Goal: Task Accomplishment & Management: Manage account settings

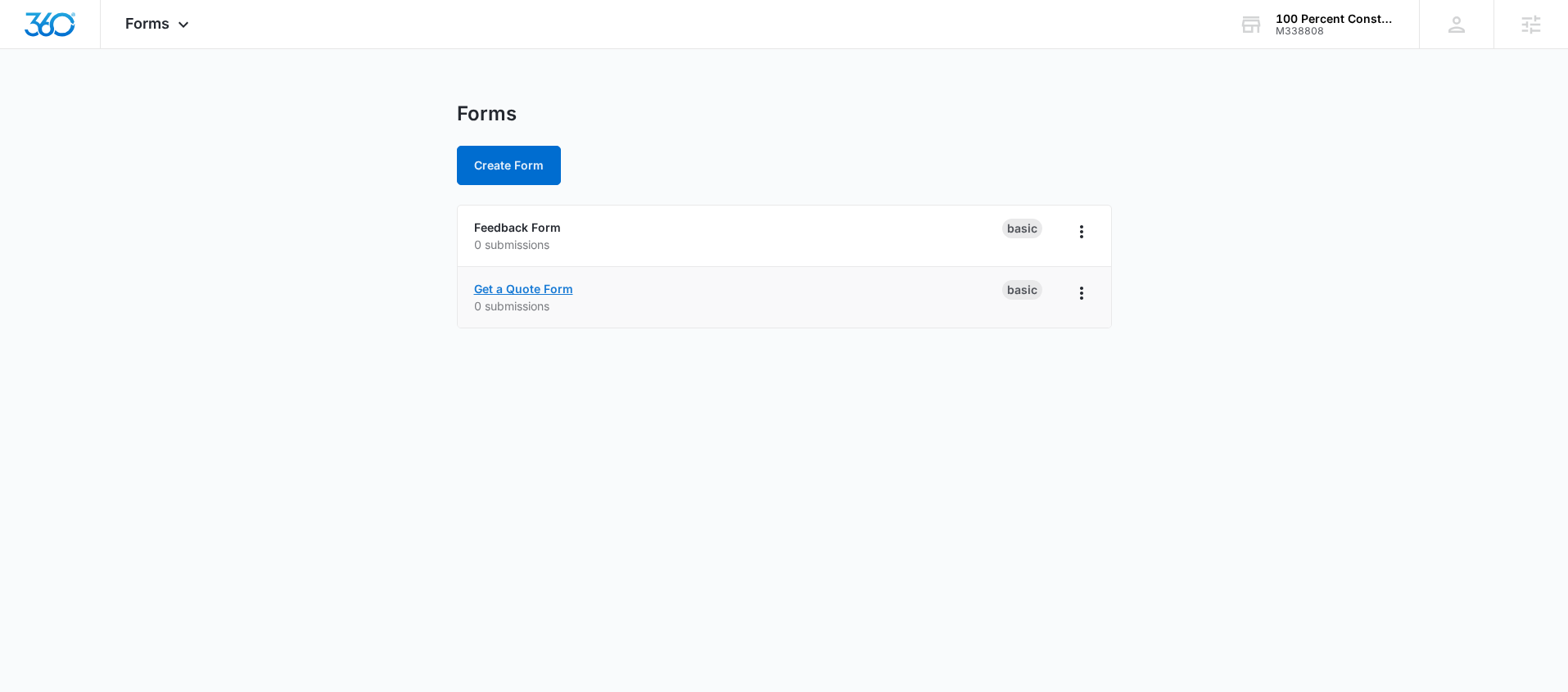
click at [557, 285] on link "Get a Quote Form" at bounding box center [524, 288] width 99 height 14
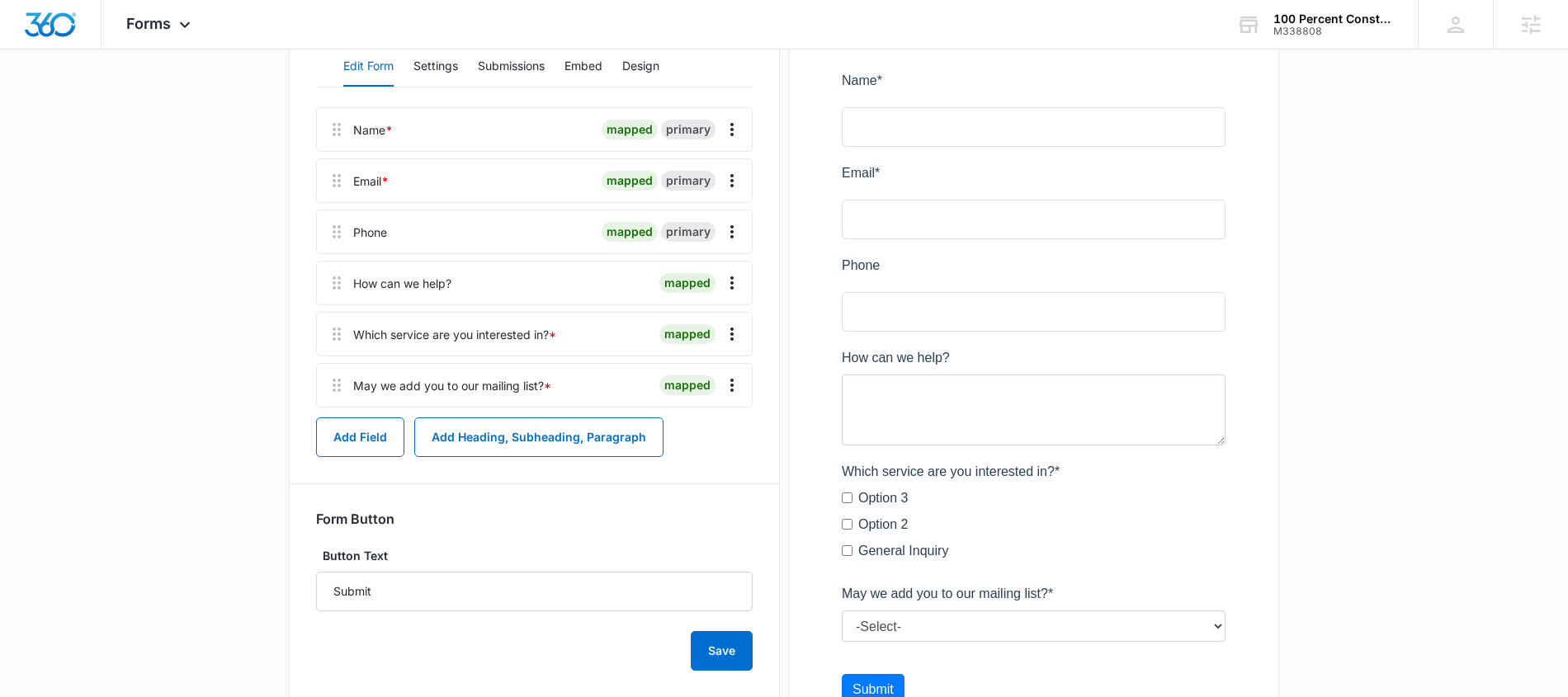
scroll to position [240, 0]
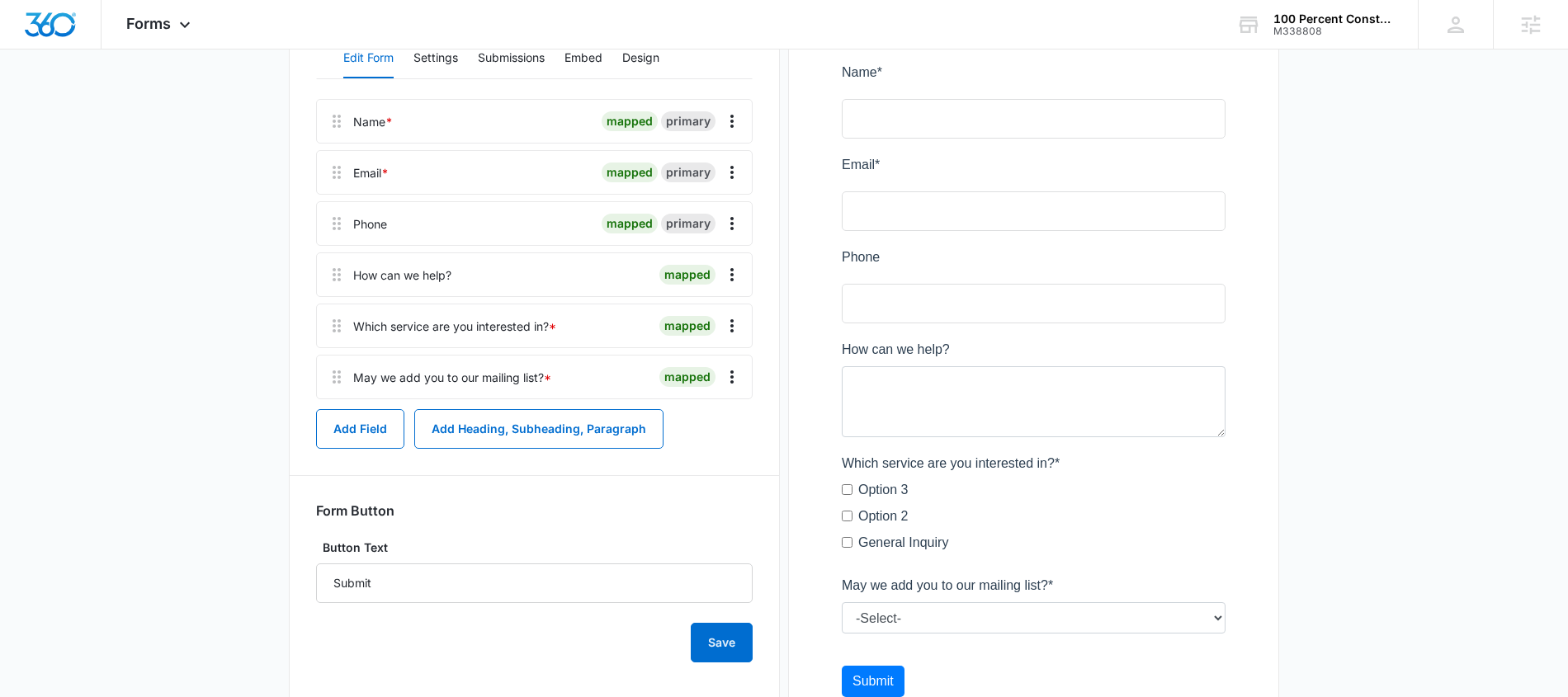
click at [425, 328] on div "Which service are you interested in? *" at bounding box center [455, 326] width 203 height 17
click at [510, 328] on div "Which service are you interested in? *" at bounding box center [455, 326] width 203 height 17
click at [732, 324] on icon "Overflow Menu" at bounding box center [732, 325] width 4 height 13
click at [702, 363] on button "Edit" at bounding box center [697, 372] width 94 height 24
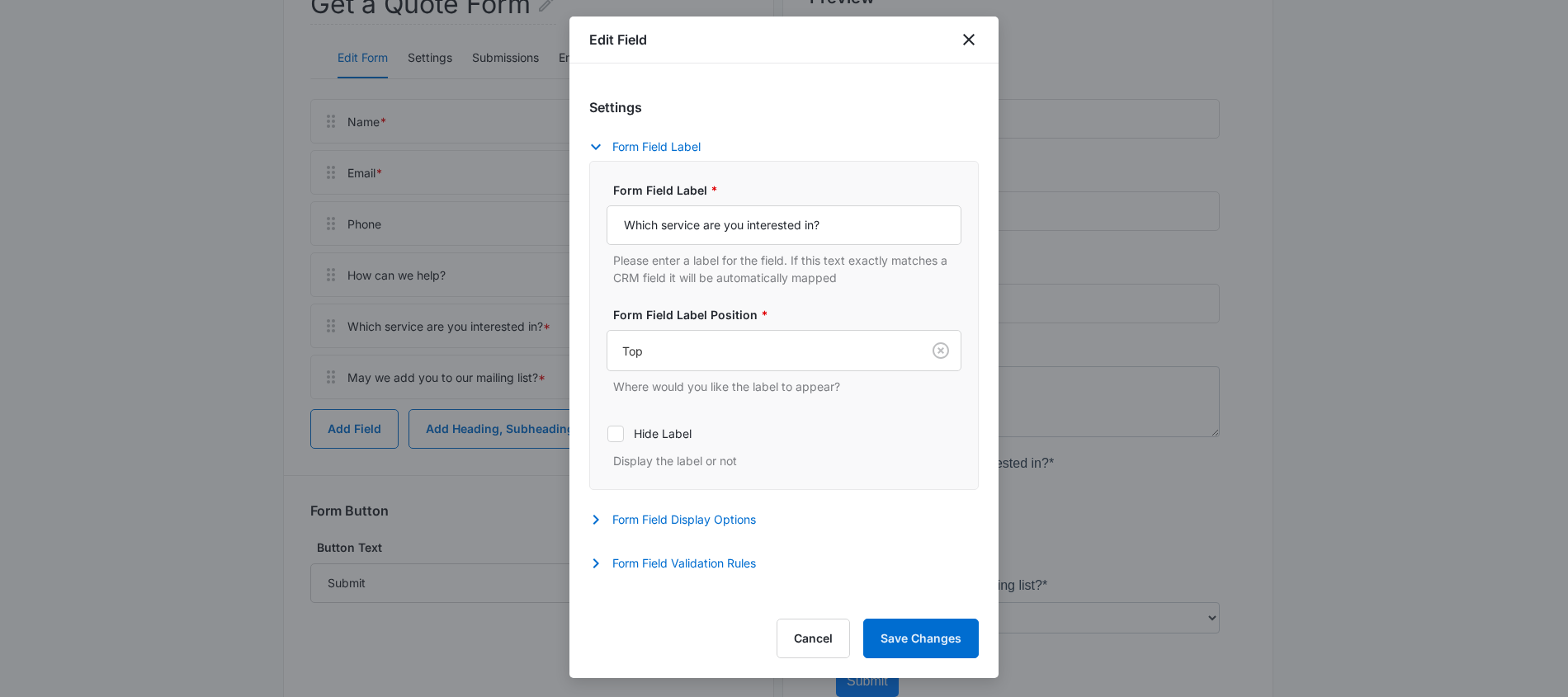
select select "350"
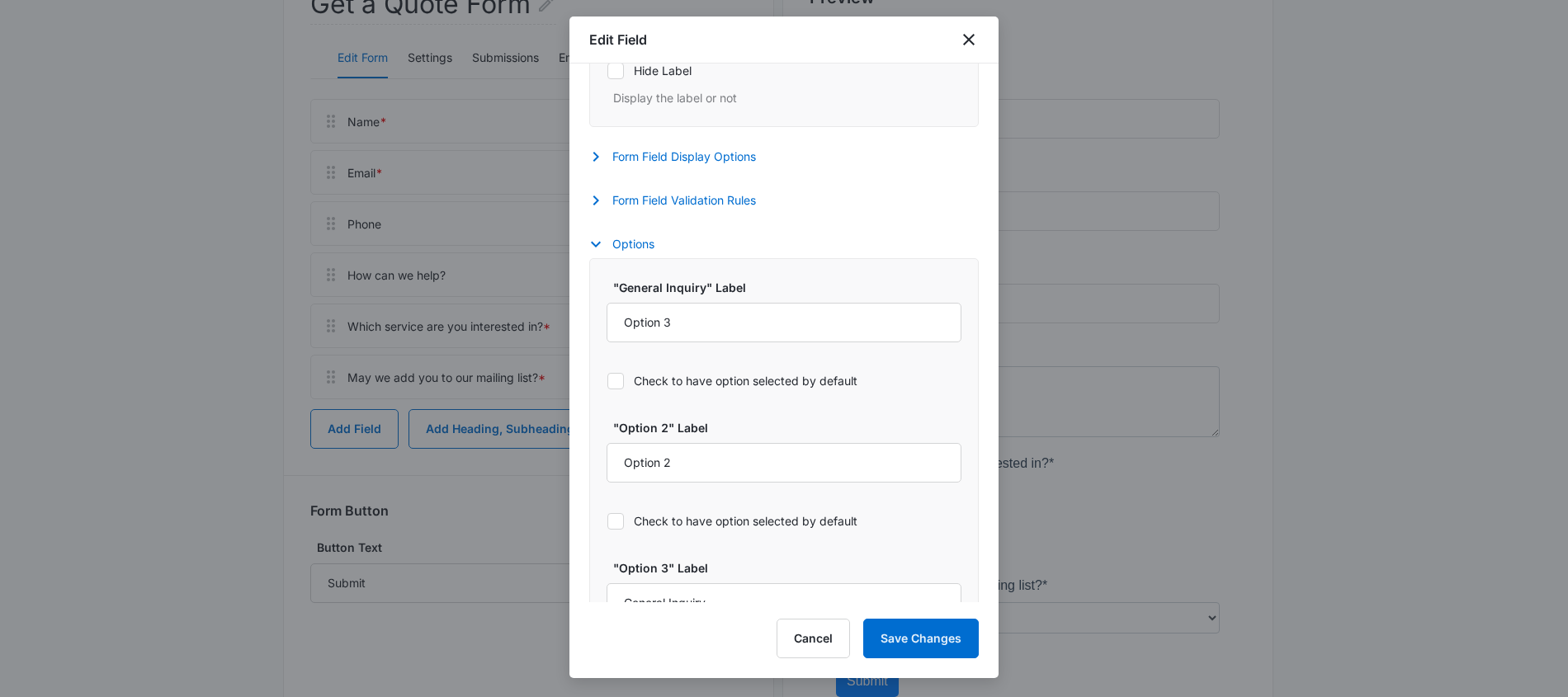
scroll to position [707, 0]
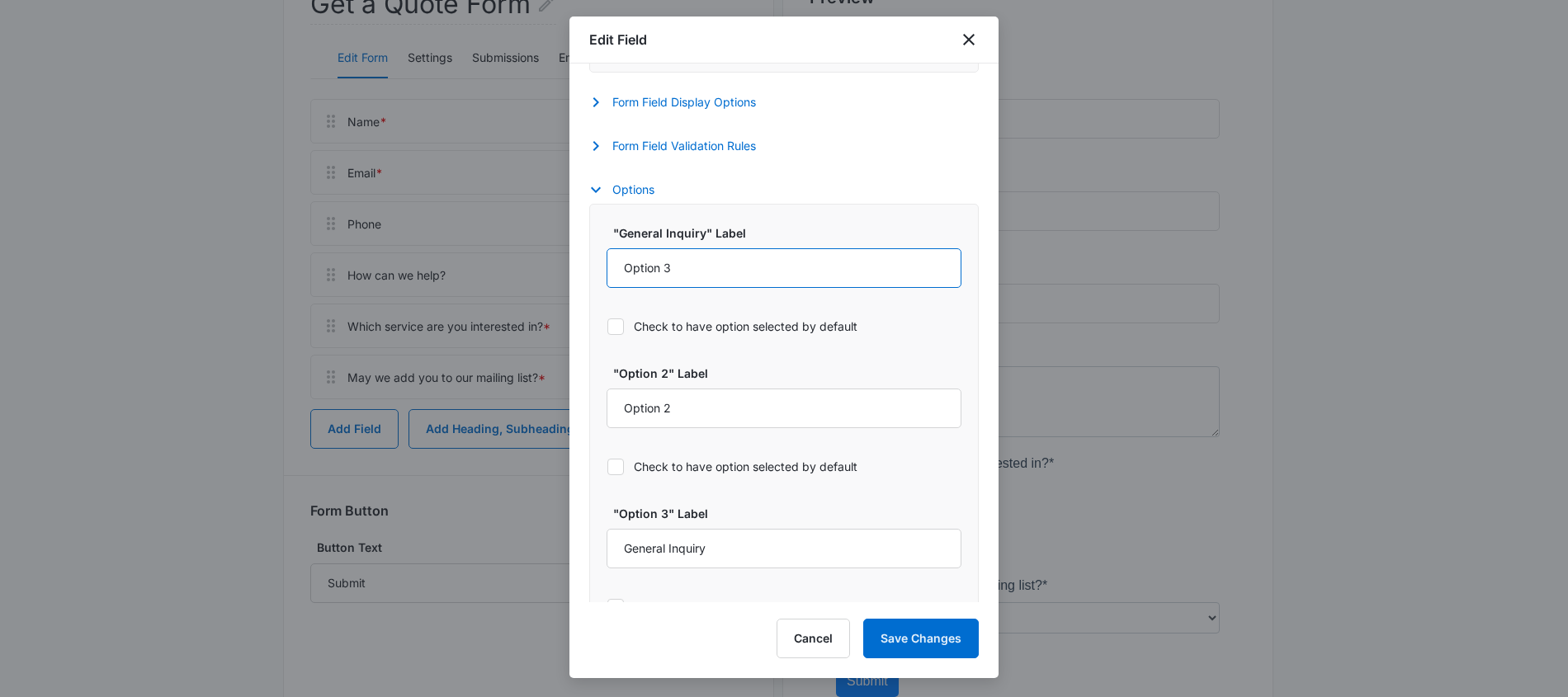
click at [691, 268] on input "Option 3" at bounding box center [784, 268] width 355 height 39
type input "H"
type input "Salon Remodeling"
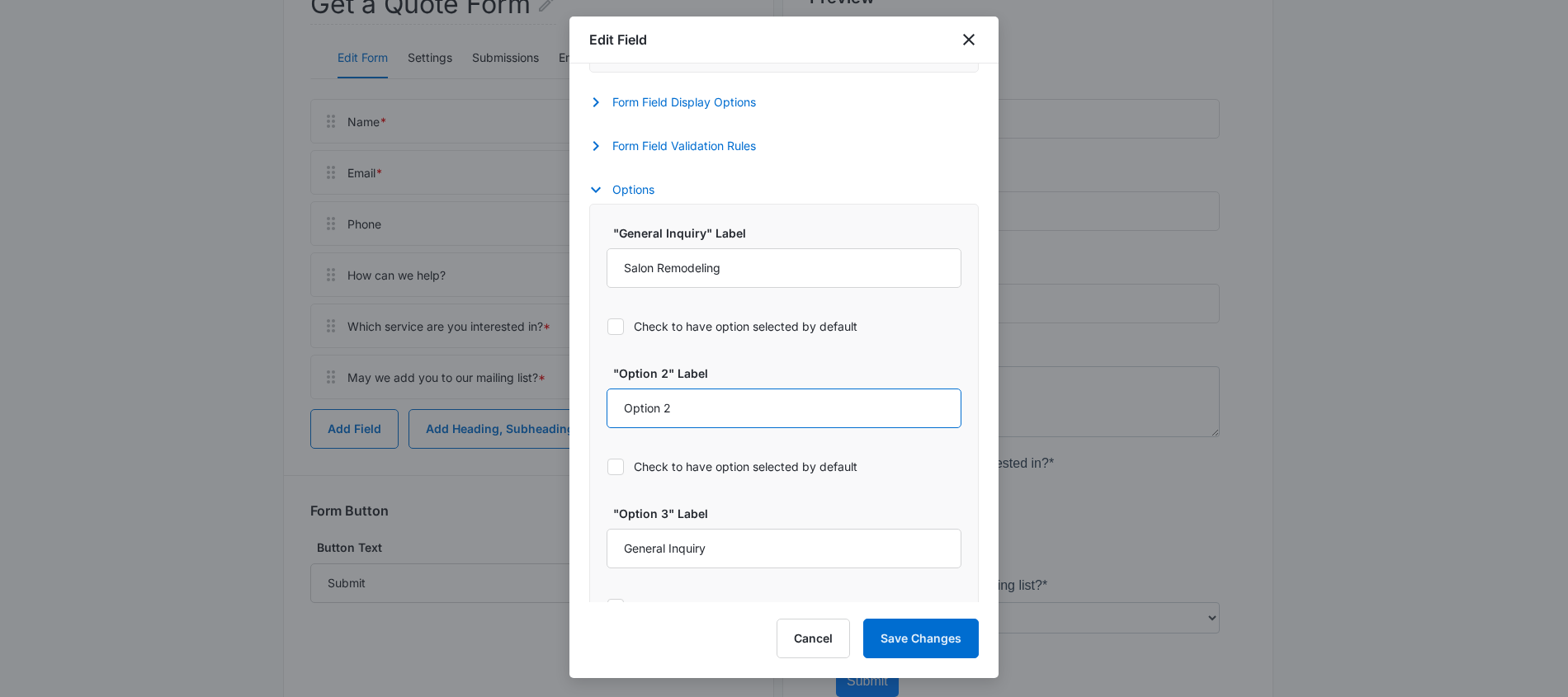
click at [646, 407] on input "Option 2" at bounding box center [784, 408] width 355 height 39
type input "Home Remodeling"
click at [714, 551] on input "General Inquiry" at bounding box center [784, 548] width 355 height 39
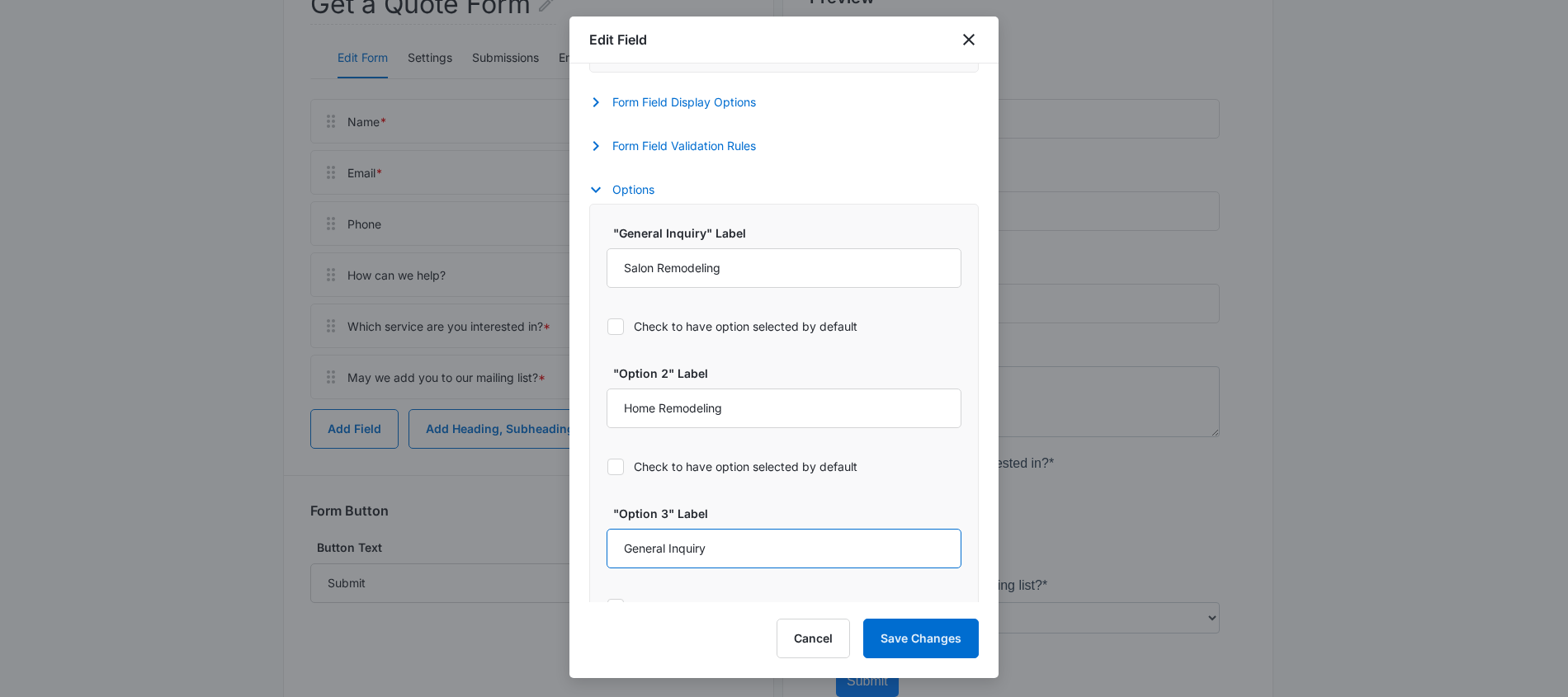
click at [714, 551] on input "General Inquiry" at bounding box center [784, 548] width 355 height 39
type input "Home Repairs"
click at [945, 647] on button "Save Changes" at bounding box center [920, 638] width 116 height 39
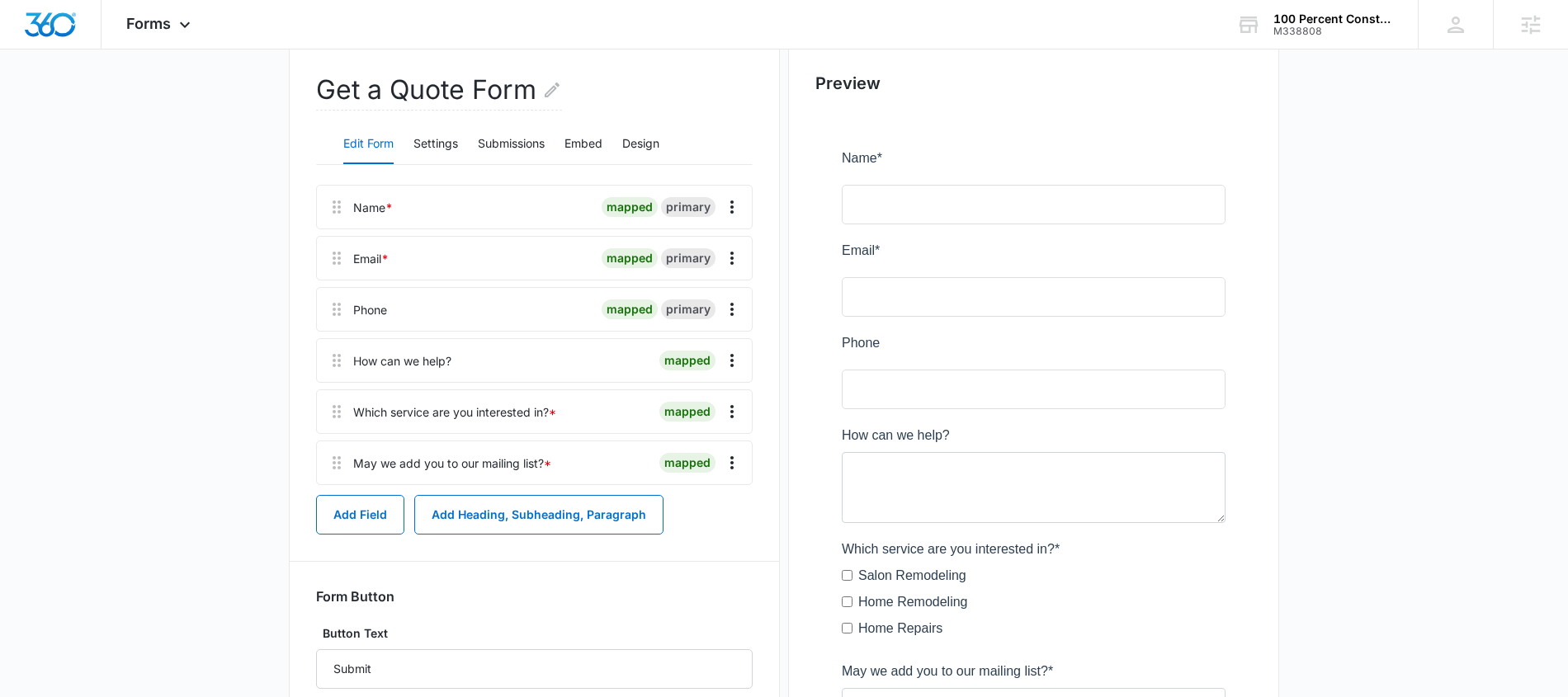
scroll to position [137, 0]
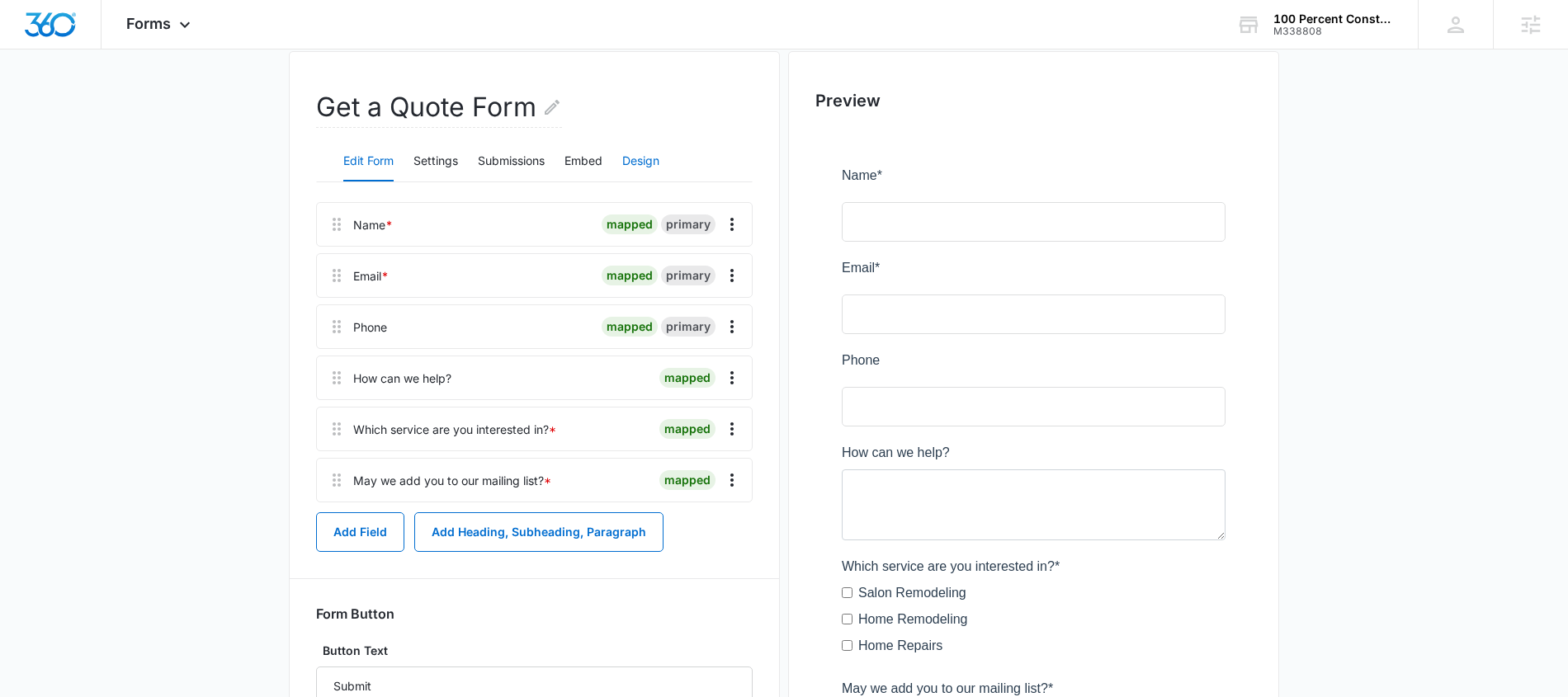
click at [643, 161] on button "Design" at bounding box center [640, 161] width 37 height 39
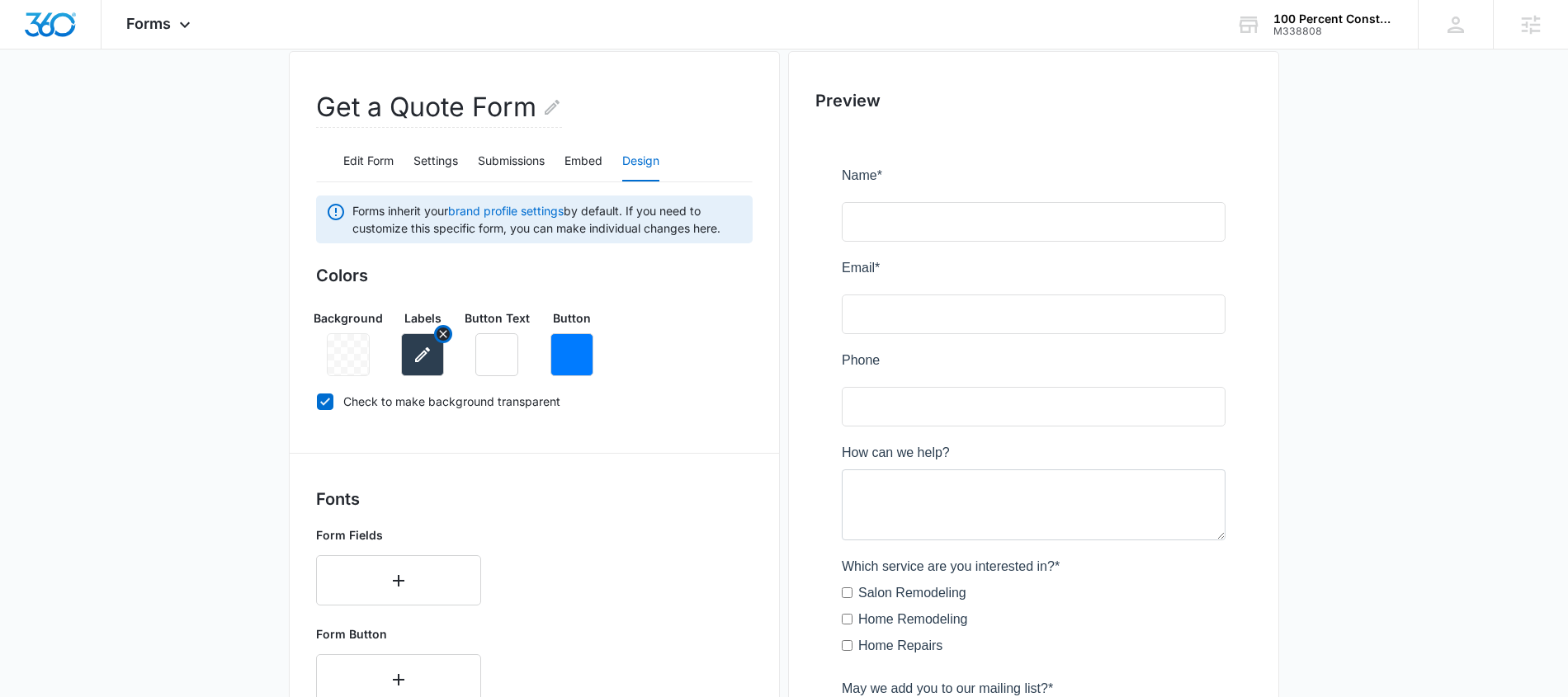
click at [423, 358] on icon "button" at bounding box center [423, 354] width 20 height 20
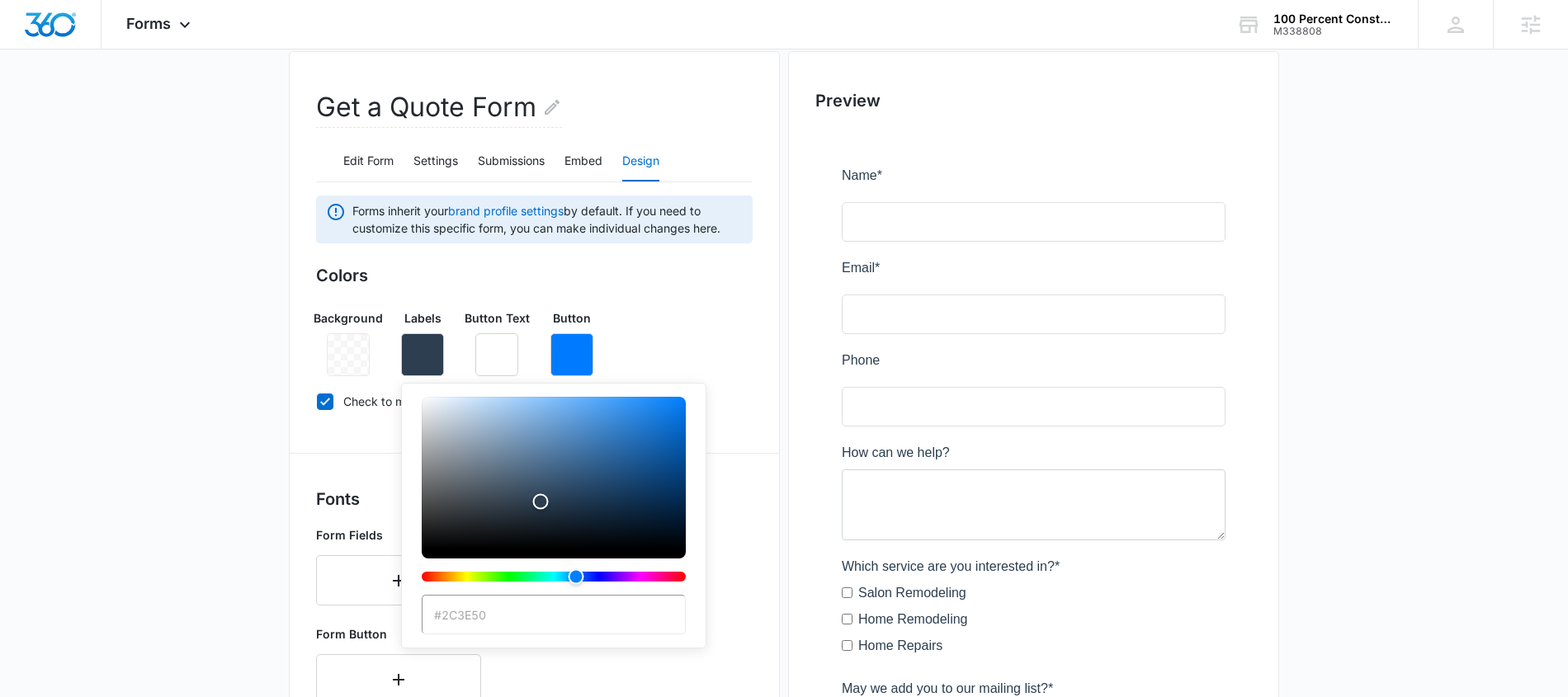
scroll to position [277, 0]
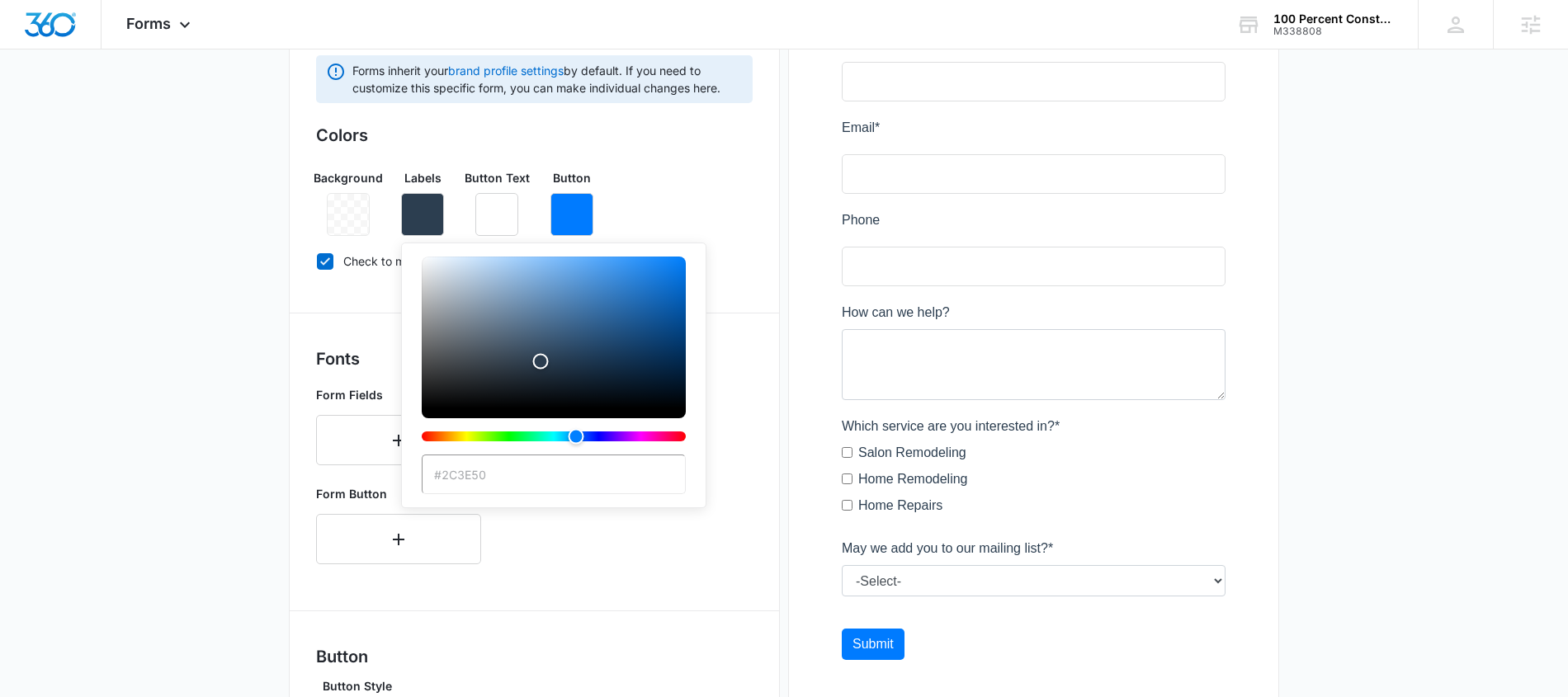
click at [517, 471] on input "#2C3E50" at bounding box center [554, 474] width 264 height 39
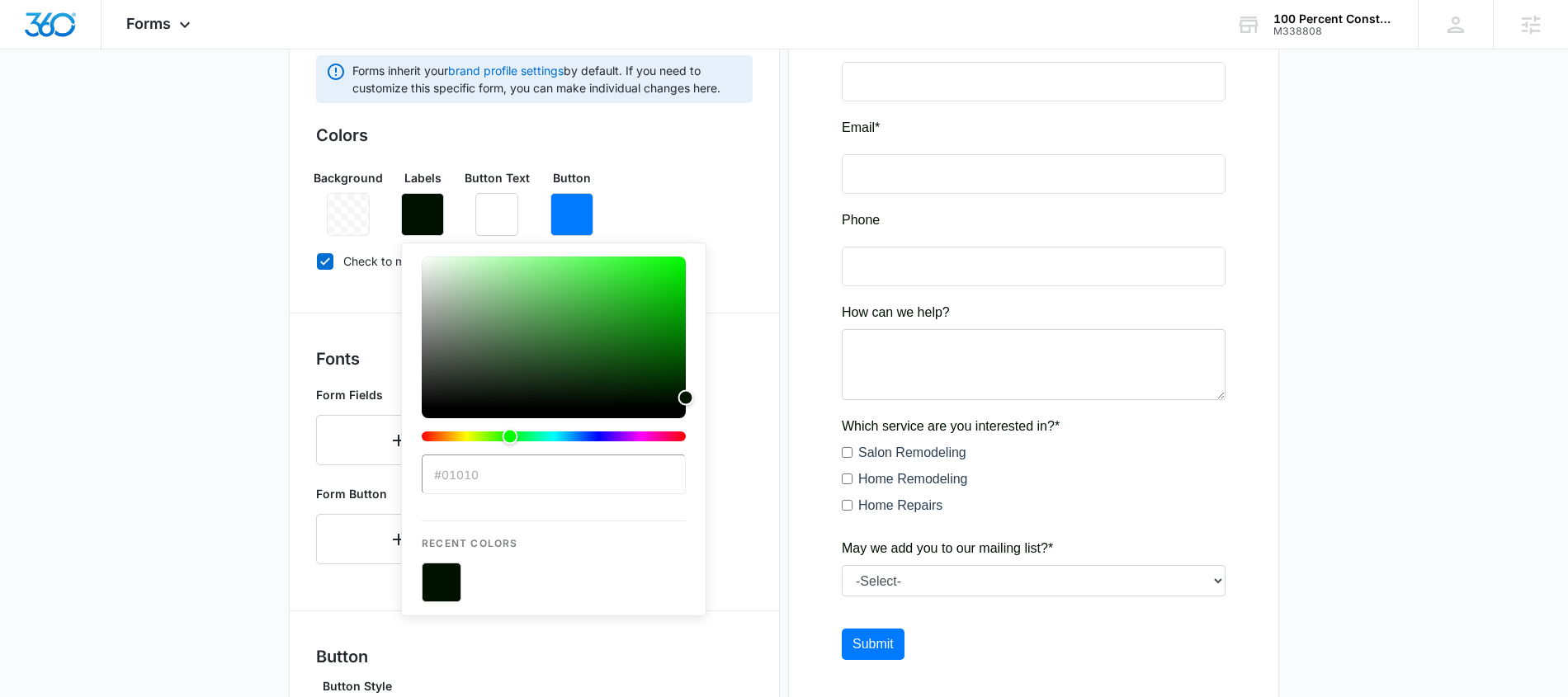
type input "#010101"
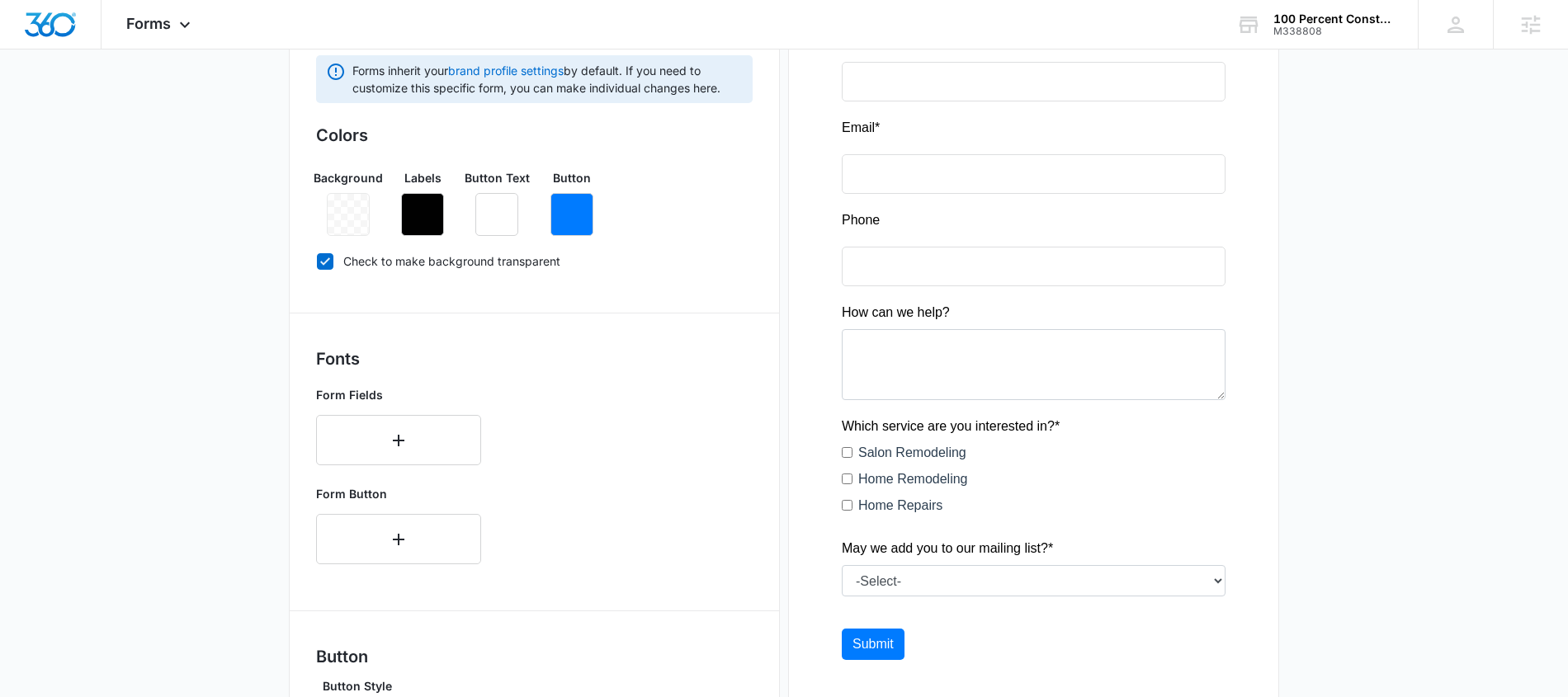
click at [720, 470] on div "Form Fields" at bounding box center [534, 426] width 437 height 93
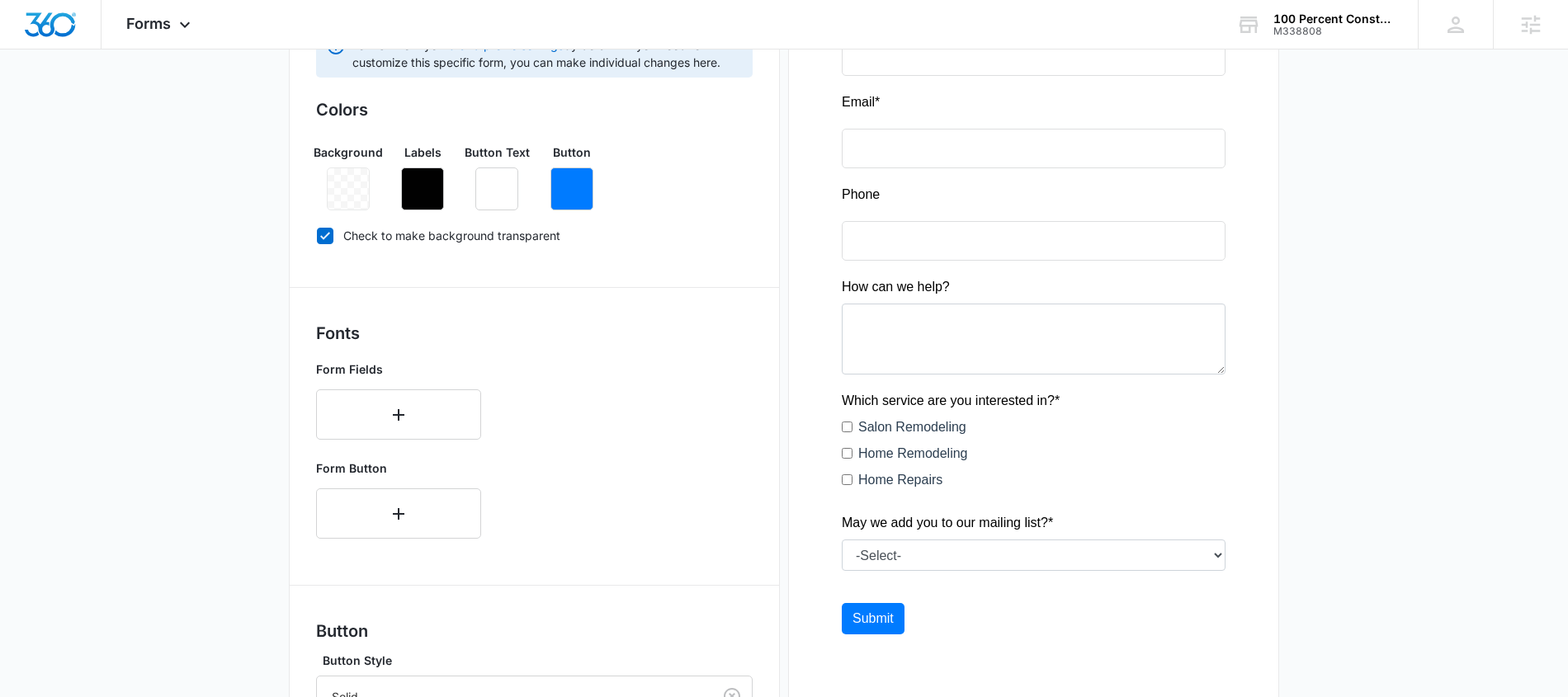
scroll to position [304, 0]
click at [575, 187] on icon "button" at bounding box center [571, 187] width 20 height 20
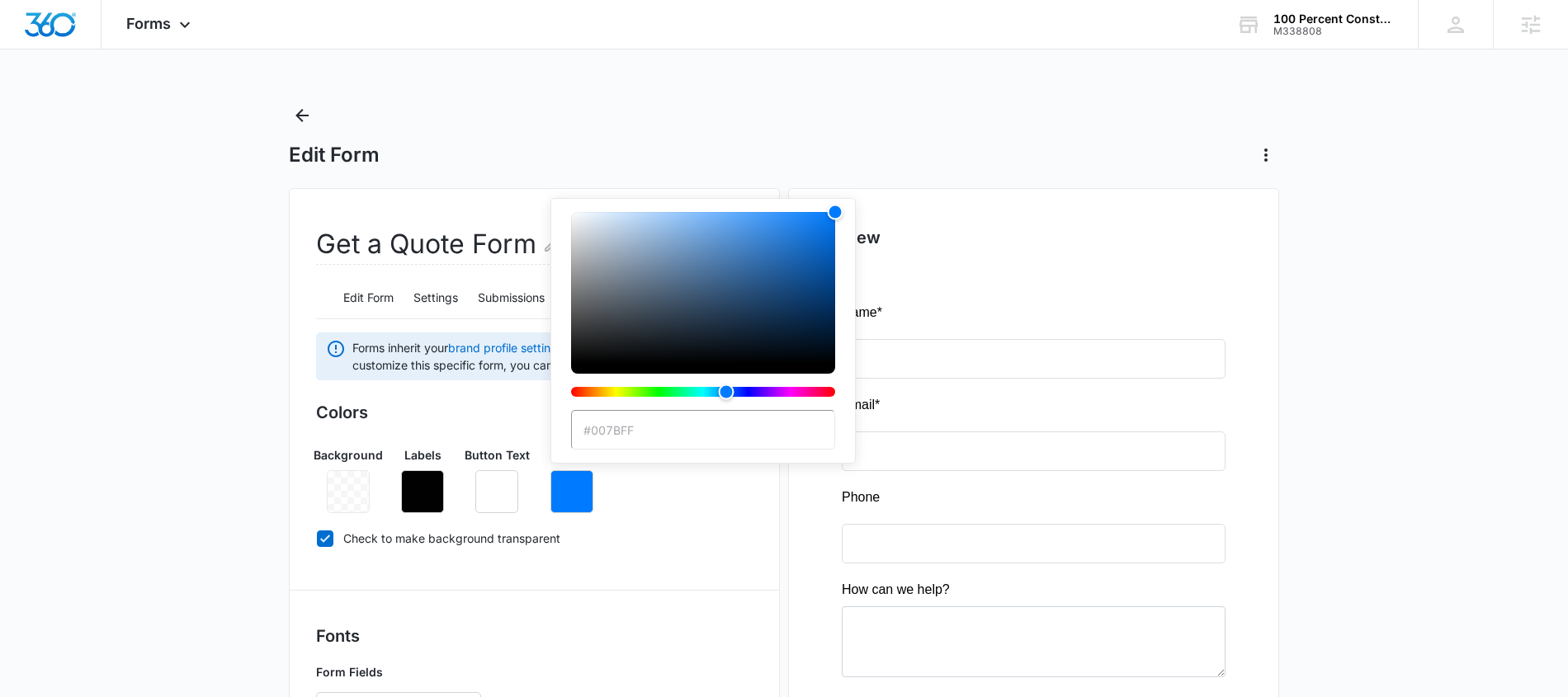
click at [662, 428] on input "#007BFF" at bounding box center [704, 429] width 264 height 39
drag, startPoint x: 647, startPoint y: 431, endPoint x: 599, endPoint y: 436, distance: 48.3
click at [599, 436] on input "#007BFF" at bounding box center [704, 429] width 264 height 39
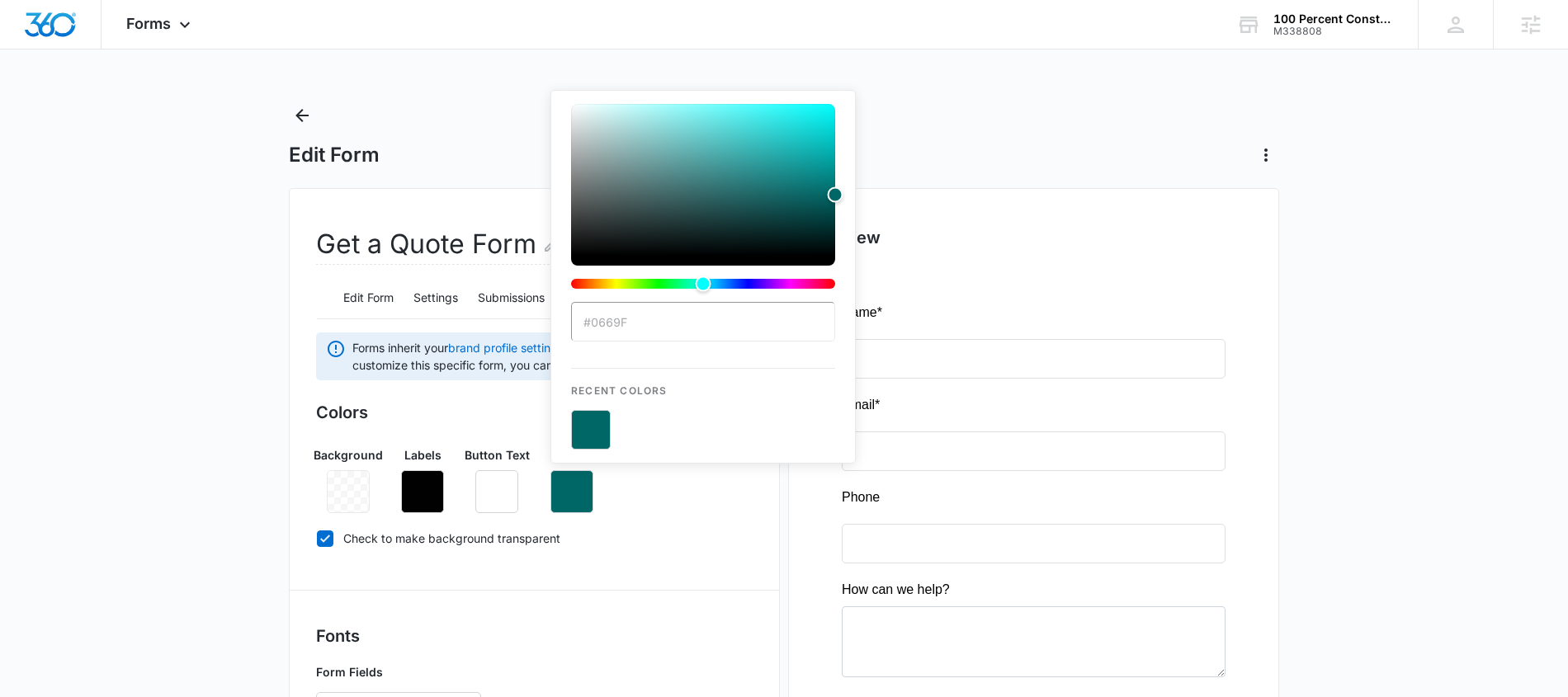
type input "#0669f6"
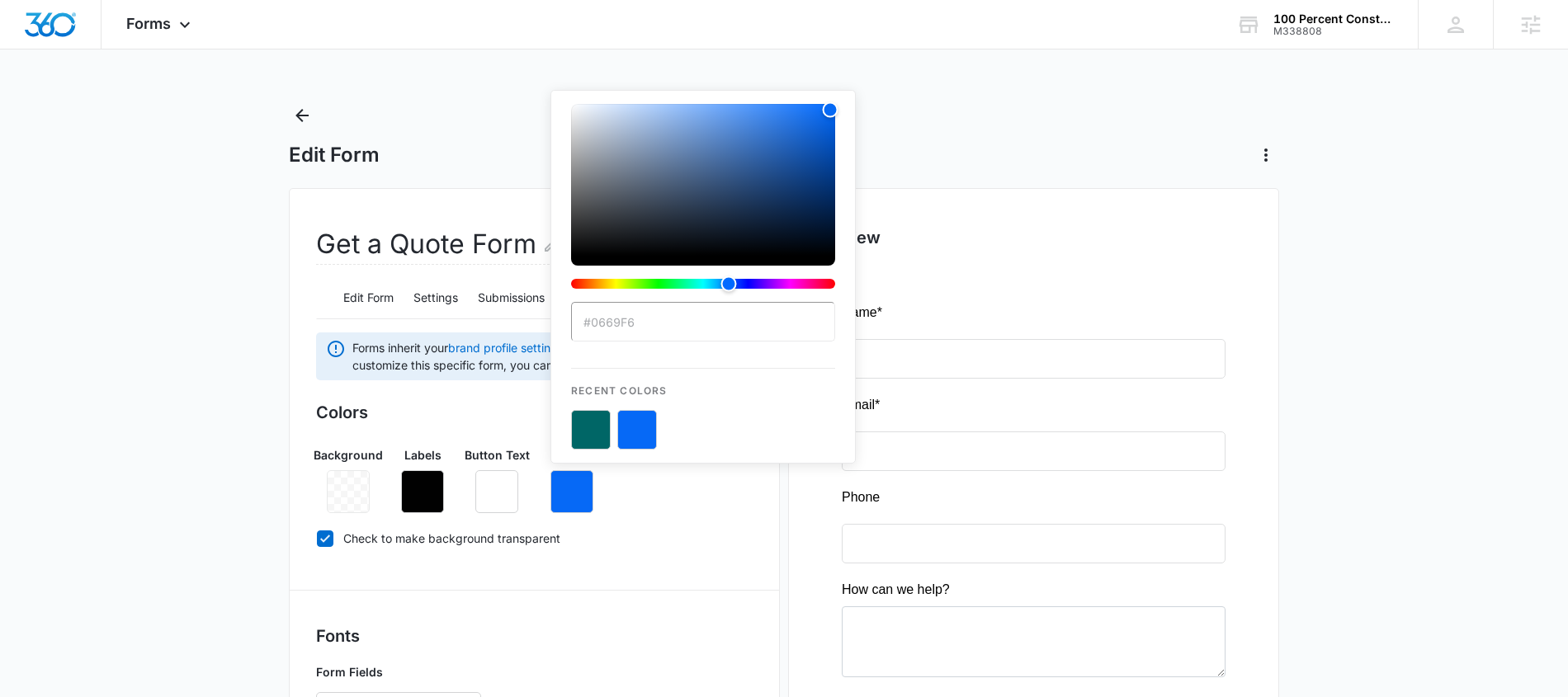
click at [706, 517] on div "Colors Background Labels Button Text Button #0669f6 Recent Colors Check to make…" at bounding box center [534, 477] width 437 height 157
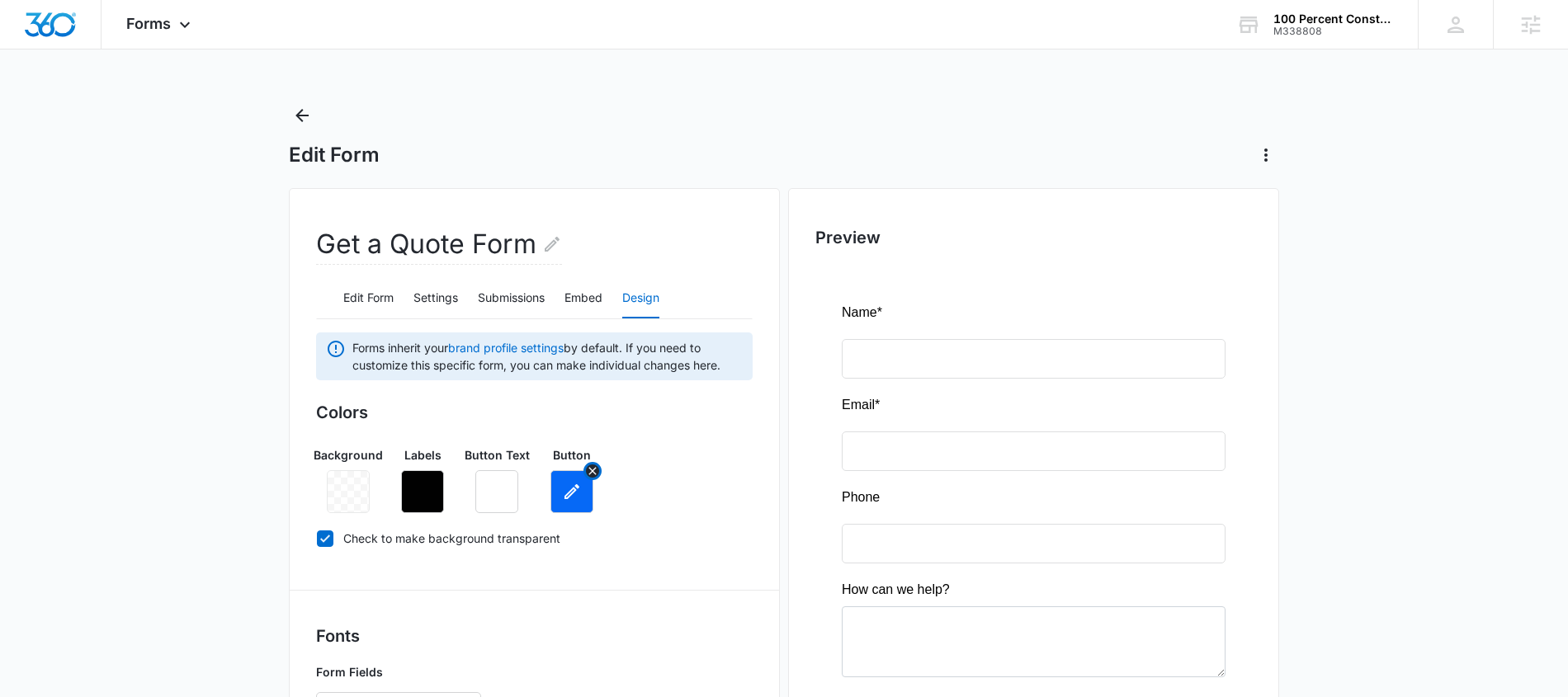
click at [579, 485] on icon "button" at bounding box center [571, 491] width 20 height 20
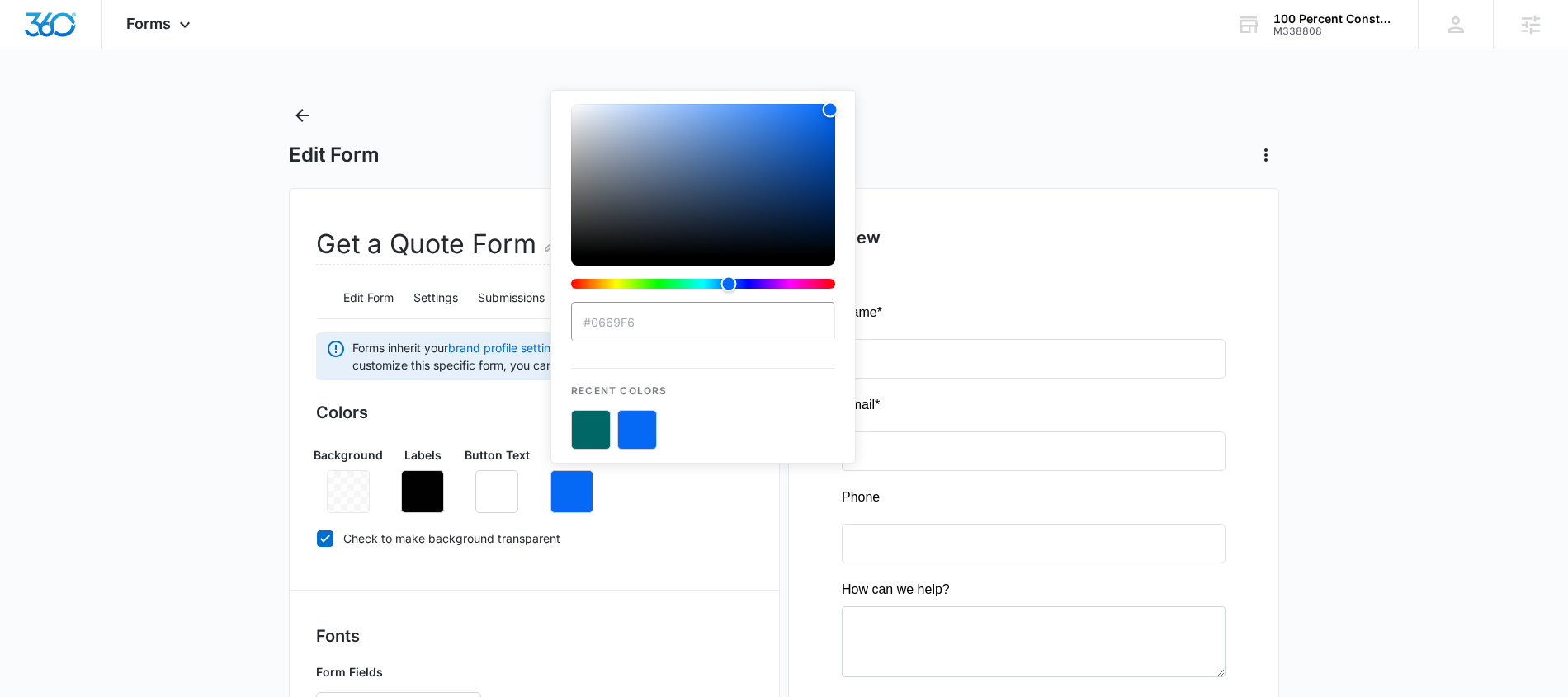
click at [676, 333] on input "#0669f6" at bounding box center [704, 321] width 264 height 39
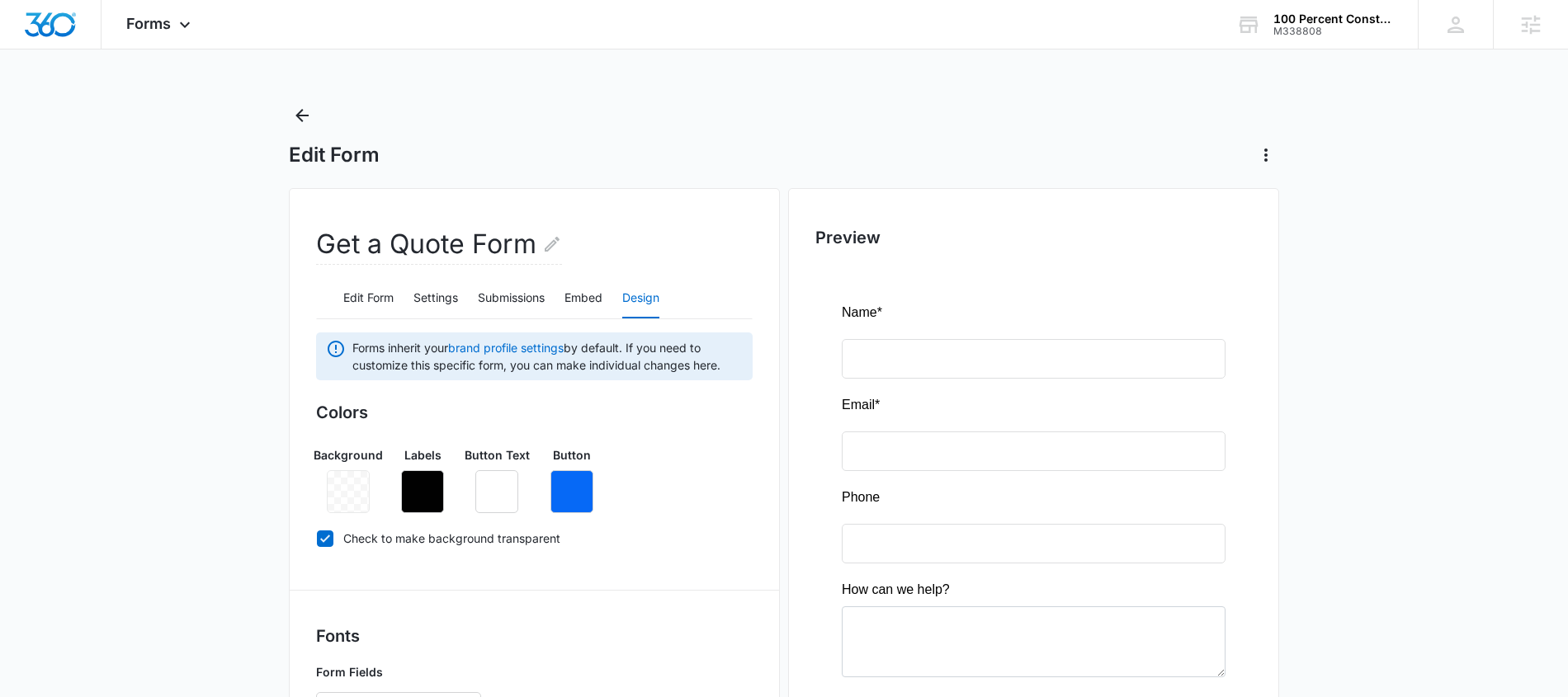
click at [682, 524] on div "Colors Background Labels Button Text Button Check to make background transparent" at bounding box center [534, 477] width 437 height 157
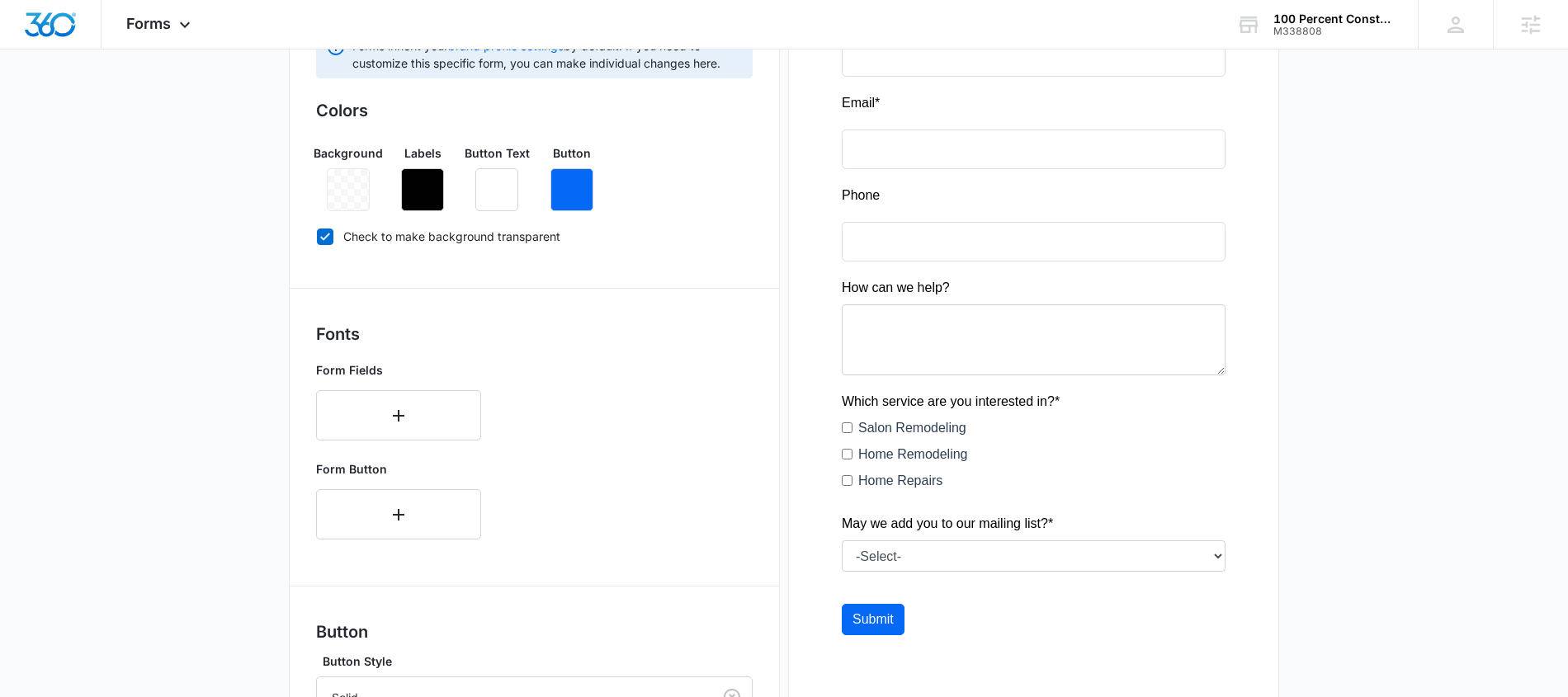
scroll to position [450, 0]
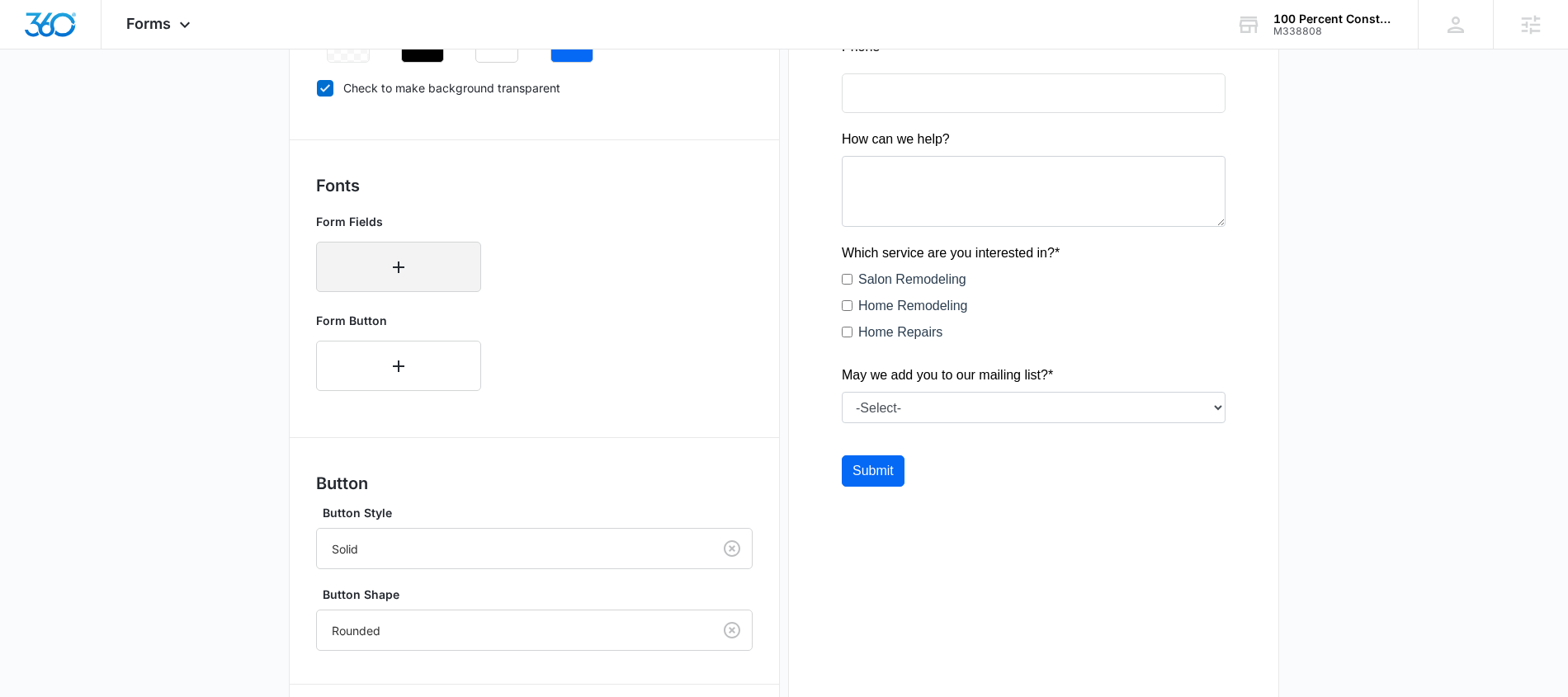
click at [402, 274] on icon "button" at bounding box center [398, 267] width 20 height 20
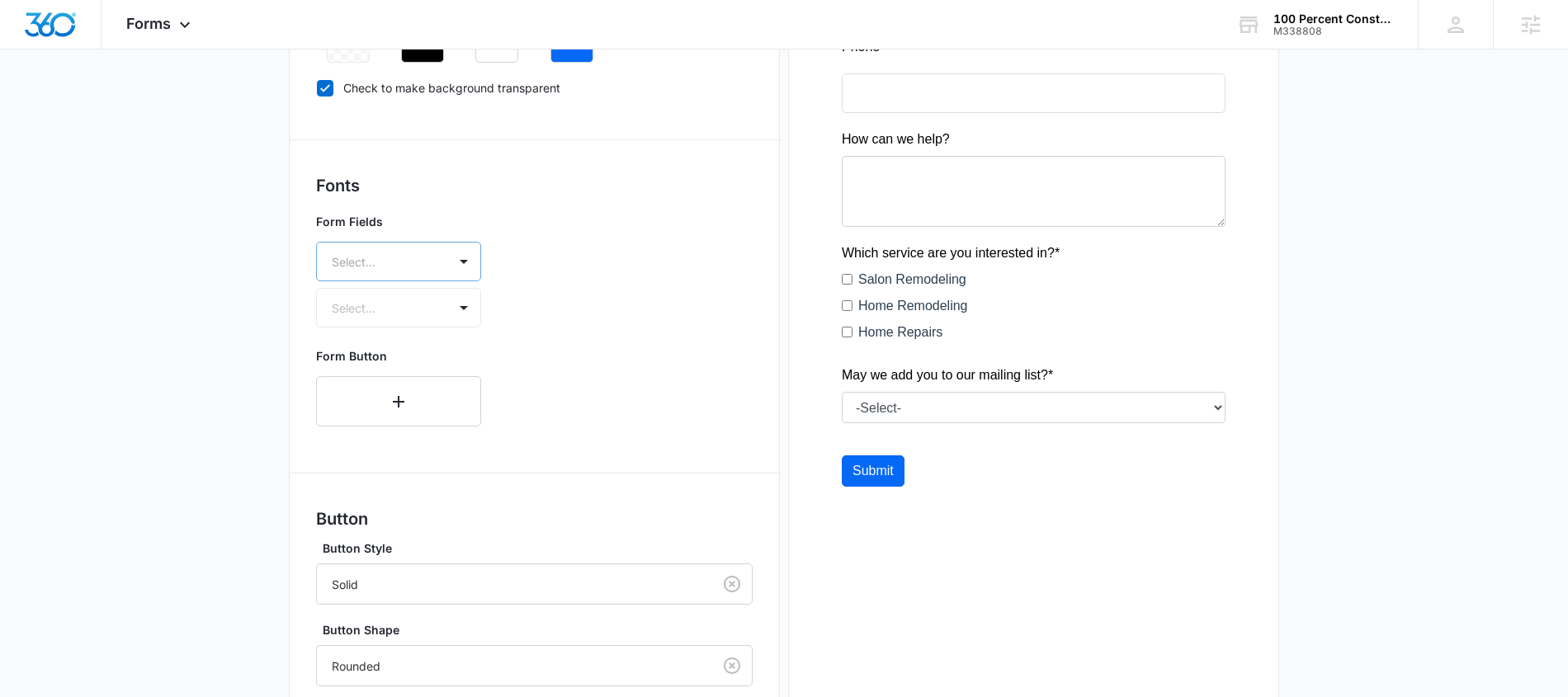
click at [402, 268] on div at bounding box center [379, 262] width 94 height 21
type input "m"
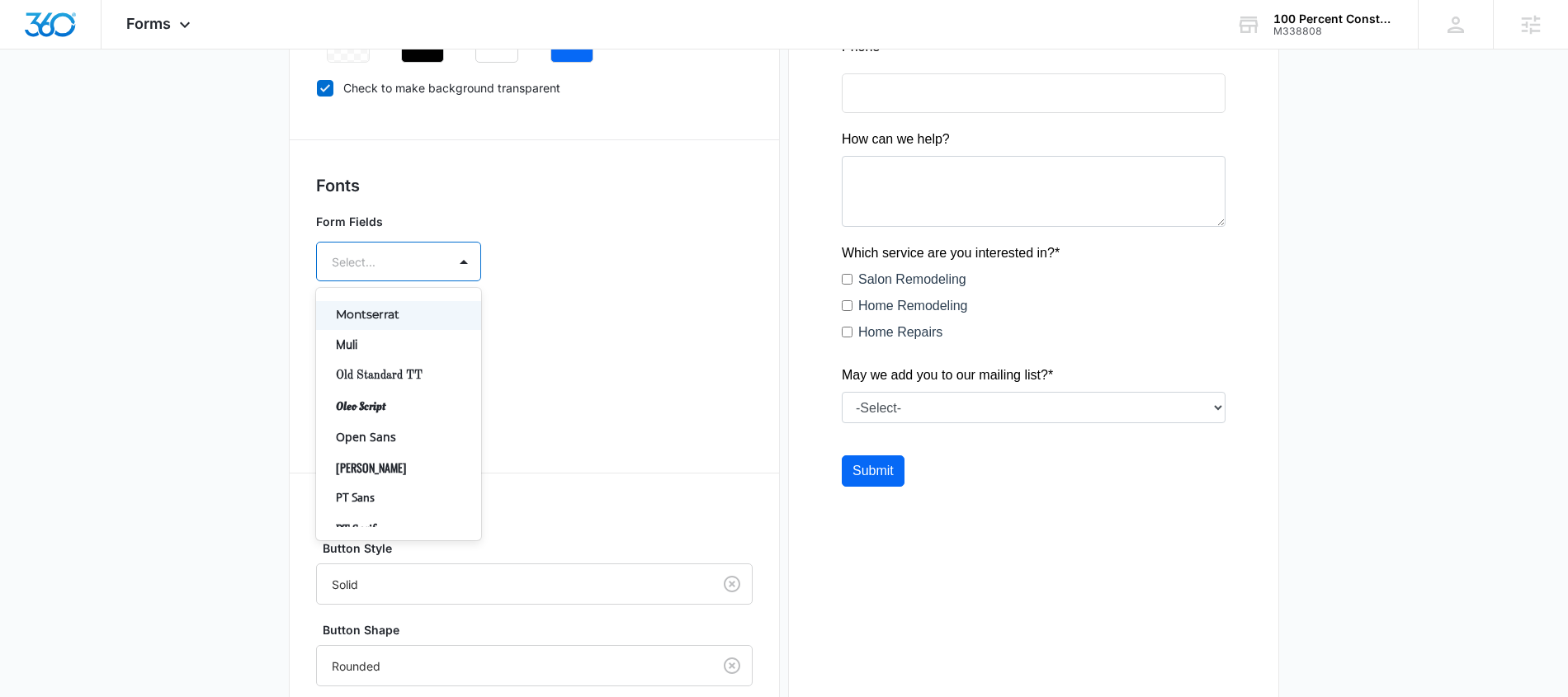
scroll to position [806, 0]
click at [428, 398] on p "Open Sans" at bounding box center [397, 407] width 122 height 17
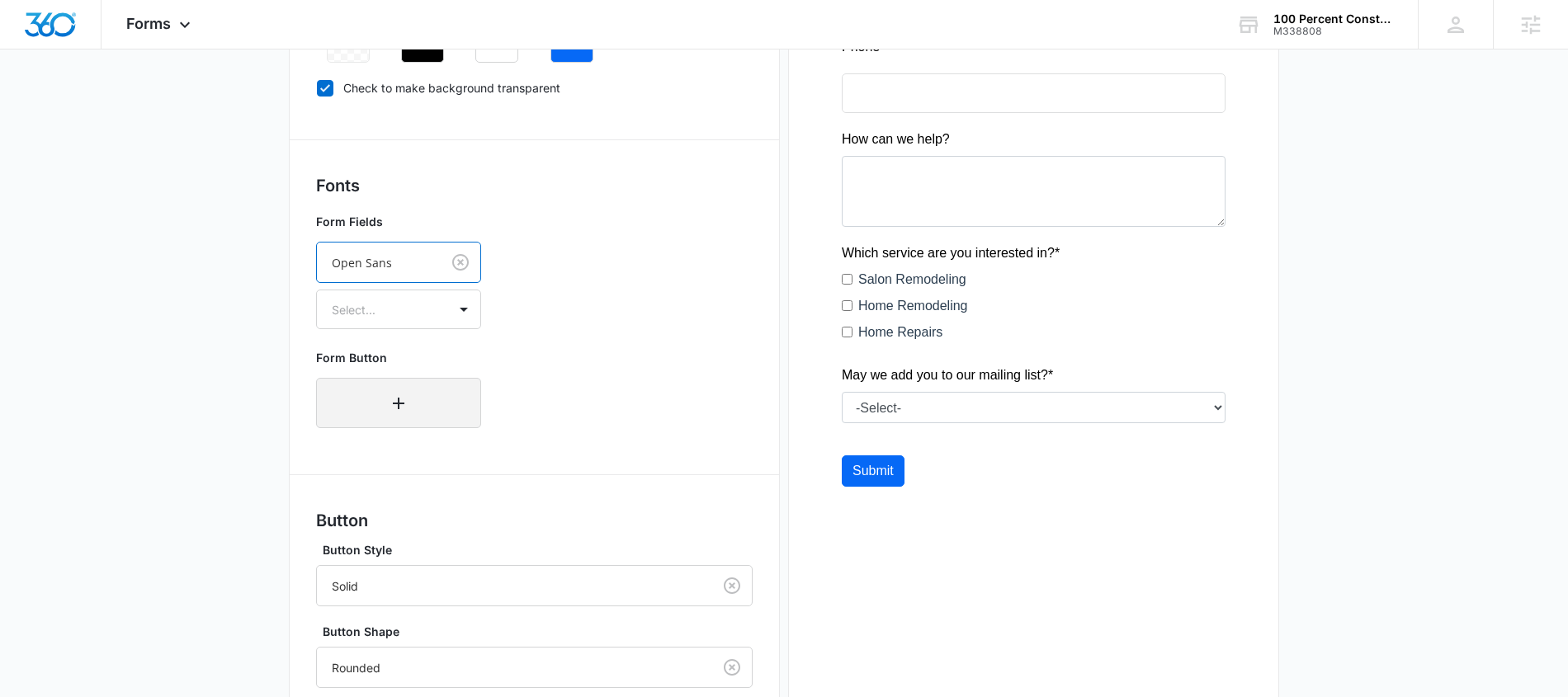
click at [430, 402] on button "button" at bounding box center [398, 403] width 165 height 51
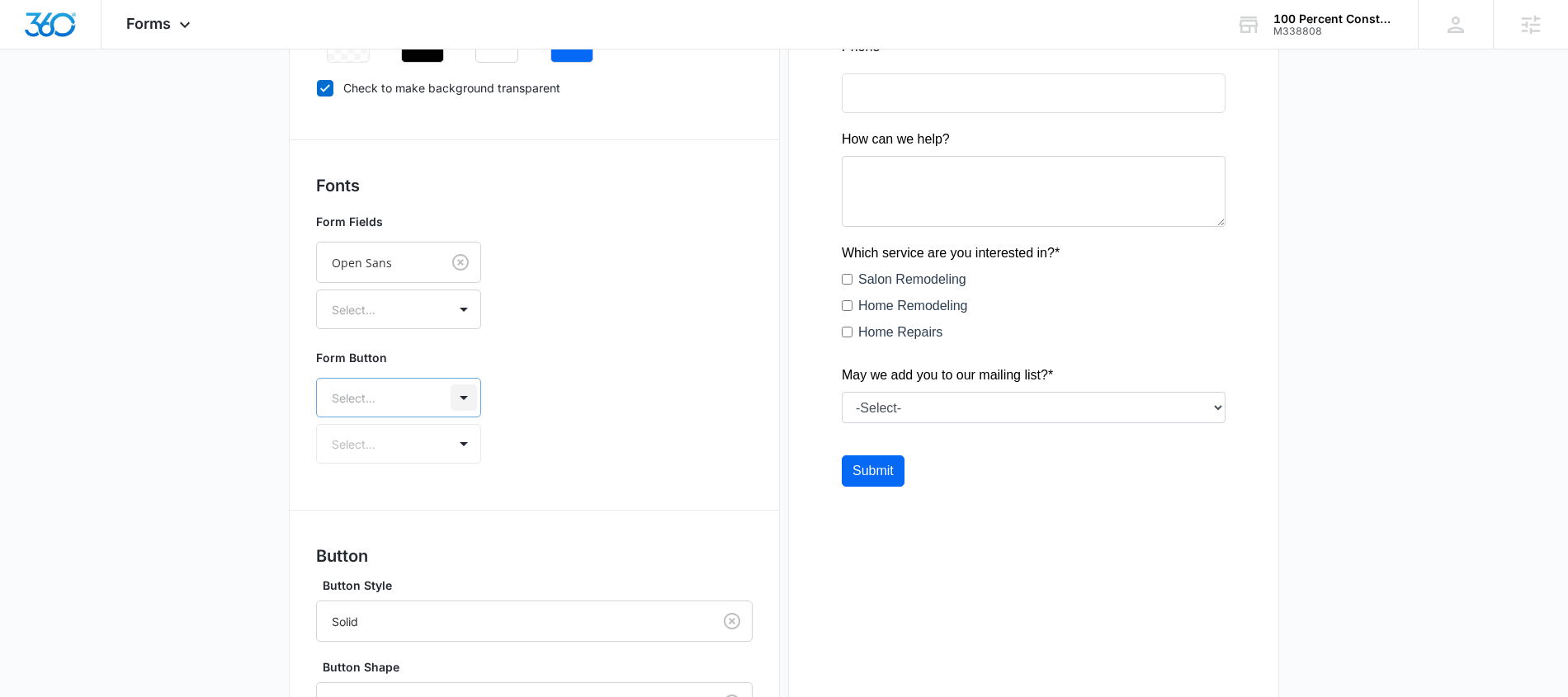
click at [463, 401] on div at bounding box center [464, 397] width 26 height 26
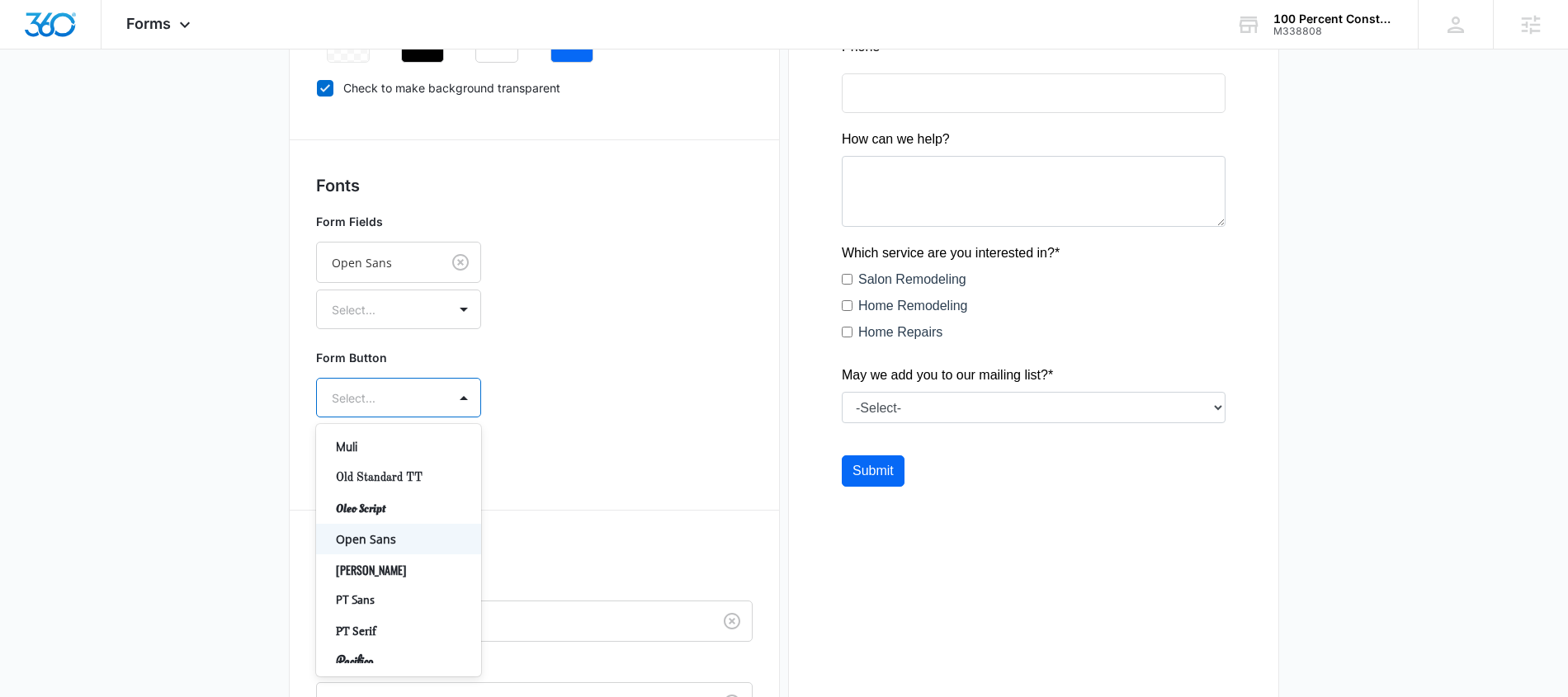
click at [410, 530] on p "Open Sans" at bounding box center [397, 539] width 122 height 17
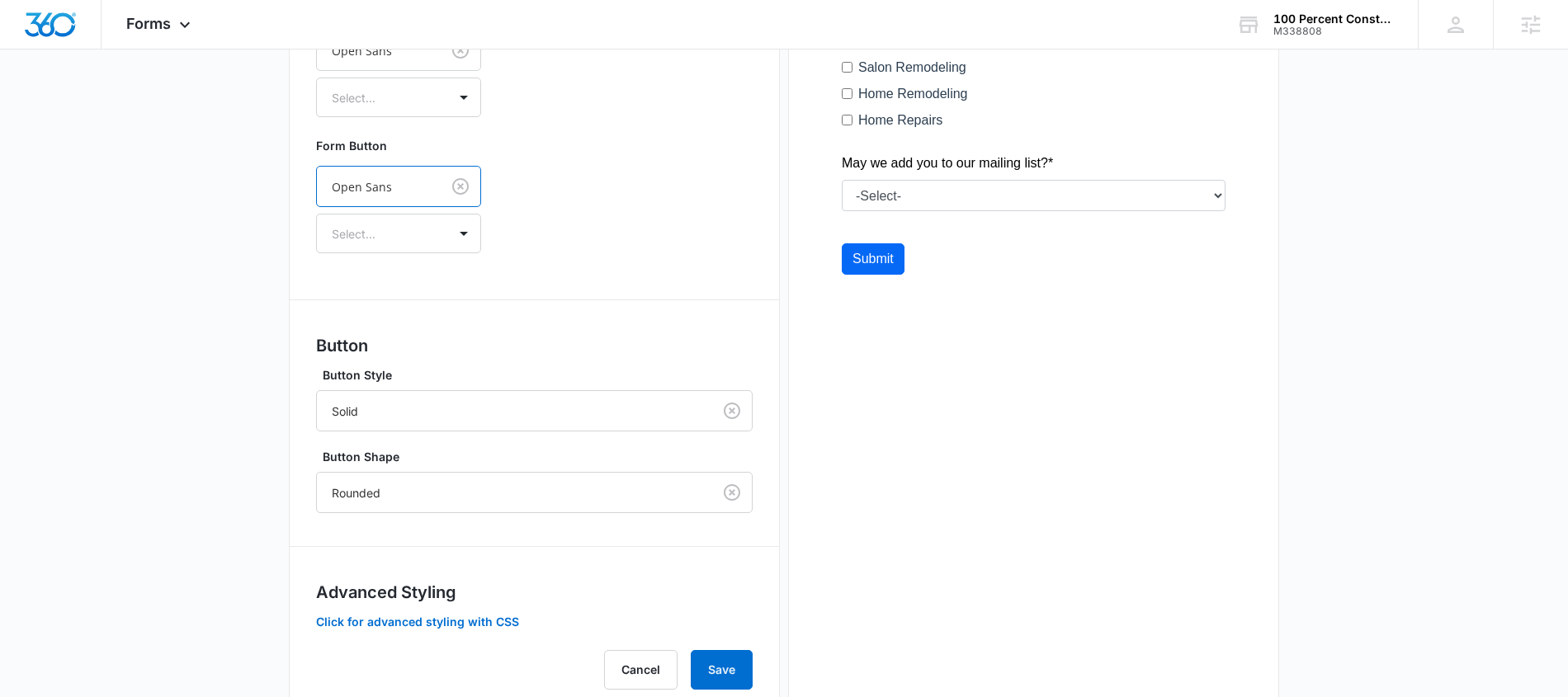
scroll to position [715, 0]
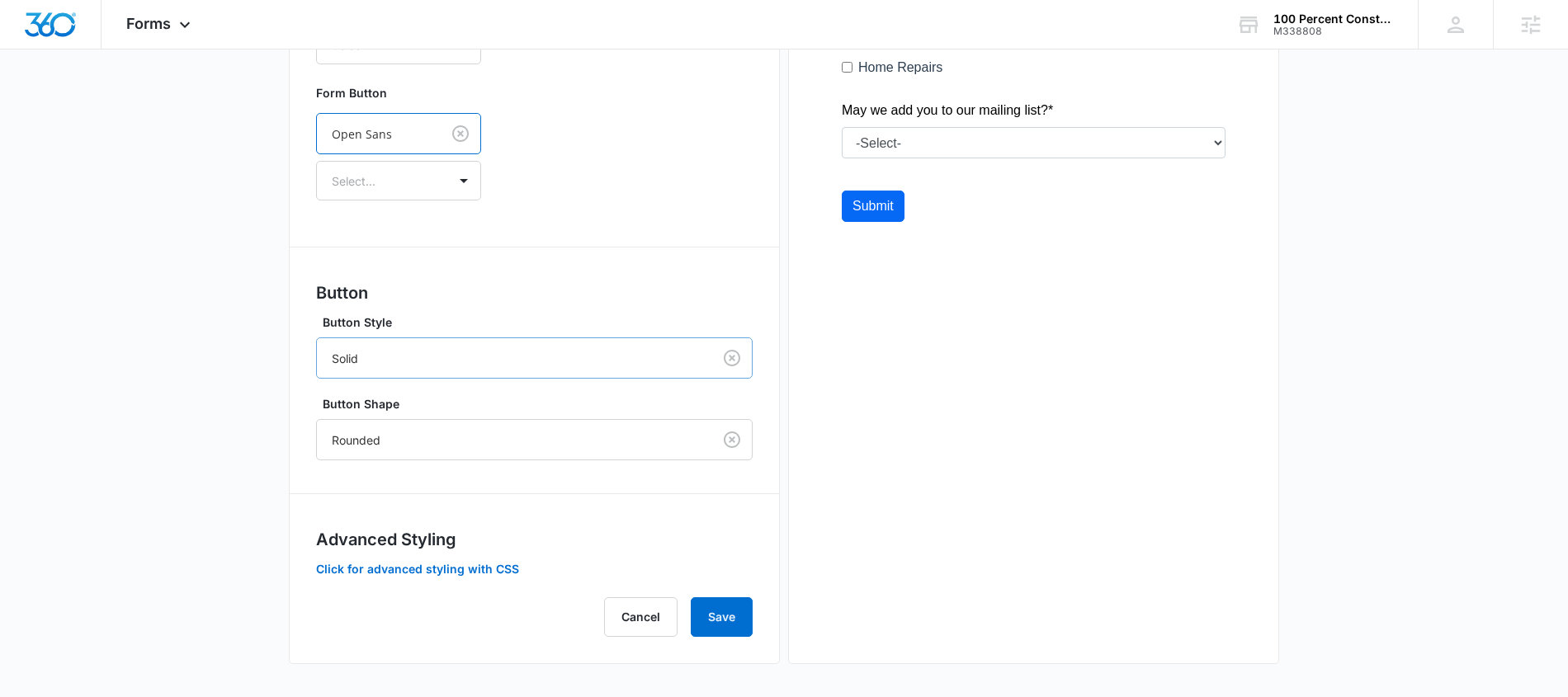
click at [626, 355] on div at bounding box center [511, 359] width 359 height 21
click at [734, 615] on button "Save" at bounding box center [721, 617] width 62 height 39
click at [466, 573] on button "Click for advanced styling with CSS" at bounding box center [417, 568] width 203 height 11
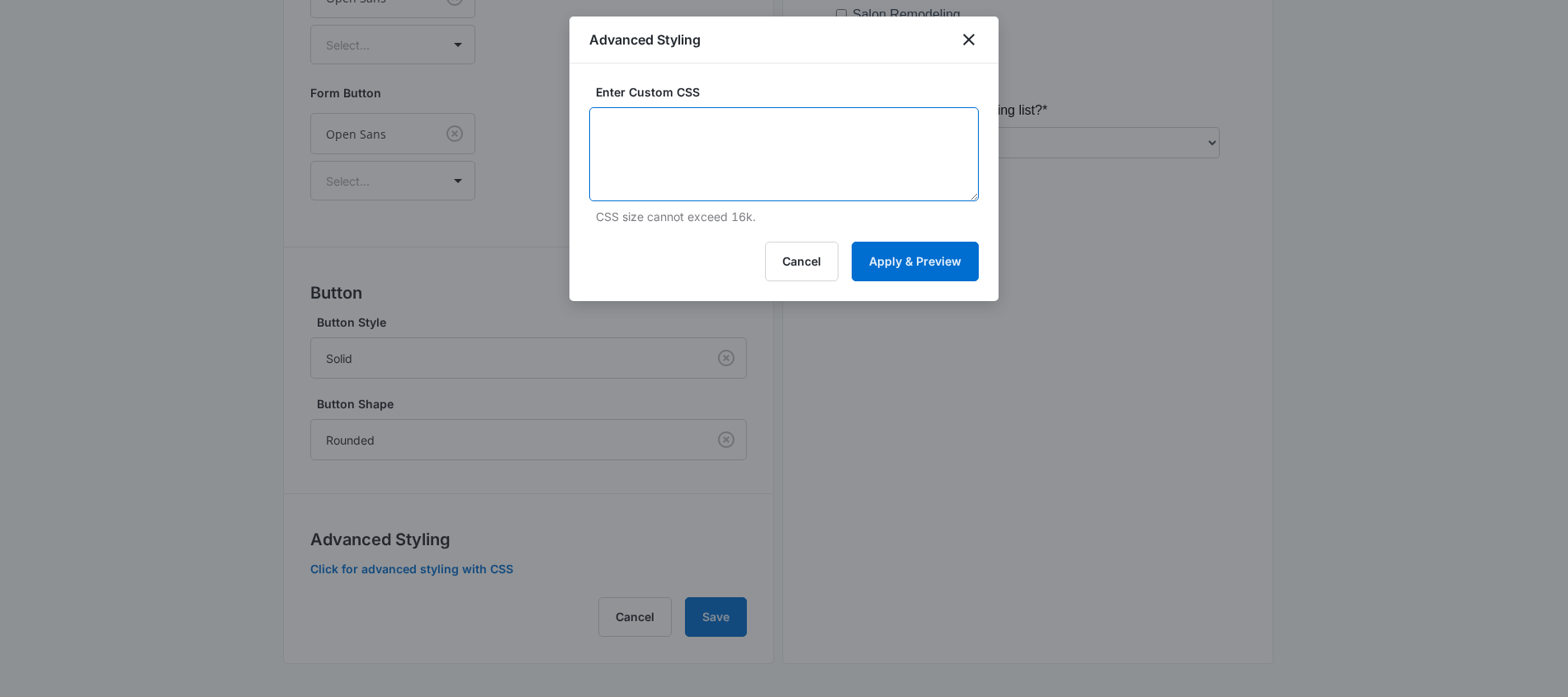
click at [799, 156] on textarea at bounding box center [783, 155] width 389 height 94
paste textarea "/* Button Styles - modifies the look of the submit button */ .madform-submit { …"
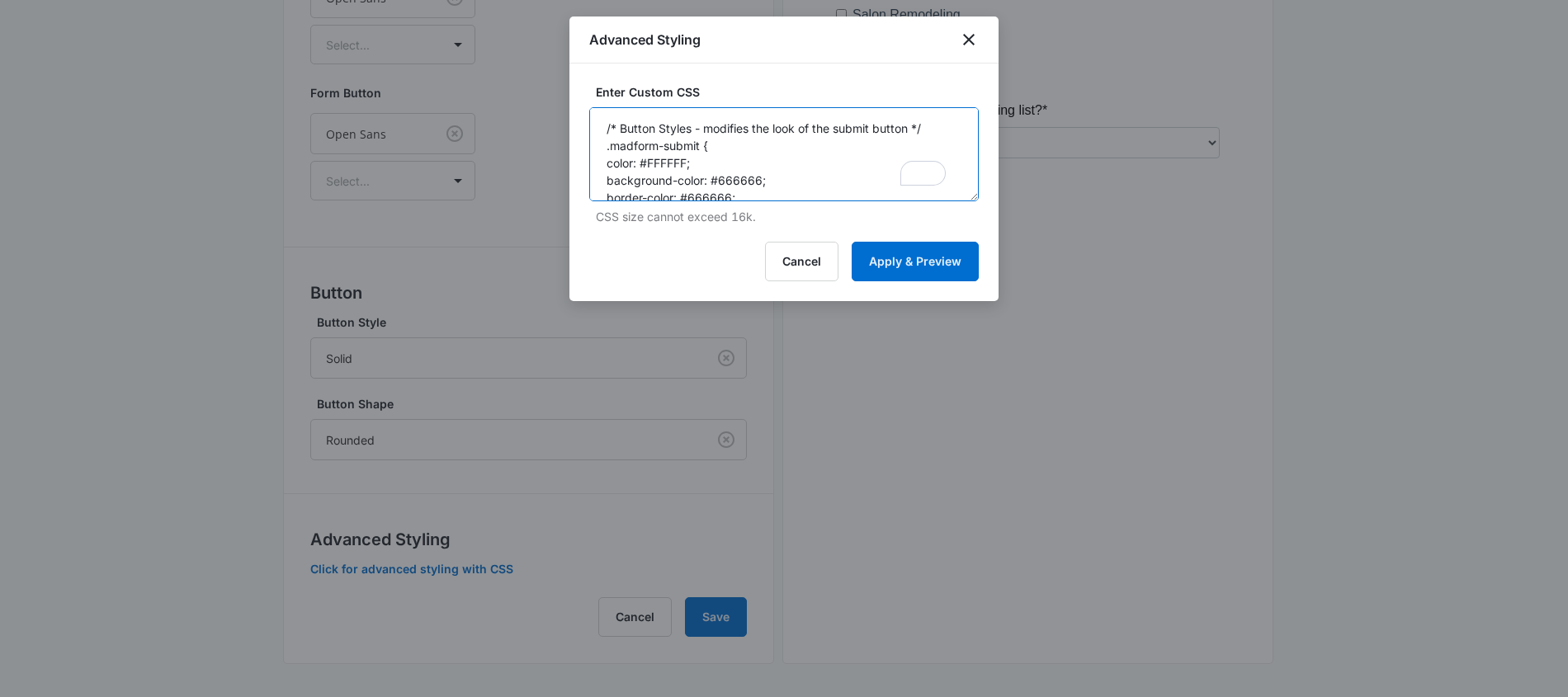
drag, startPoint x: 761, startPoint y: 180, endPoint x: 721, endPoint y: 182, distance: 40.0
click at [721, 182] on textarea "/* Button Styles - modifies the look of the submit button */ .madform-submit { …" at bounding box center [783, 155] width 389 height 94
drag, startPoint x: 743, startPoint y: 172, endPoint x: 596, endPoint y: 168, distance: 147.1
click at [596, 168] on textarea "/* Button Styles - modifies the look of the submit button */ .madform-submit { …" at bounding box center [783, 155] width 389 height 94
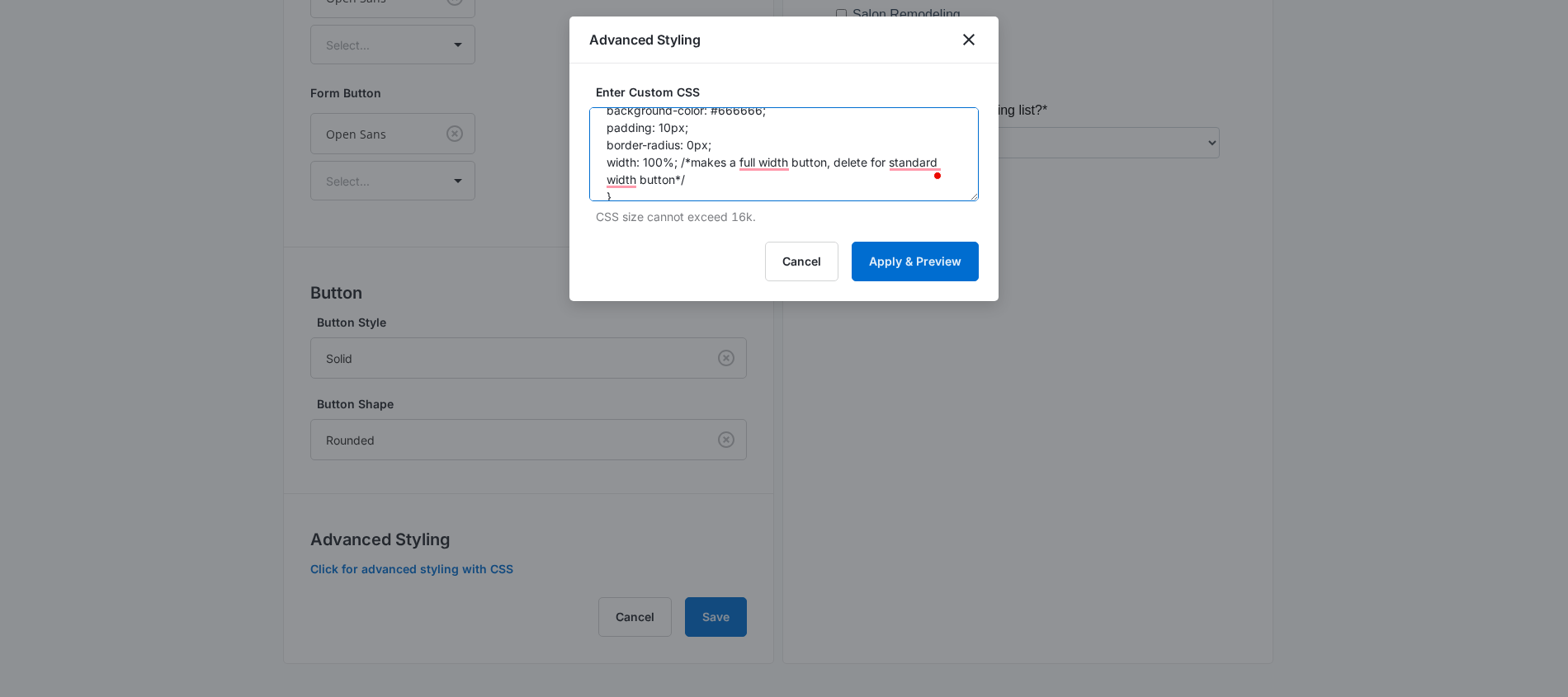
drag, startPoint x: 694, startPoint y: 179, endPoint x: 598, endPoint y: 133, distance: 106.5
click at [598, 133] on textarea "/* Button Styles - modifies the look of the submit button */ .madform-submit { …" at bounding box center [783, 155] width 389 height 94
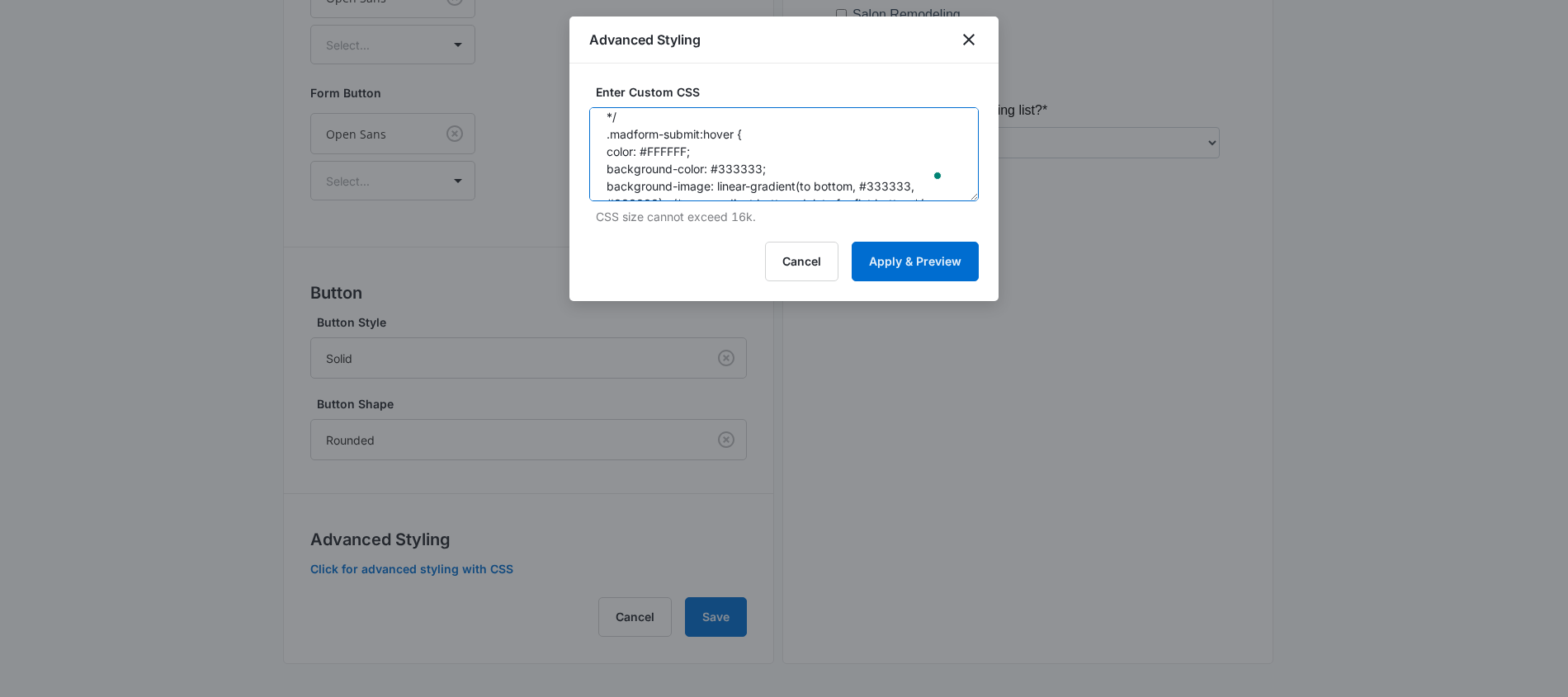
drag, startPoint x: 761, startPoint y: 168, endPoint x: 720, endPoint y: 171, distance: 41.1
click at [720, 171] on textarea "/* Button Styles - modifies the look of the submit button */ .madform-submit { …" at bounding box center [783, 155] width 389 height 94
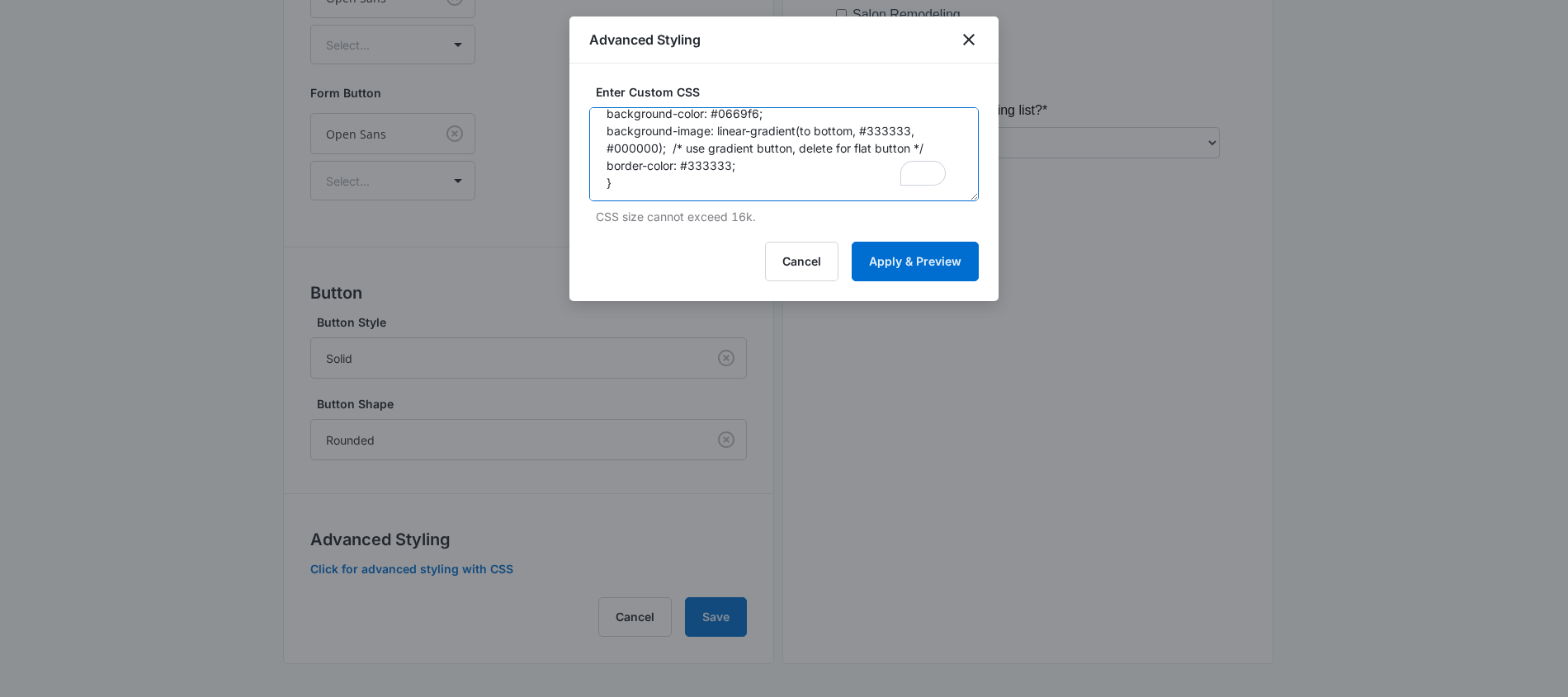
drag, startPoint x: 745, startPoint y: 169, endPoint x: 587, endPoint y: 171, distance: 158.0
click at [587, 171] on div "Enter Custom CSS /* Button Styles - modifies the look of the submit button */ .…" at bounding box center [784, 183] width 429 height 238
drag, startPoint x: 656, startPoint y: 179, endPoint x: 615, endPoint y: 179, distance: 41.0
click at [615, 179] on textarea "/* Button Styles - modifies the look of the submit button */ .madform-submit { …" at bounding box center [783, 155] width 389 height 94
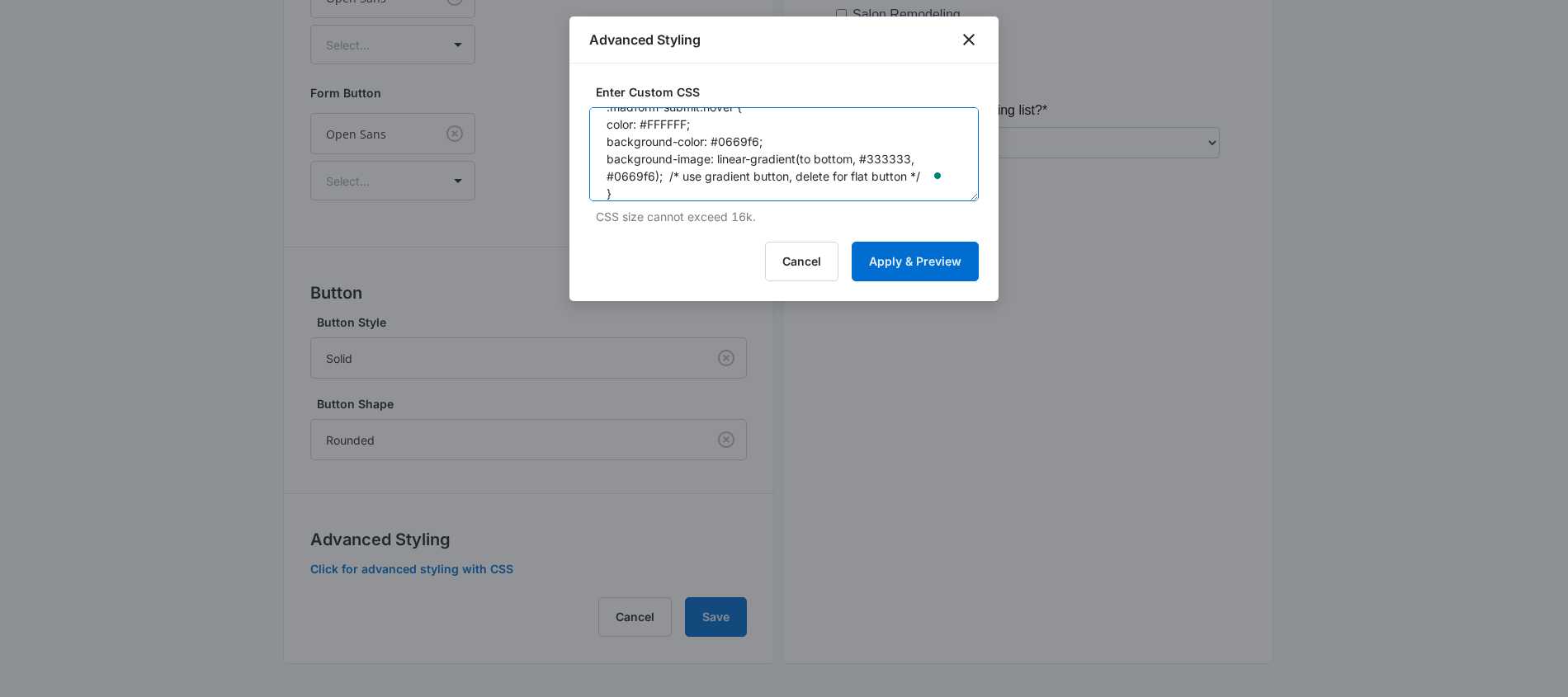
drag, startPoint x: 909, startPoint y: 160, endPoint x: 870, endPoint y: 163, distance: 39.1
click at [870, 163] on textarea "/* Button Styles - modifies the look of the submit button */ .madform-submit { …" at bounding box center [783, 155] width 389 height 94
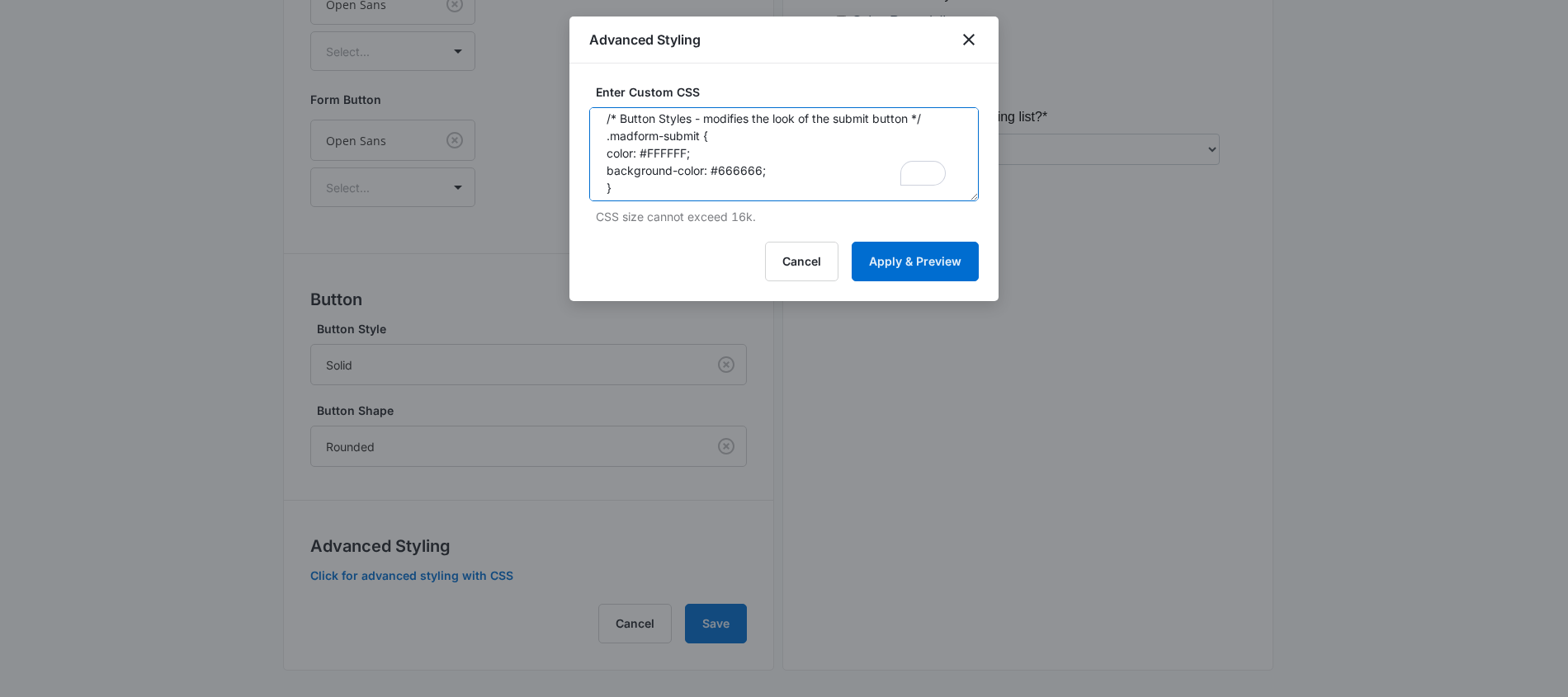
drag, startPoint x: 761, startPoint y: 172, endPoint x: 718, endPoint y: 175, distance: 43.1
click at [718, 175] on textarea "/* Button Styles - modifies the look of the submit button */ .madform-submit { …" at bounding box center [783, 155] width 389 height 94
type textarea "/* Button Styles - modifies the look of the submit button */ .madform-submit { …"
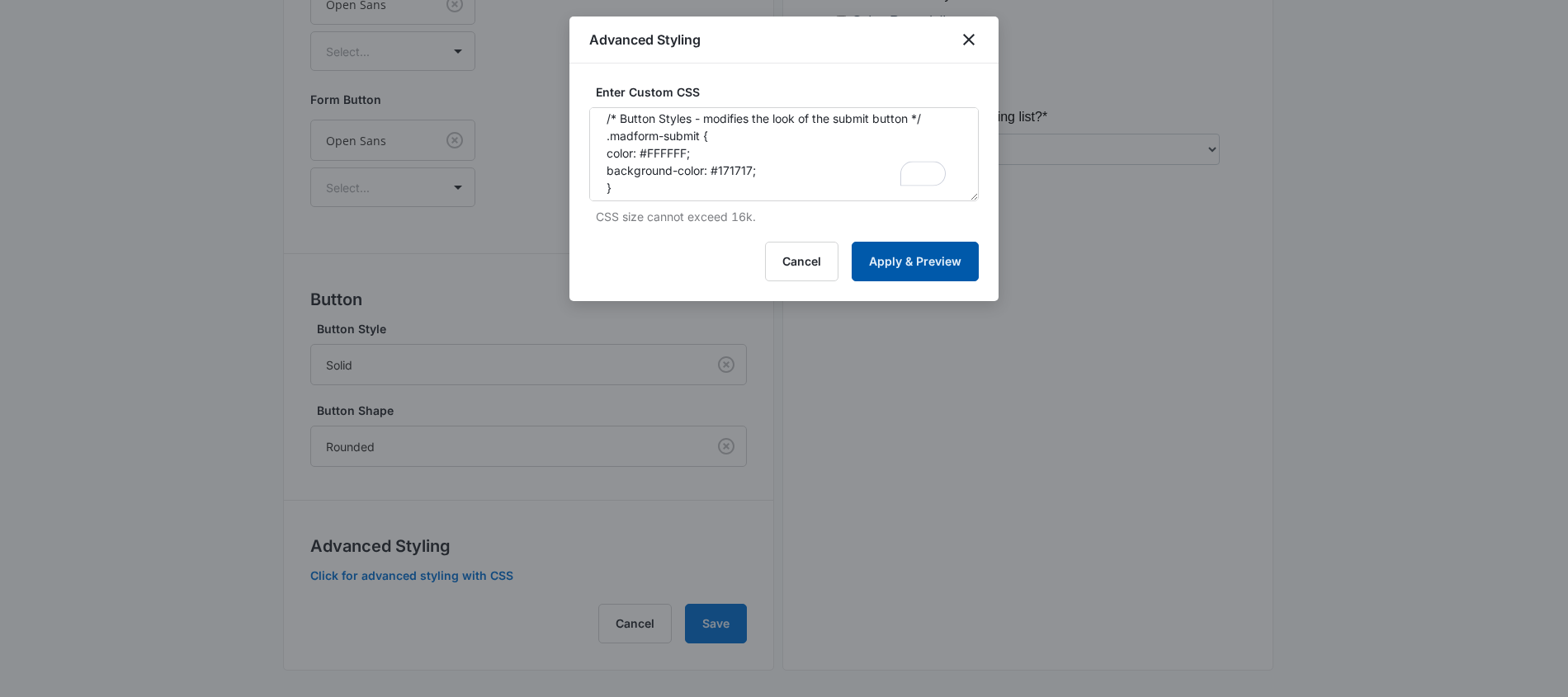
click at [892, 263] on button "Apply & Preview" at bounding box center [914, 261] width 127 height 39
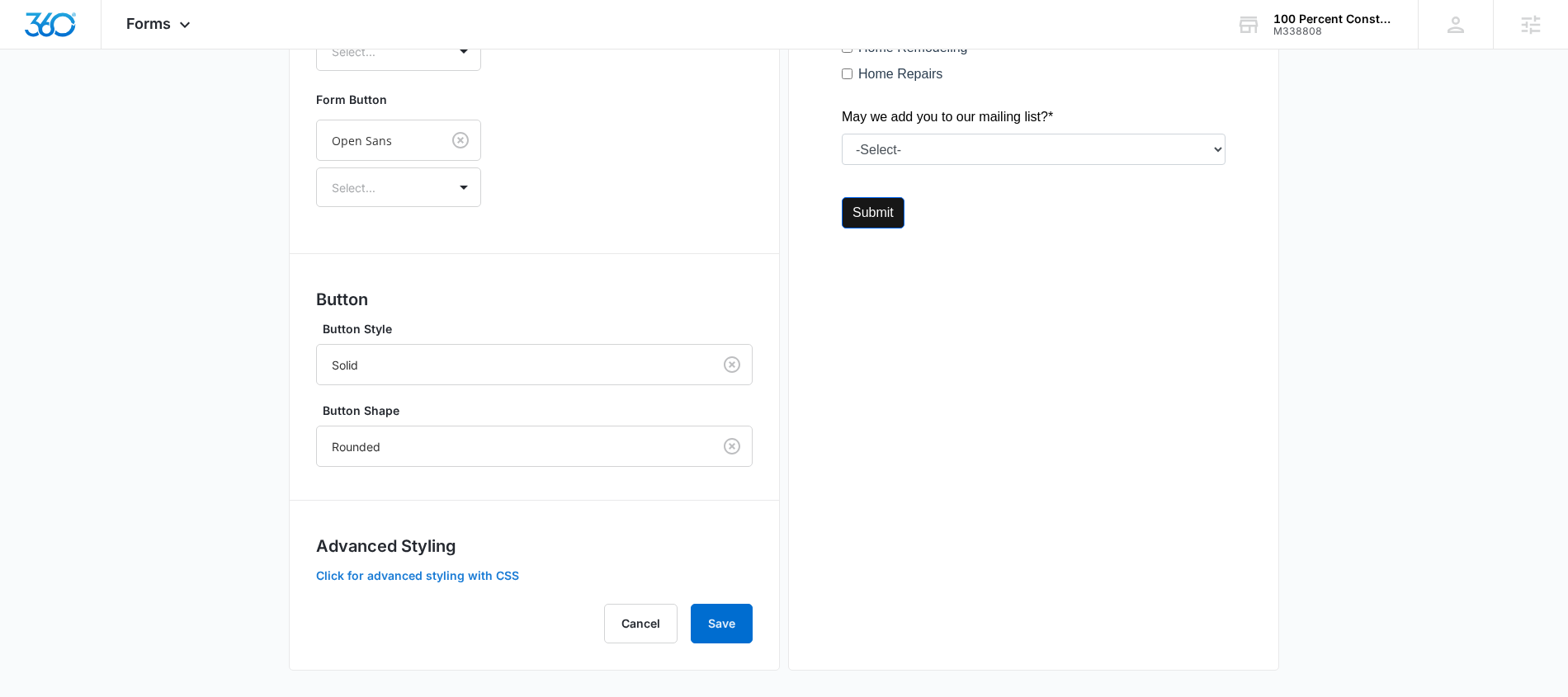
click at [491, 574] on button "Click for advanced styling with CSS" at bounding box center [417, 575] width 203 height 11
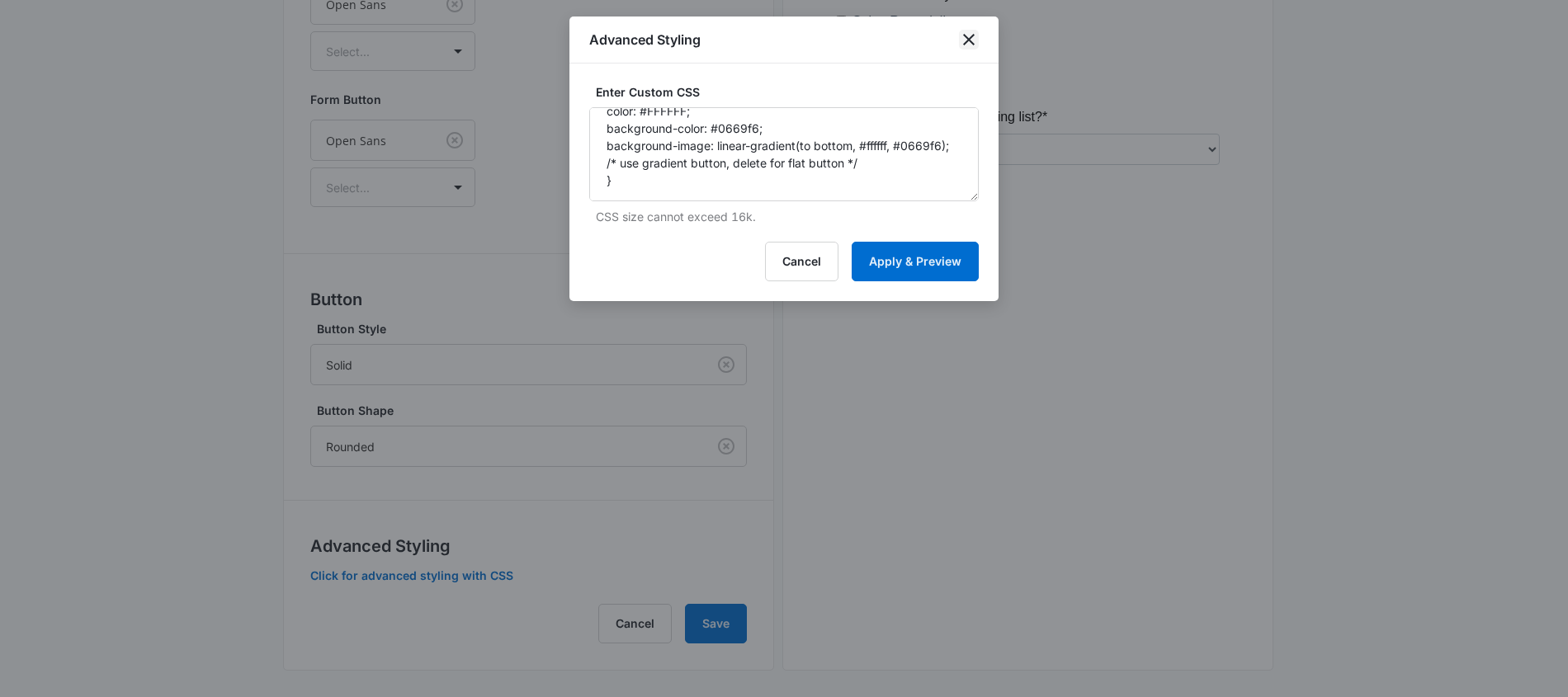
click at [969, 40] on icon "close" at bounding box center [969, 39] width 11 height 11
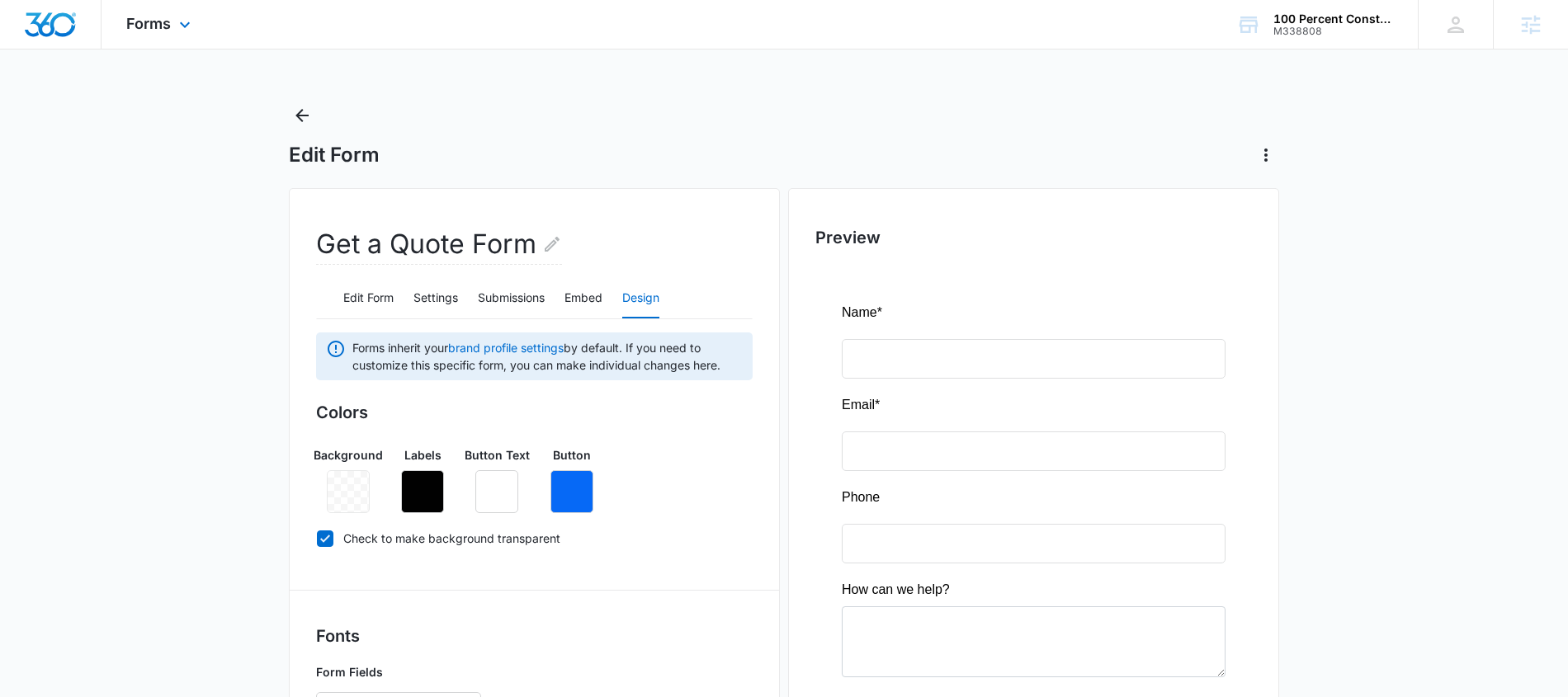
click at [171, 25] on div "Forms Apps Reputation Websites Forms CRM Email Social Content Ads Intelligence …" at bounding box center [160, 24] width 118 height 49
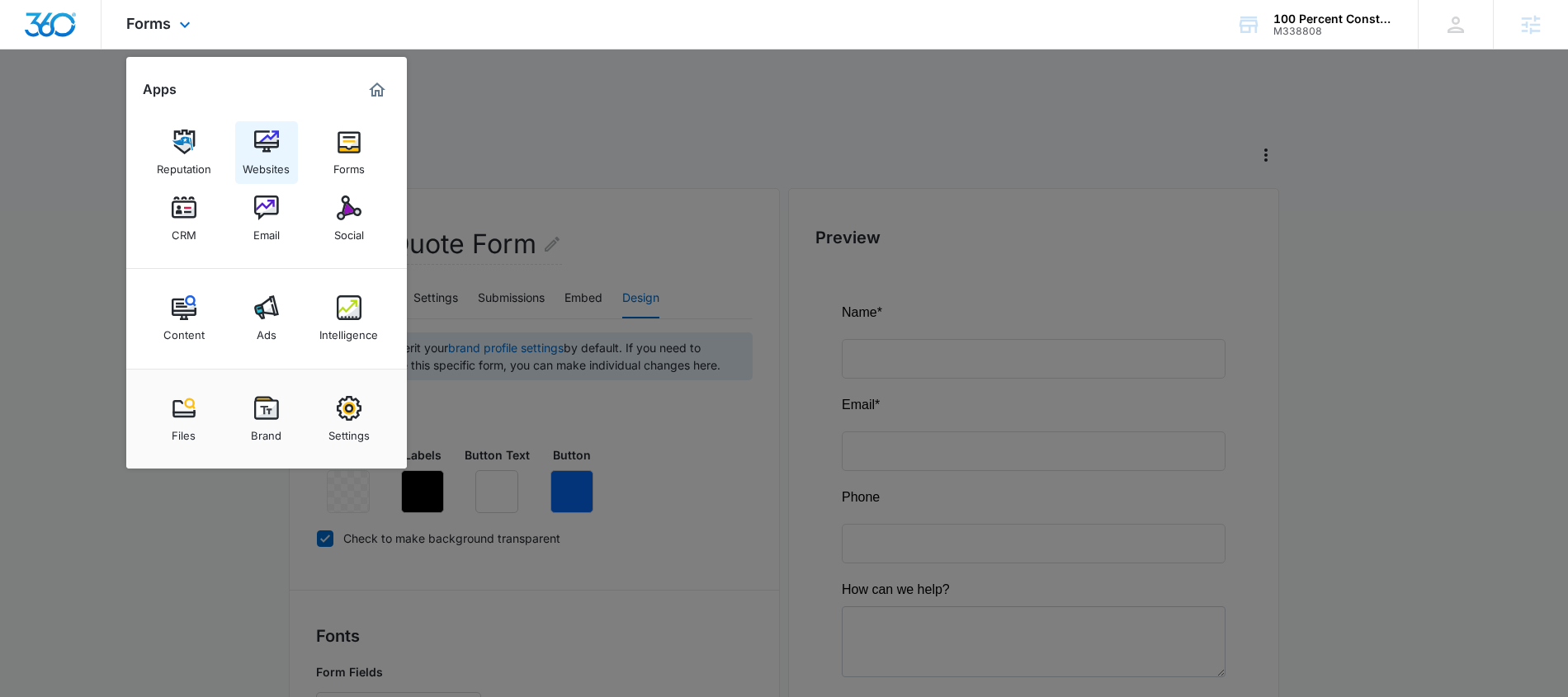
click at [270, 157] on div "Websites" at bounding box center [266, 164] width 47 height 22
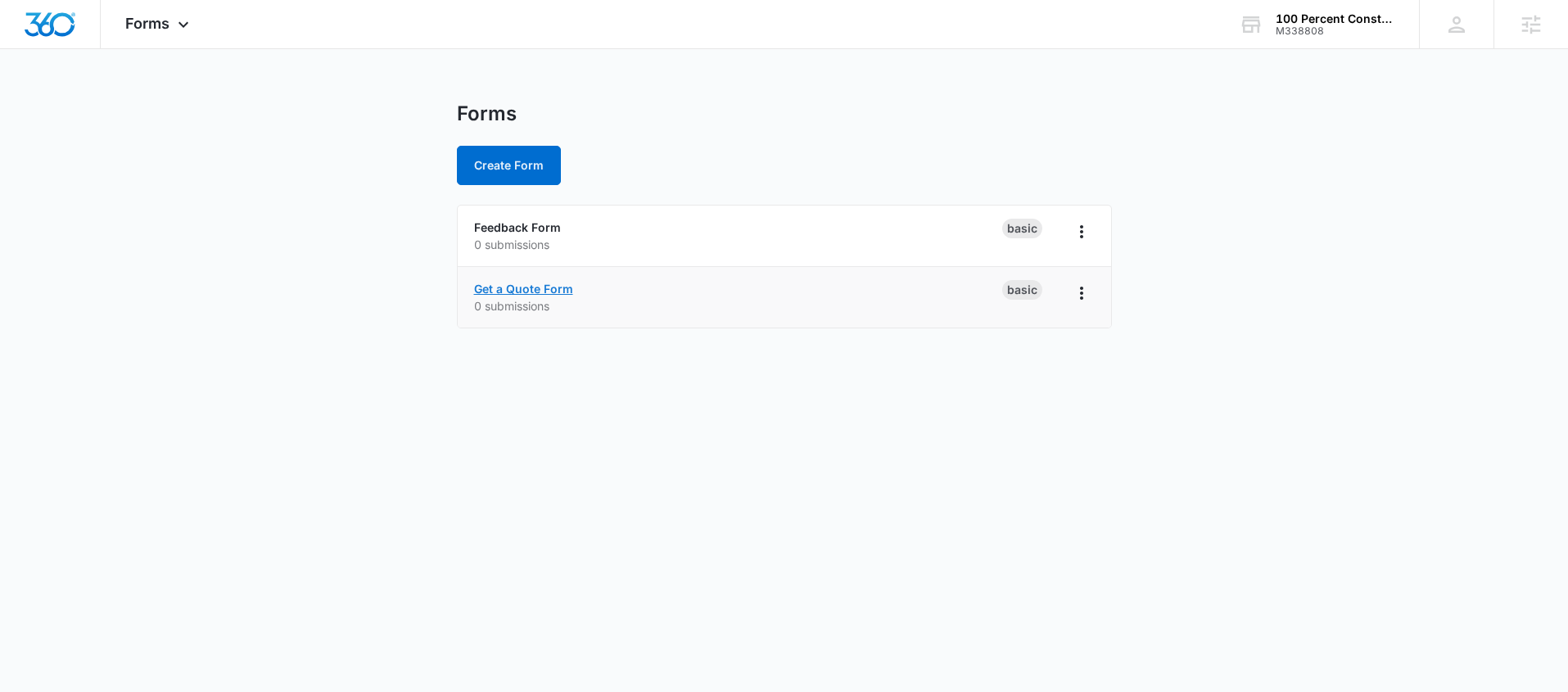
click at [552, 287] on link "Get a Quote Form" at bounding box center [524, 288] width 99 height 14
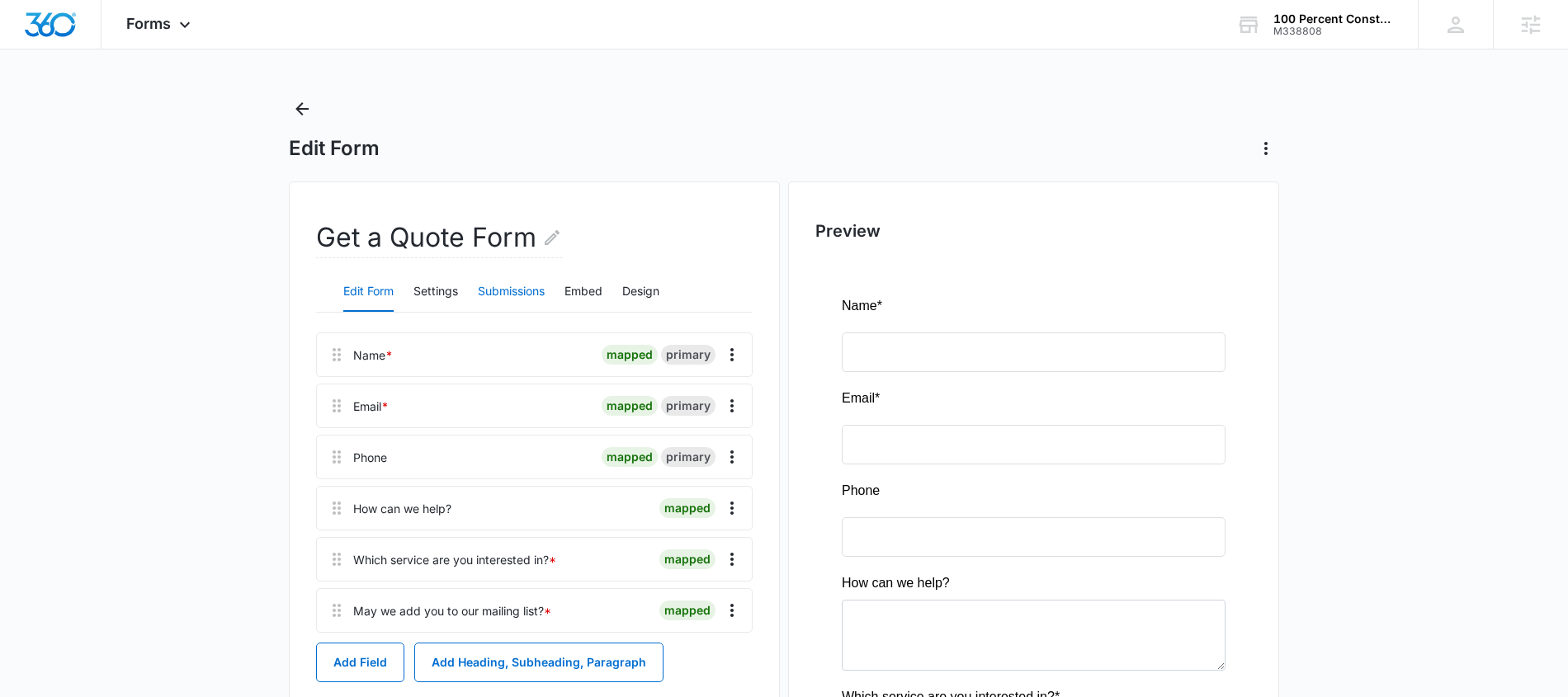
scroll to position [18, 0]
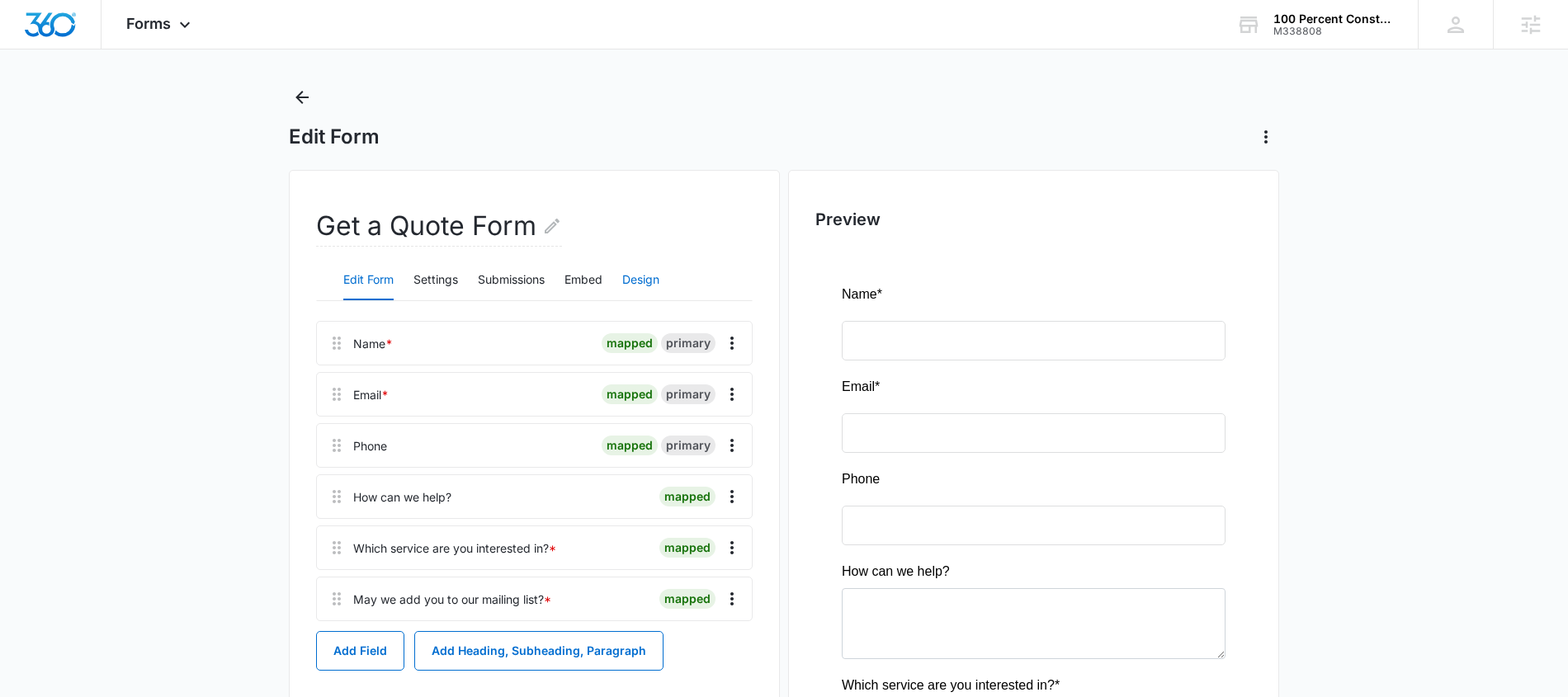
click at [644, 280] on button "Design" at bounding box center [640, 280] width 37 height 39
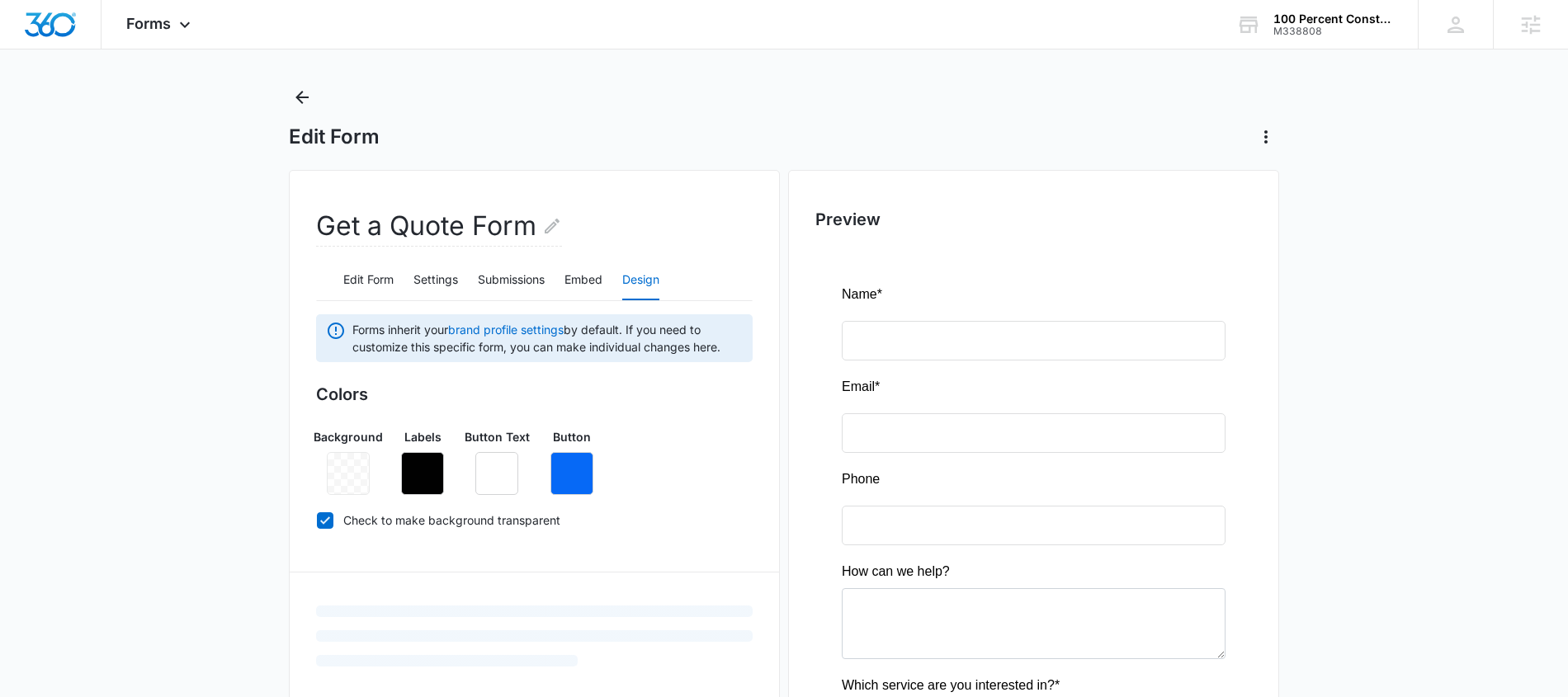
scroll to position [484, 0]
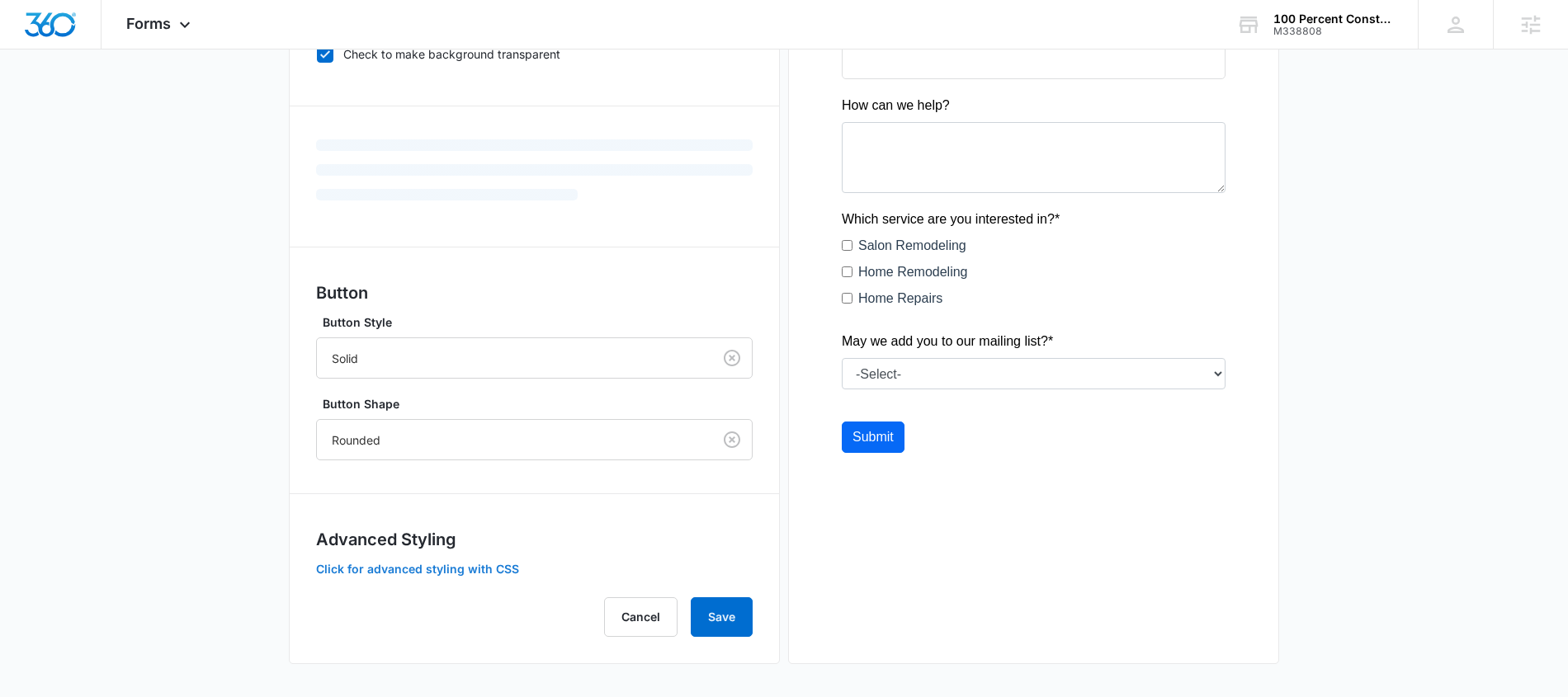
click at [500, 569] on button "Click for advanced styling with CSS" at bounding box center [417, 568] width 203 height 11
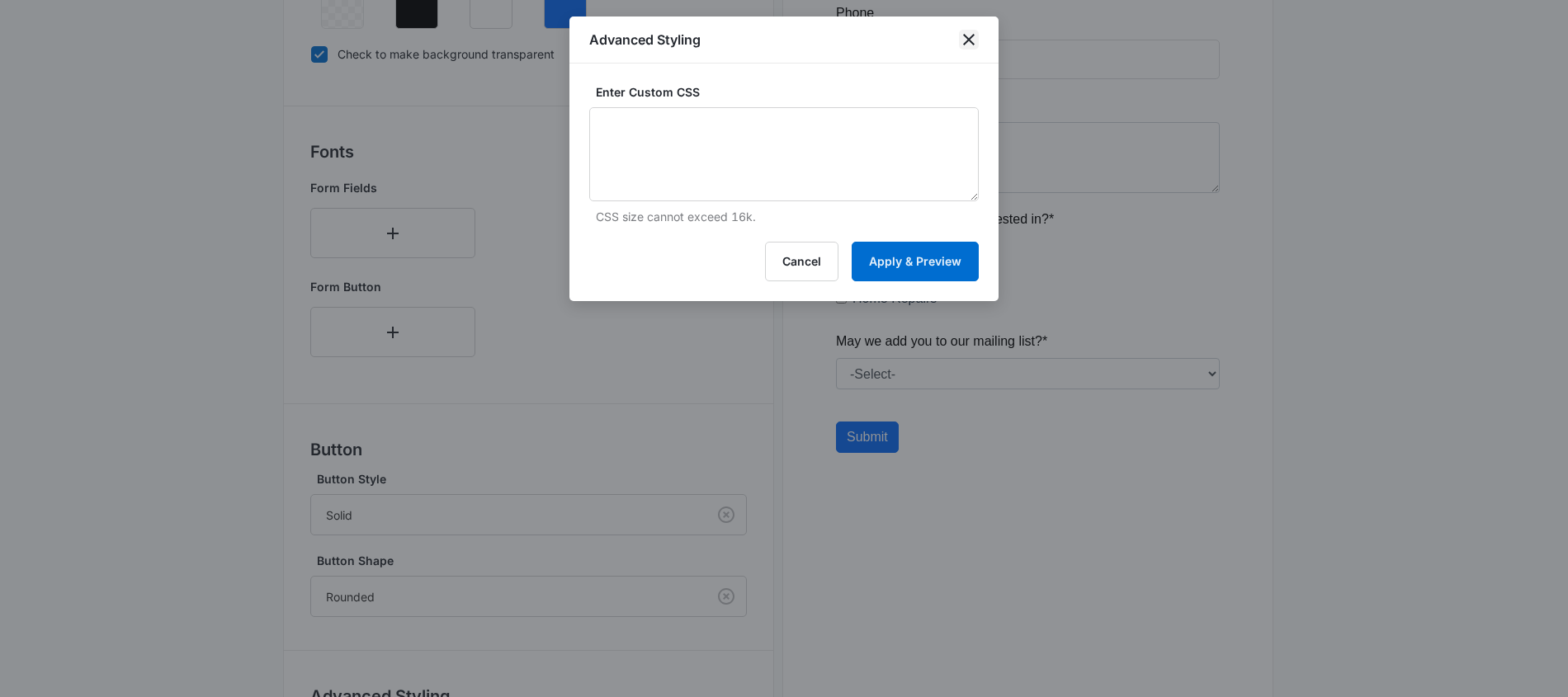
click at [973, 42] on icon "close" at bounding box center [969, 39] width 20 height 20
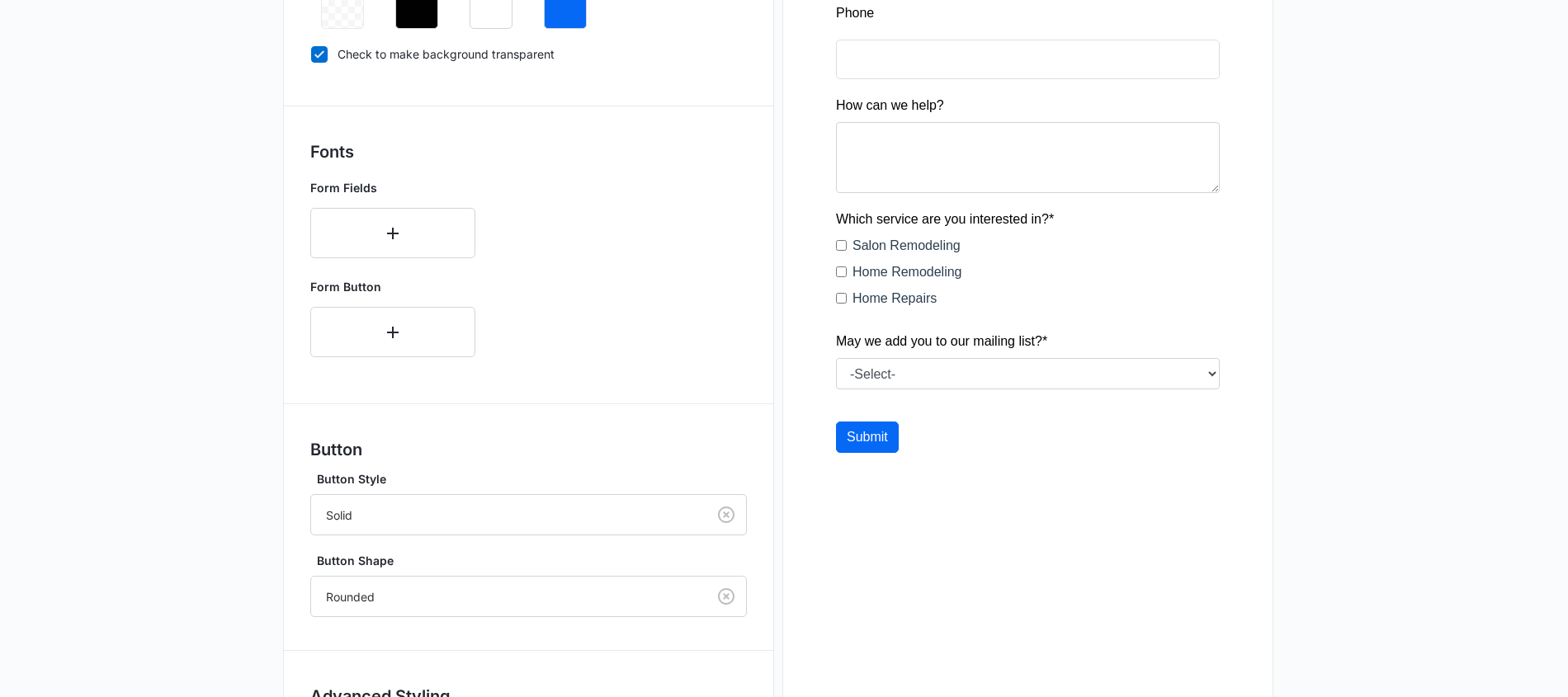
scroll to position [641, 0]
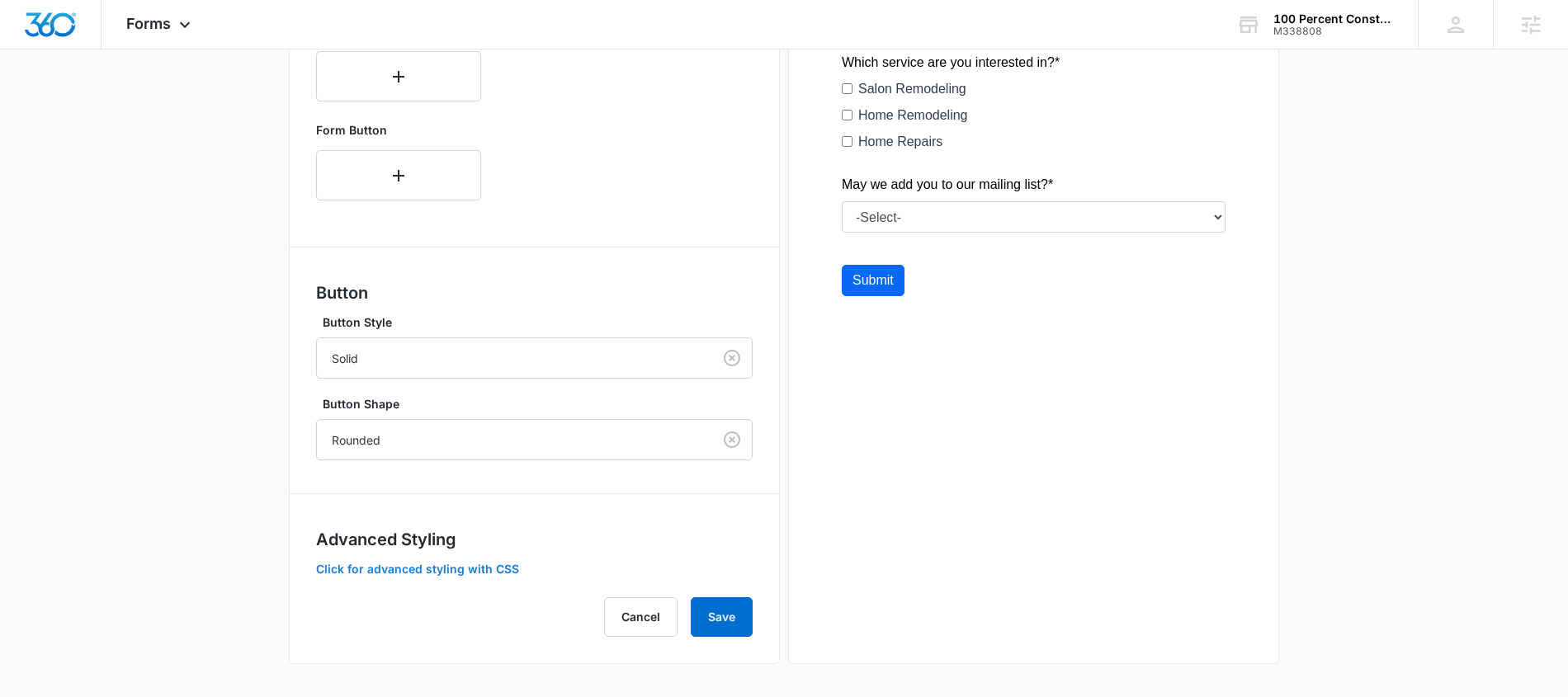
click at [489, 569] on button "Click for advanced styling with CSS" at bounding box center [417, 568] width 203 height 11
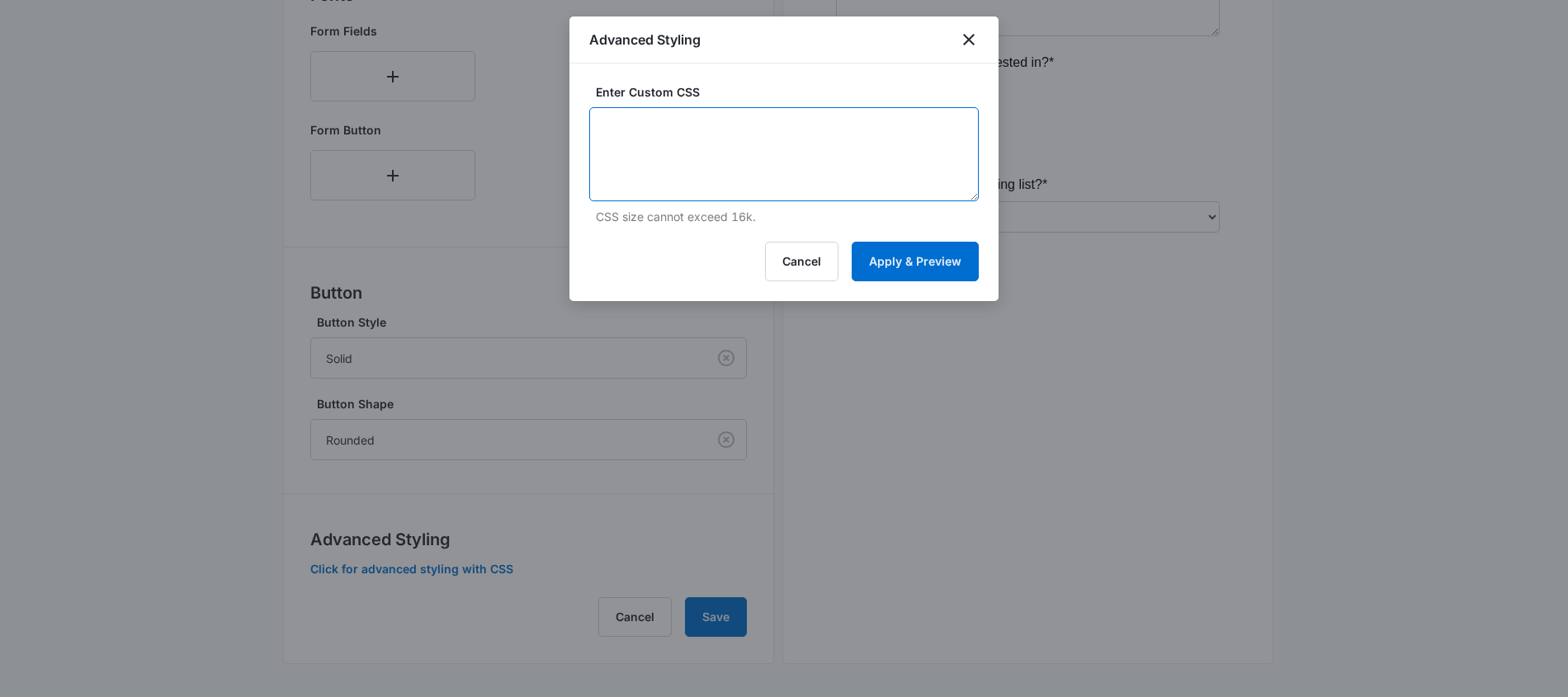
click at [874, 150] on textarea at bounding box center [783, 155] width 389 height 94
paste textarea "/* Button Styles - modifies the look of the submit button */ .madform-submit { …"
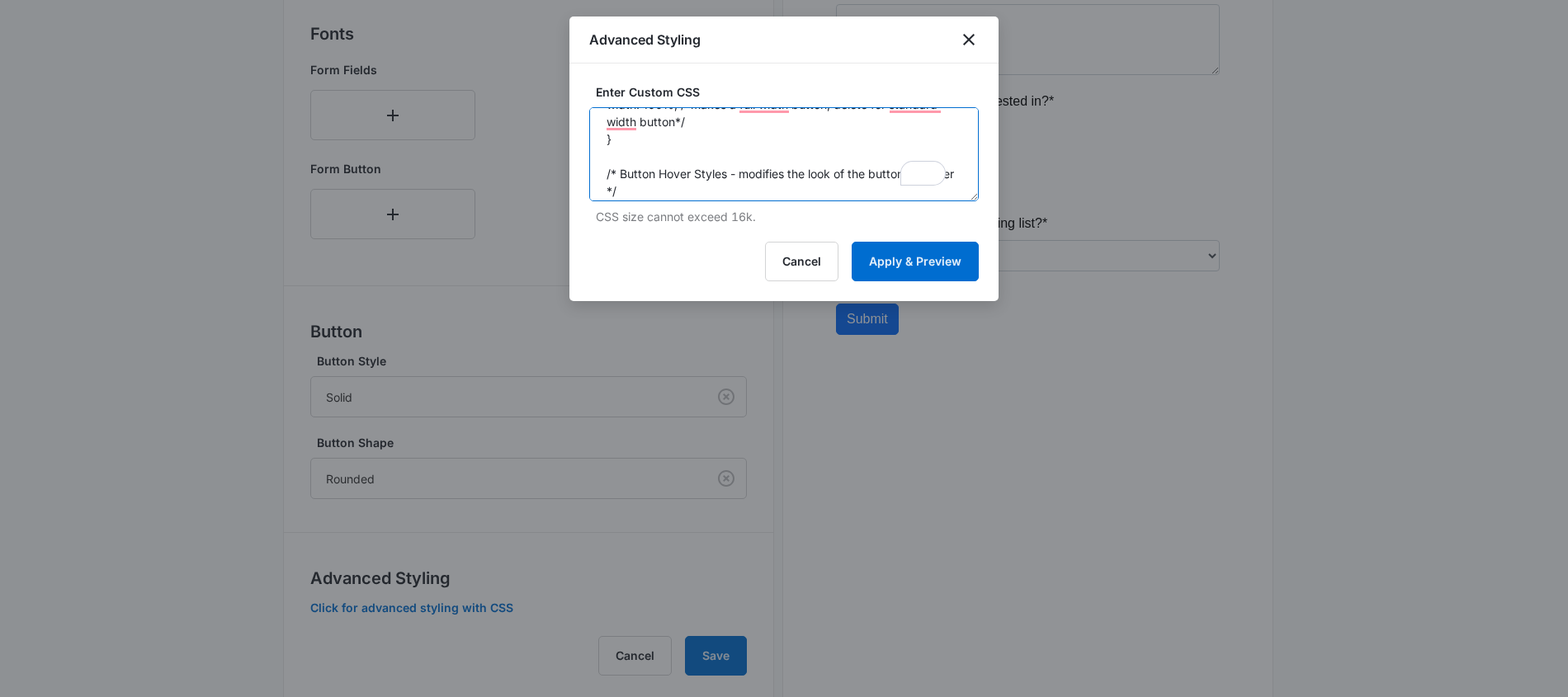
scroll to position [136, 0]
drag, startPoint x: 750, startPoint y: 176, endPoint x: 696, endPoint y: 171, distance: 54.2
click at [696, 171] on textarea "/* Button Styles - modifies the look of the submit button */ .madform-submit { …" at bounding box center [783, 155] width 389 height 94
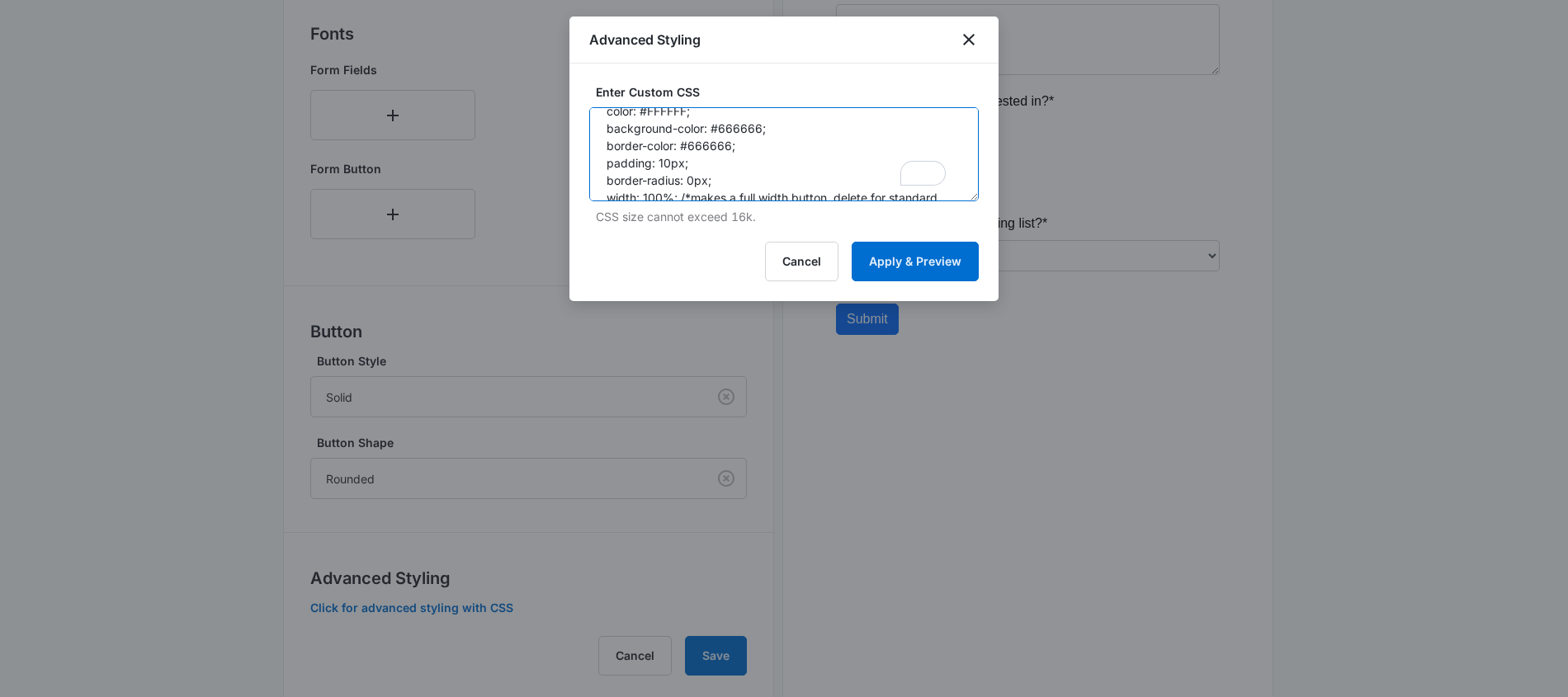
drag, startPoint x: 718, startPoint y: 180, endPoint x: 606, endPoint y: 148, distance: 116.5
click at [606, 148] on textarea "/* Button Styles - modifies the look of the submit button */ .madform-submit { …" at bounding box center [783, 155] width 389 height 94
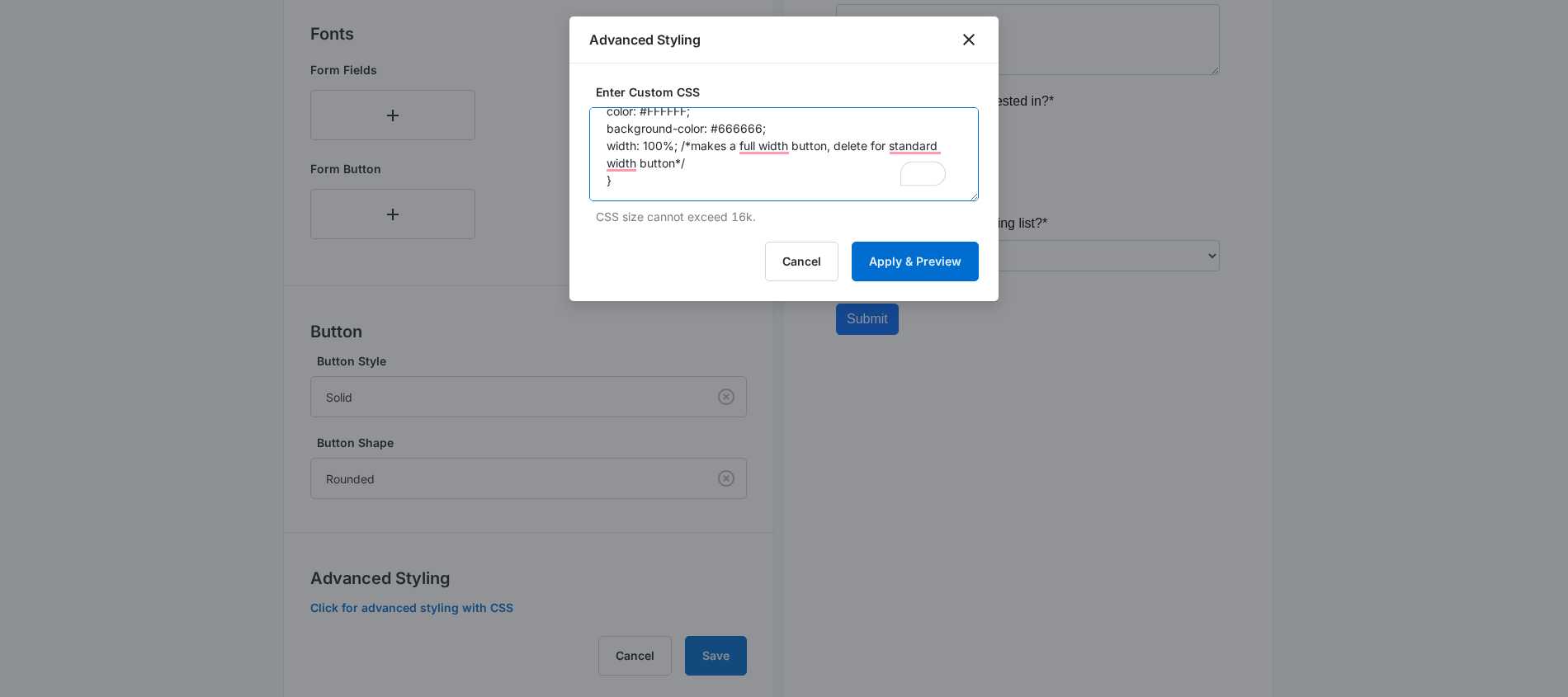
drag, startPoint x: 682, startPoint y: 163, endPoint x: 604, endPoint y: 147, distance: 79.6
click at [604, 147] on textarea "/* Button Styles - modifies the look of the submit button */ .madform-submit { …" at bounding box center [783, 155] width 389 height 94
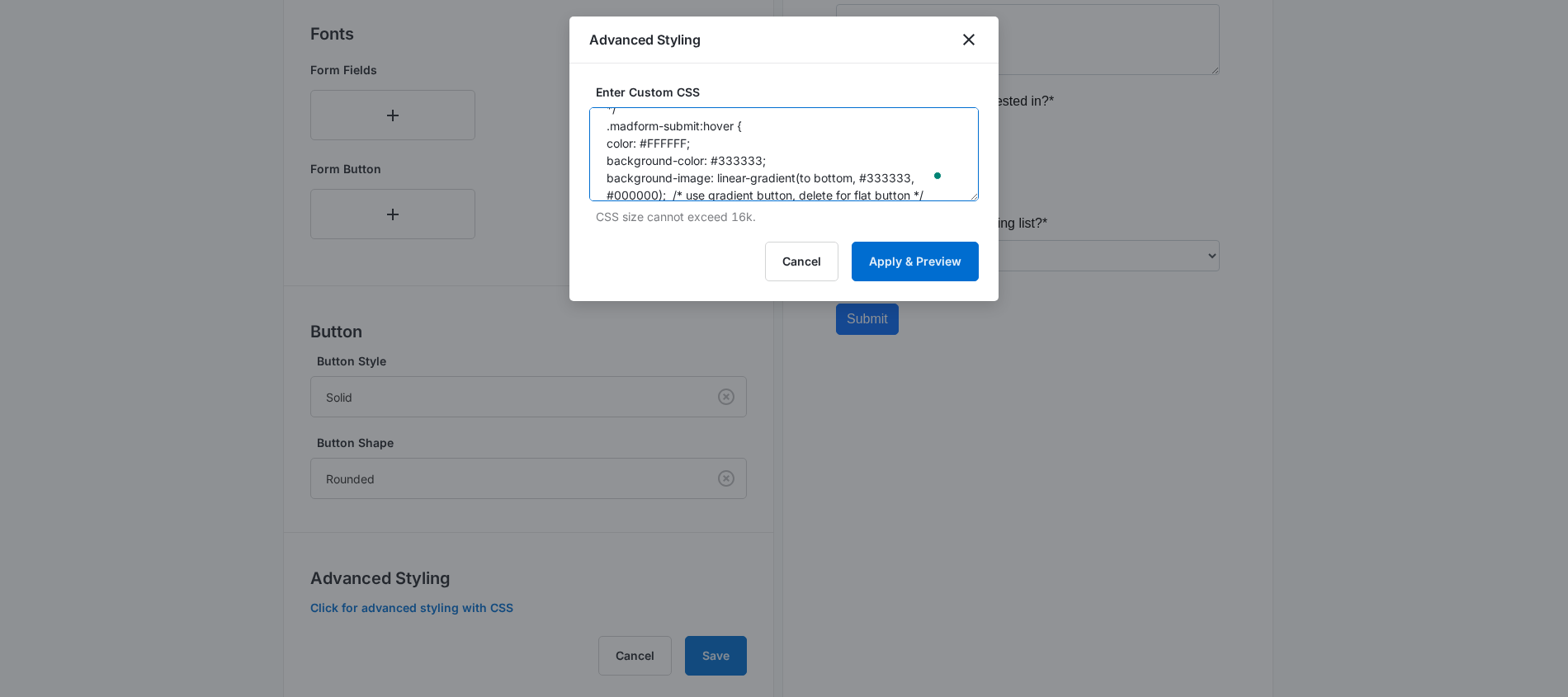
drag, startPoint x: 760, startPoint y: 162, endPoint x: 722, endPoint y: 165, distance: 38.1
click at [722, 165] on textarea "/* Button Styles - modifies the look of the submit button */ .madform-submit { …" at bounding box center [783, 155] width 389 height 94
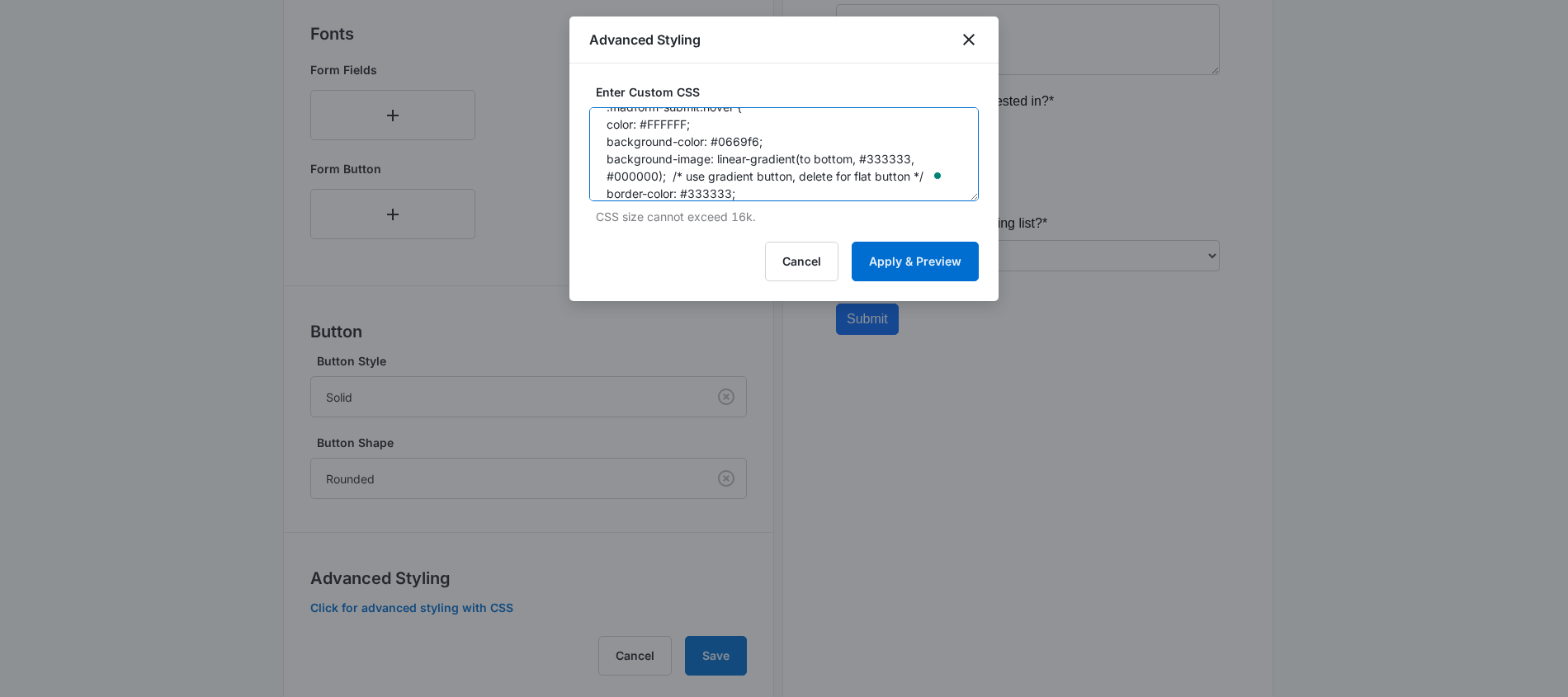
drag, startPoint x: 660, startPoint y: 178, endPoint x: 615, endPoint y: 179, distance: 45.0
click at [615, 179] on textarea "/* Button Styles - modifies the look of the submit button */ .madform-submit { …" at bounding box center [783, 155] width 389 height 94
paste textarea "/* Button Styles - modifies the look of the submit button */ .madform-submit { …"
drag, startPoint x: 910, startPoint y: 120, endPoint x: 869, endPoint y: 145, distance: 48.0
click at [869, 145] on textarea "/* Button Styles - modifies the look of the submit button */ .madform-submit { …" at bounding box center [783, 155] width 389 height 94
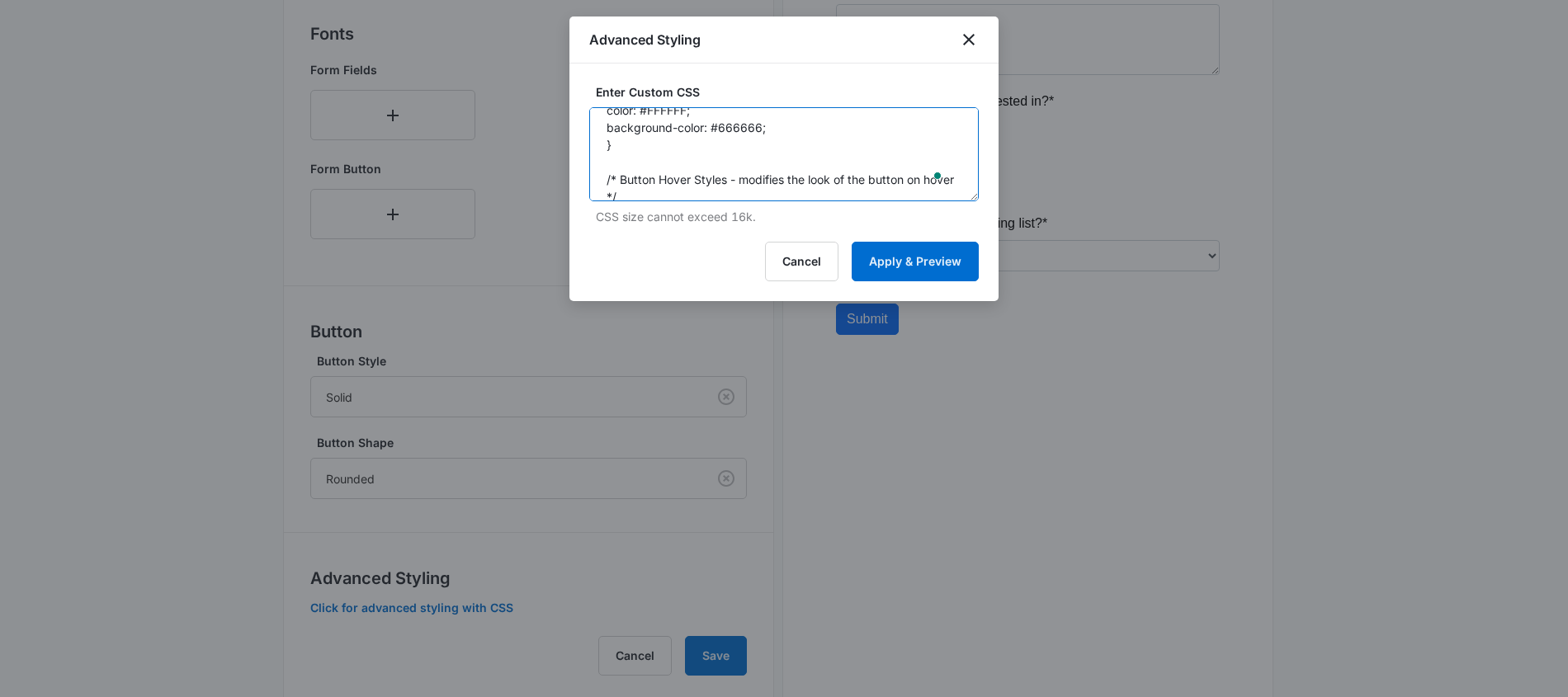
drag, startPoint x: 760, startPoint y: 130, endPoint x: 718, endPoint y: 136, distance: 42.4
click at [718, 136] on textarea "/* Button Styles - modifies the look of the submit button */ .madform-submit { …" at bounding box center [783, 155] width 389 height 94
type textarea "/* Button Styles - modifies the look of the submit button */ .madform-submit { …"
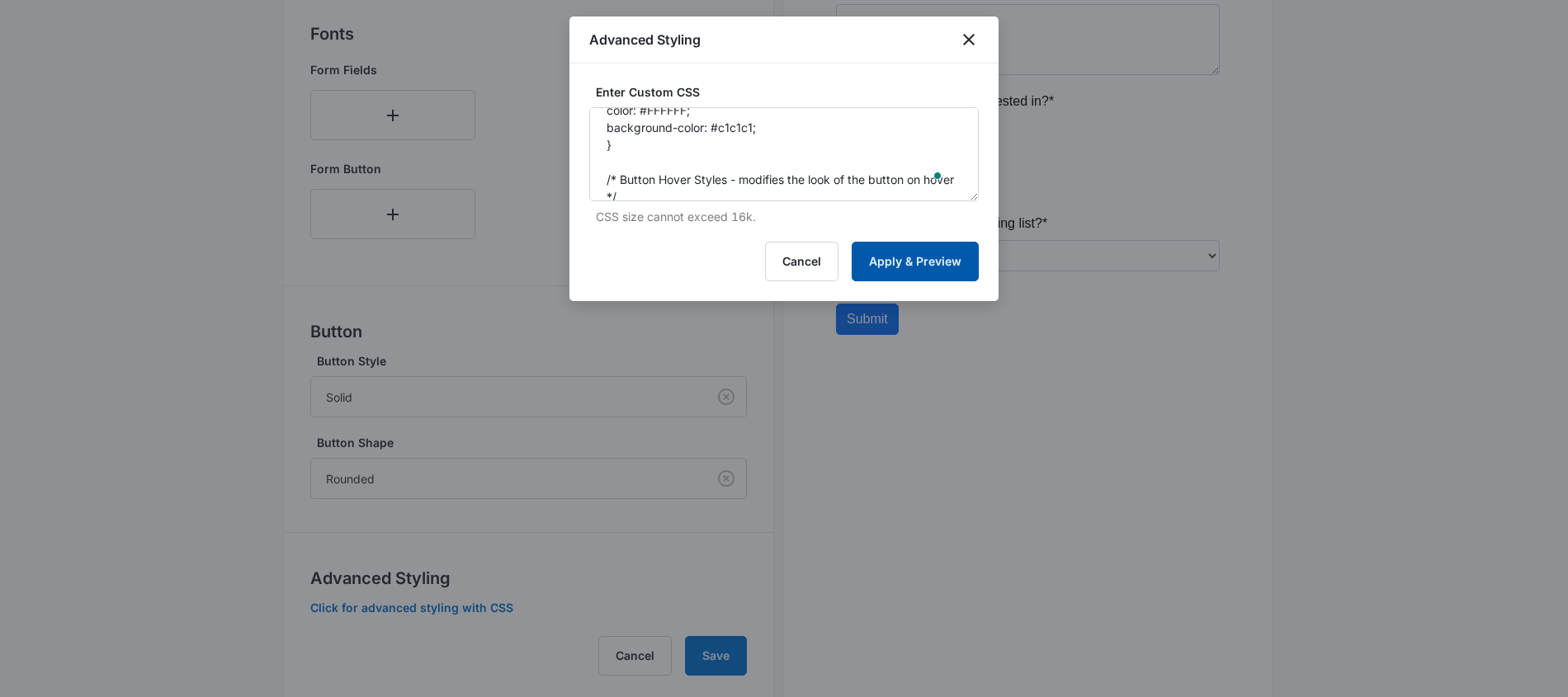
click at [868, 269] on button "Apply & Preview" at bounding box center [914, 261] width 127 height 39
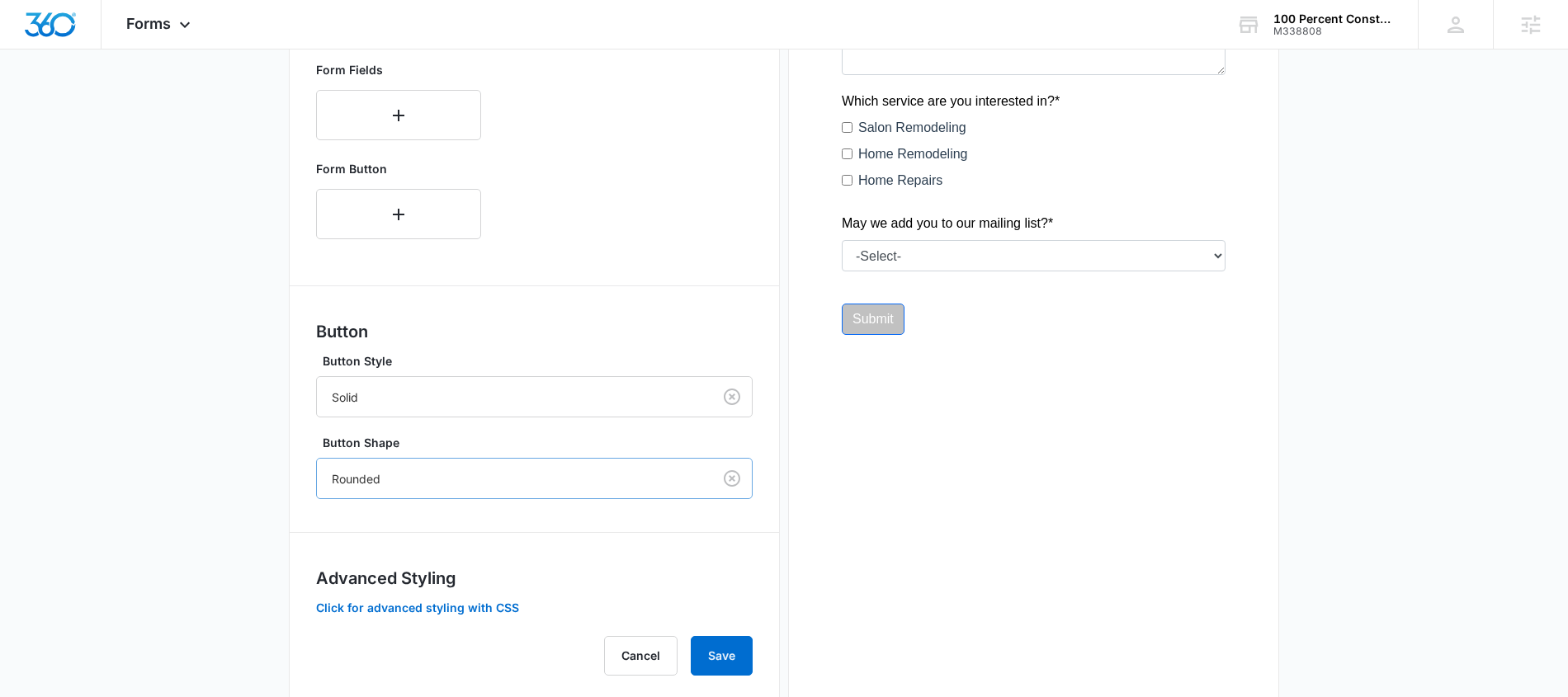
click at [644, 483] on div at bounding box center [511, 479] width 359 height 21
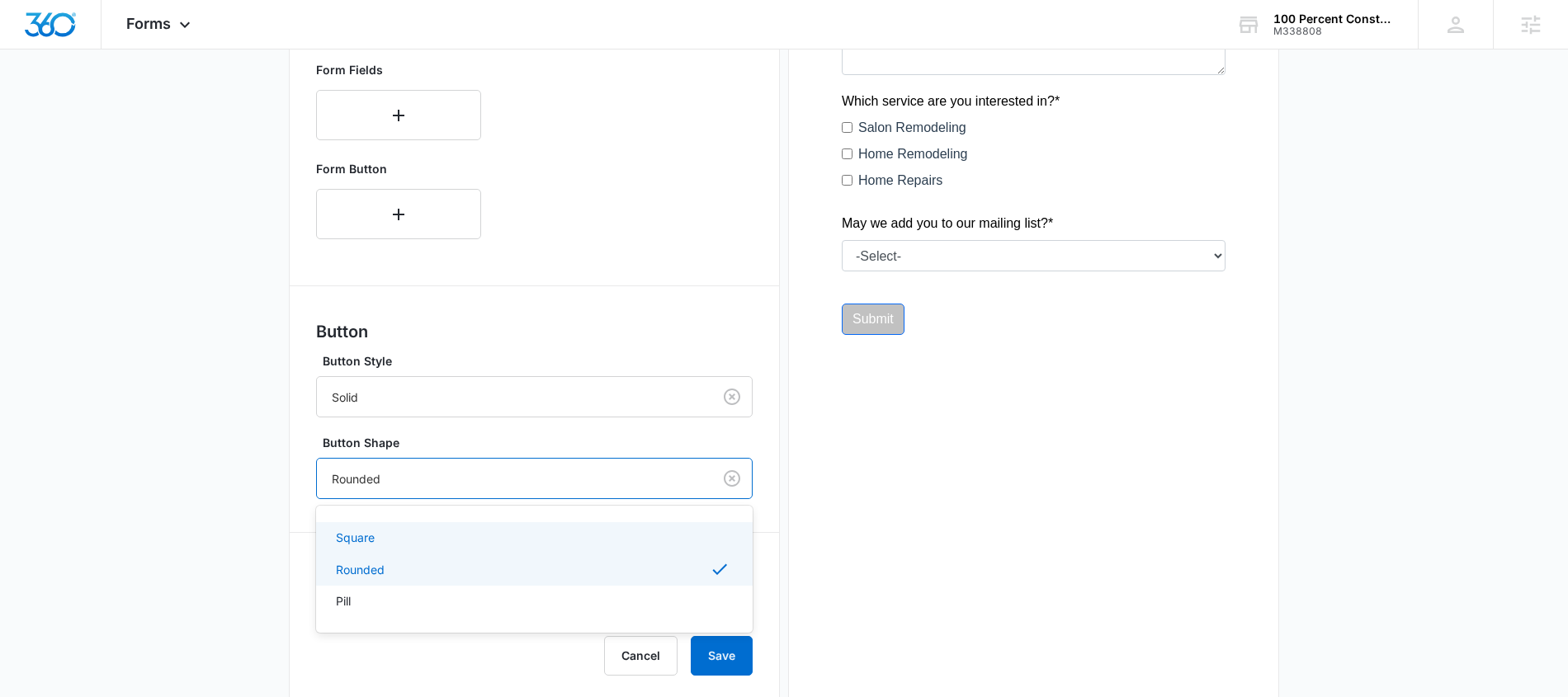
click at [550, 531] on div "Square" at bounding box center [533, 538] width 394 height 17
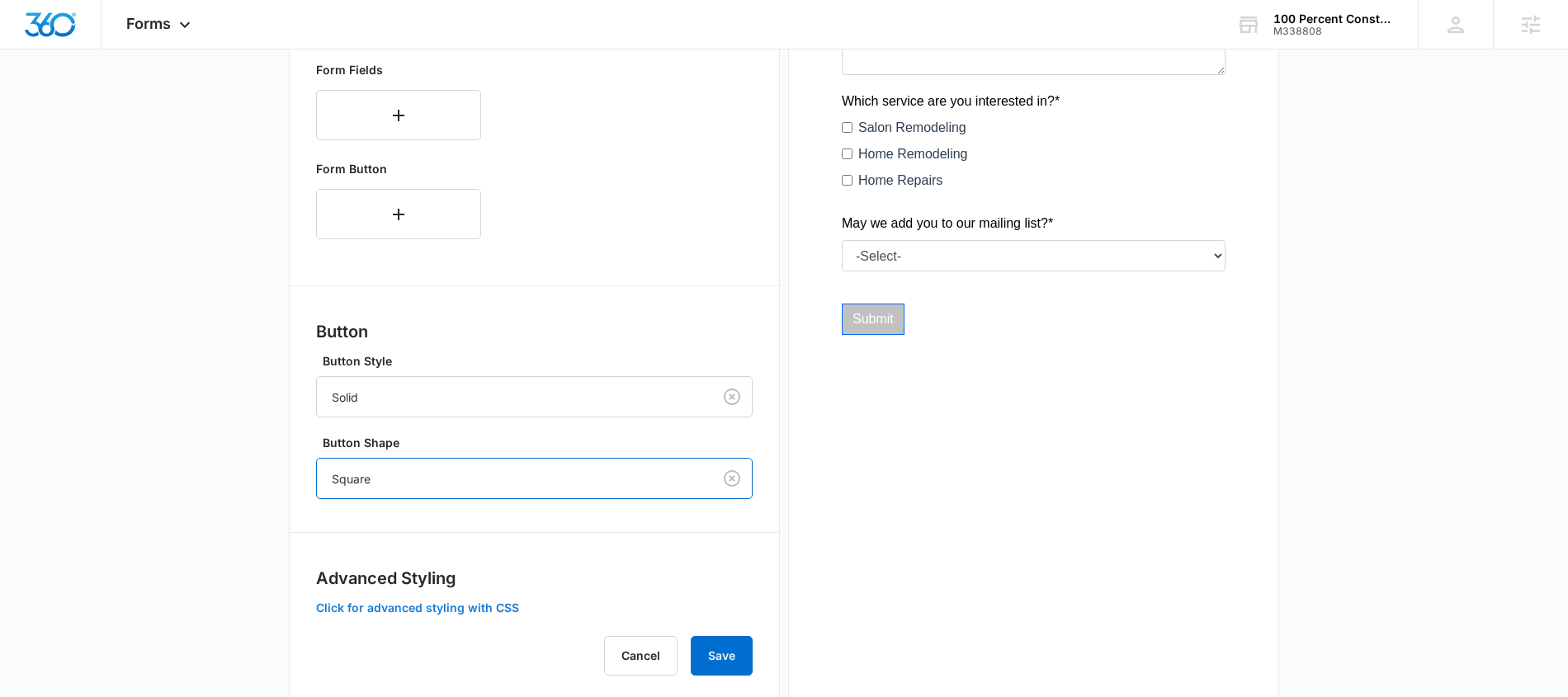
click at [493, 605] on button "Click for advanced styling with CSS" at bounding box center [417, 607] width 203 height 11
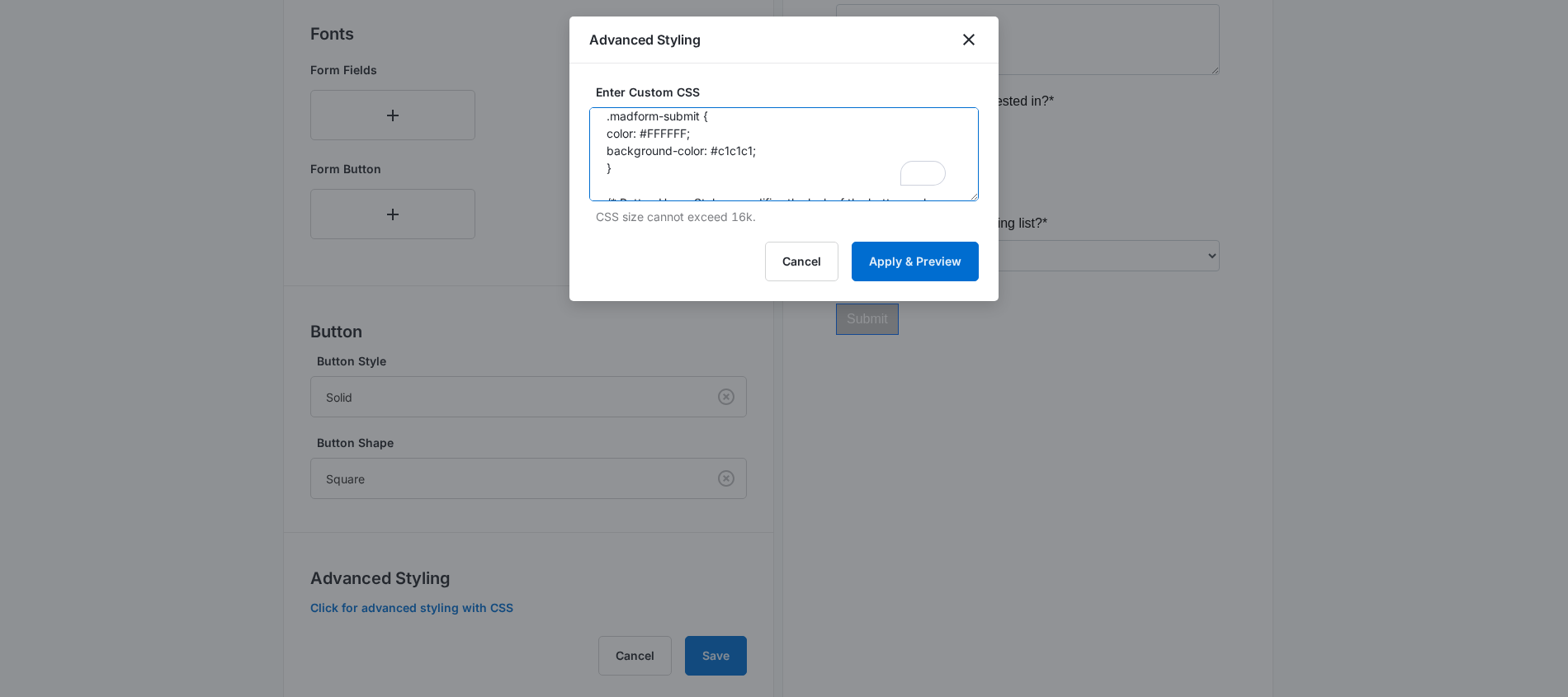
drag, startPoint x: 688, startPoint y: 135, endPoint x: 650, endPoint y: 137, distance: 38.1
click at [650, 137] on textarea "/* Button Styles - modifies the look of the submit button */ .madform-submit { …" at bounding box center [783, 155] width 389 height 94
drag, startPoint x: 755, startPoint y: 156, endPoint x: 599, endPoint y: 157, distance: 156.0
click at [599, 157] on textarea "/* Button Styles - modifies the look of the submit button */ .madform-submit { …" at bounding box center [783, 155] width 389 height 94
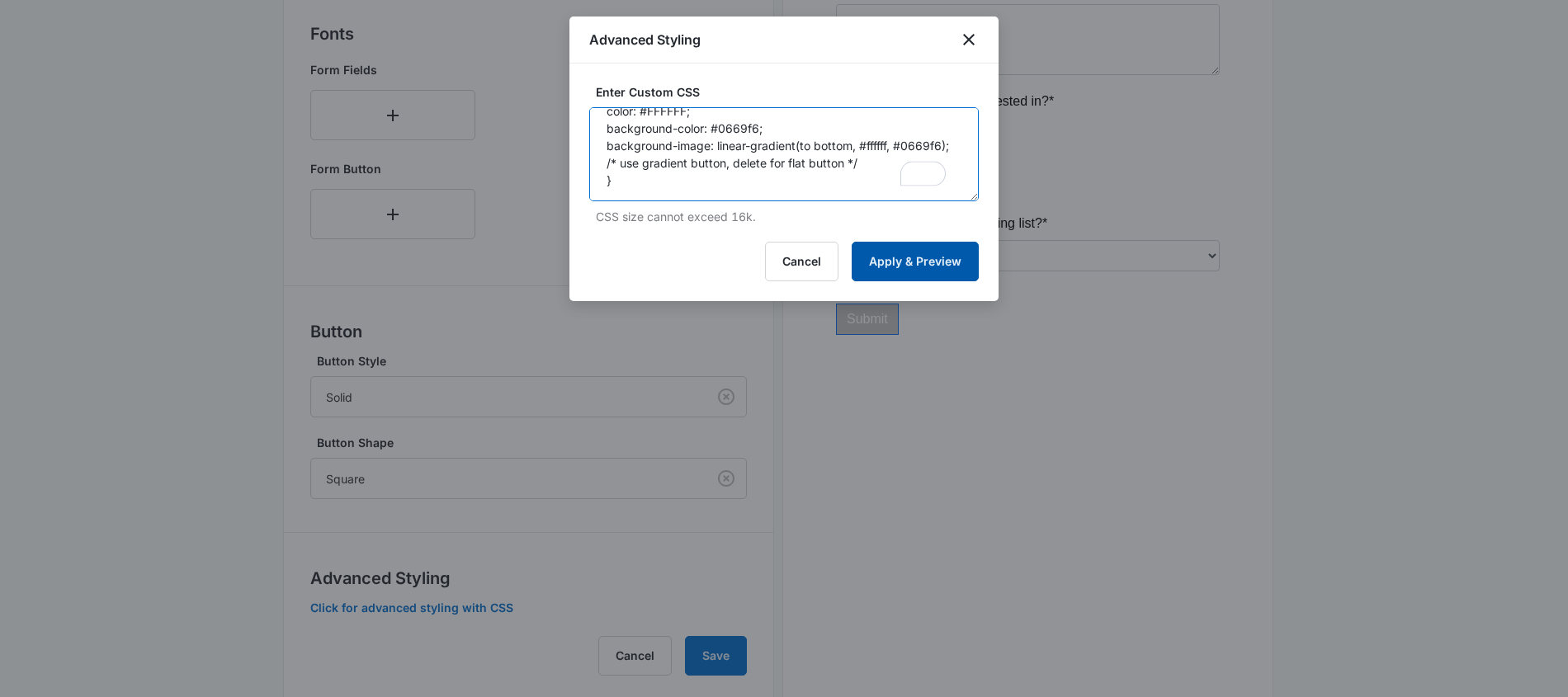
type textarea "/* Button Styles - modifies the look of the submit button */ .madform-submit { …"
click at [921, 268] on button "Apply & Preview" at bounding box center [914, 261] width 127 height 39
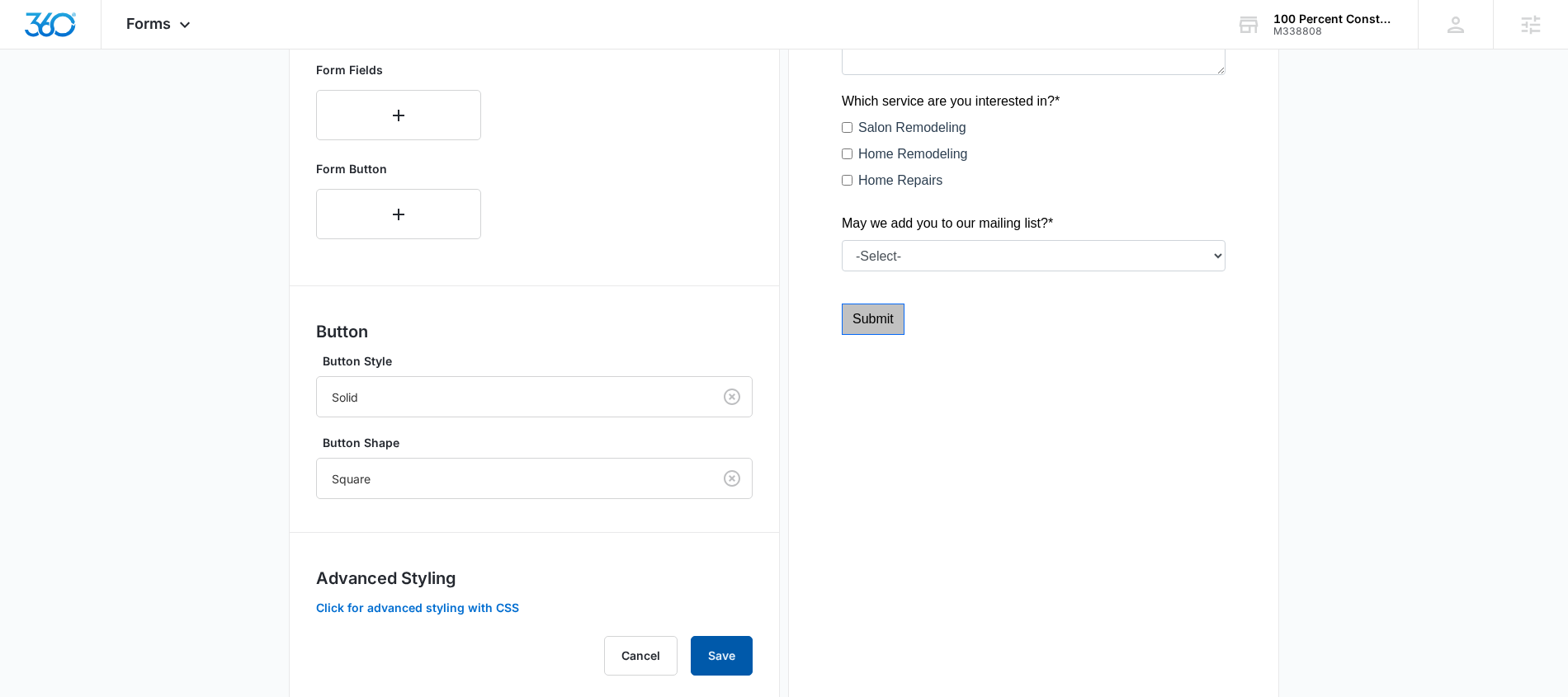
click at [732, 650] on button "Save" at bounding box center [721, 655] width 62 height 39
click at [178, 36] on div "Forms Apps Reputation Websites Forms CRM Email Social Content Ads Intelligence …" at bounding box center [160, 24] width 118 height 49
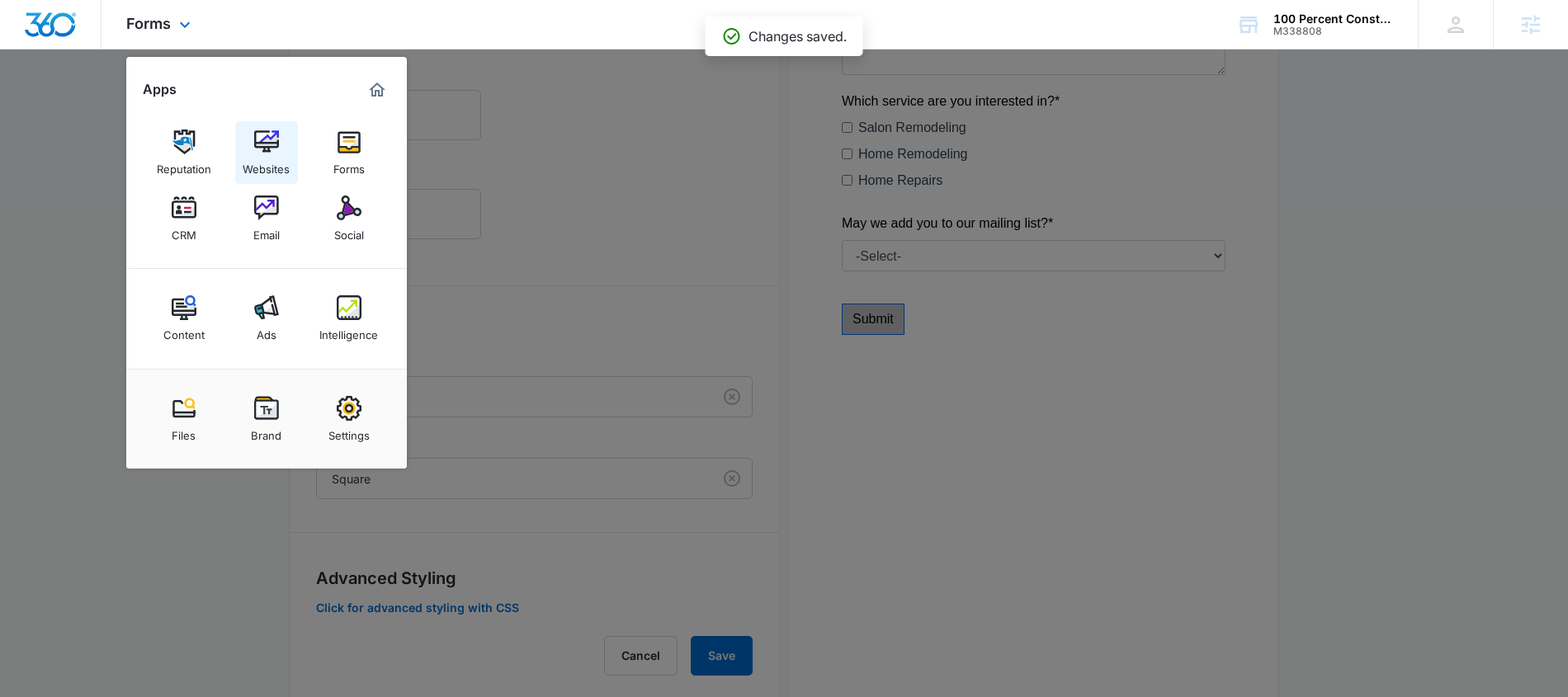
click at [279, 144] on link "Websites" at bounding box center [267, 153] width 63 height 63
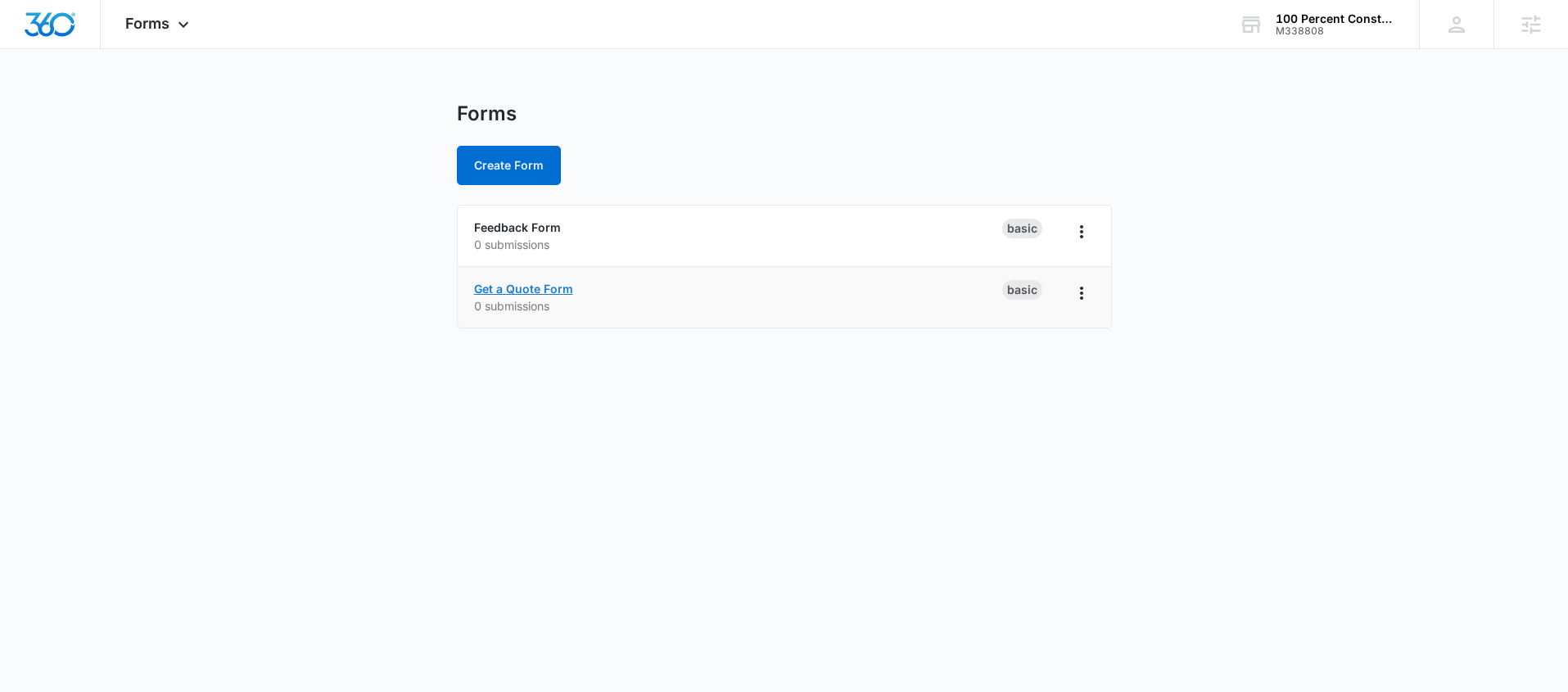
click at [523, 288] on link "Get a Quote Form" at bounding box center [524, 288] width 99 height 14
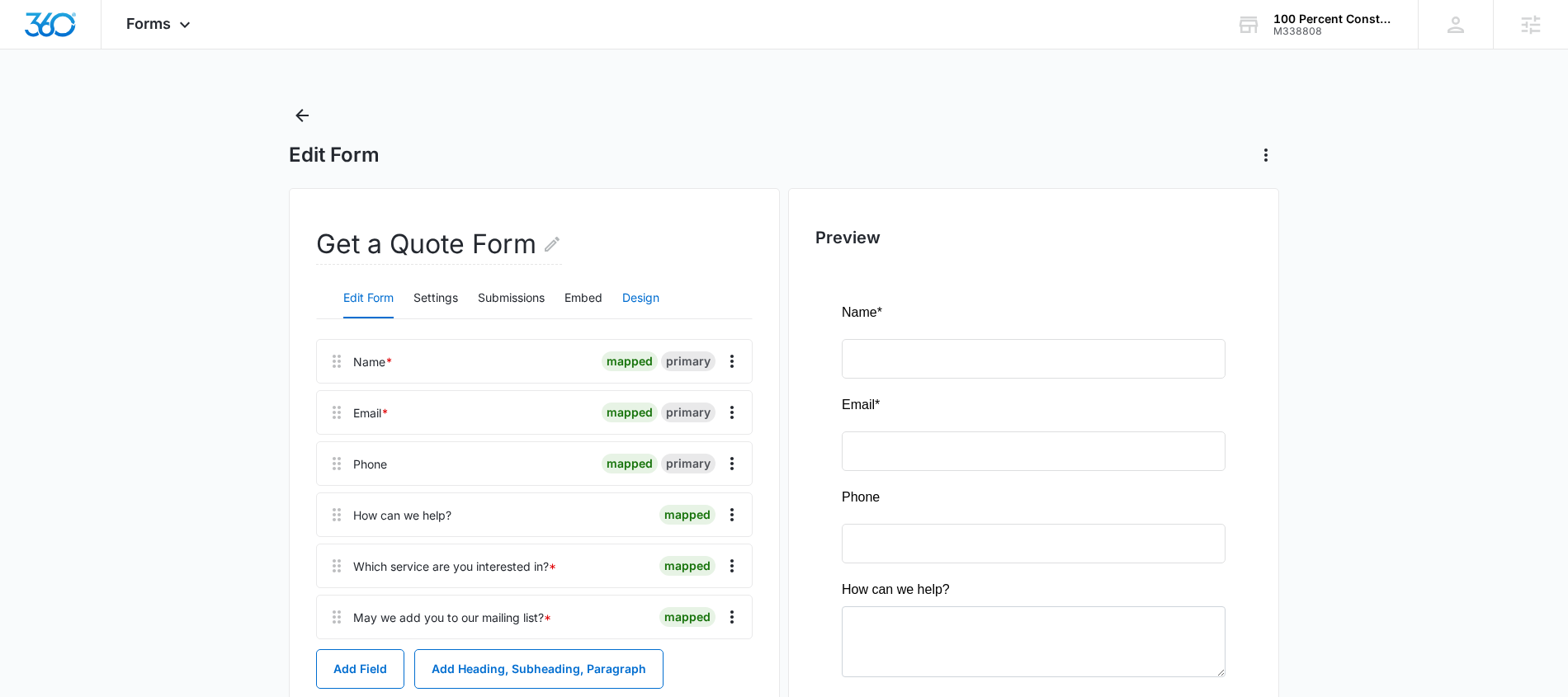
click at [641, 300] on button "Design" at bounding box center [640, 298] width 37 height 39
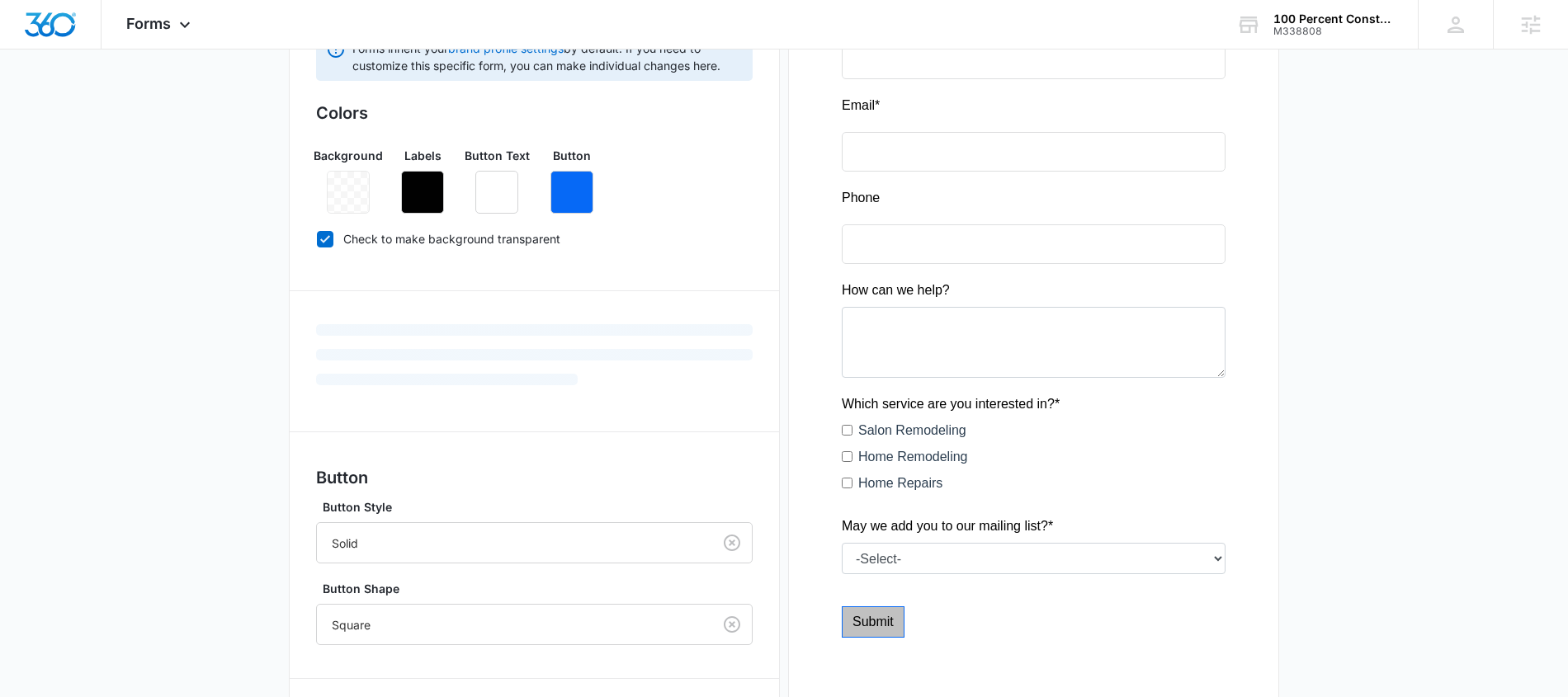
scroll to position [484, 0]
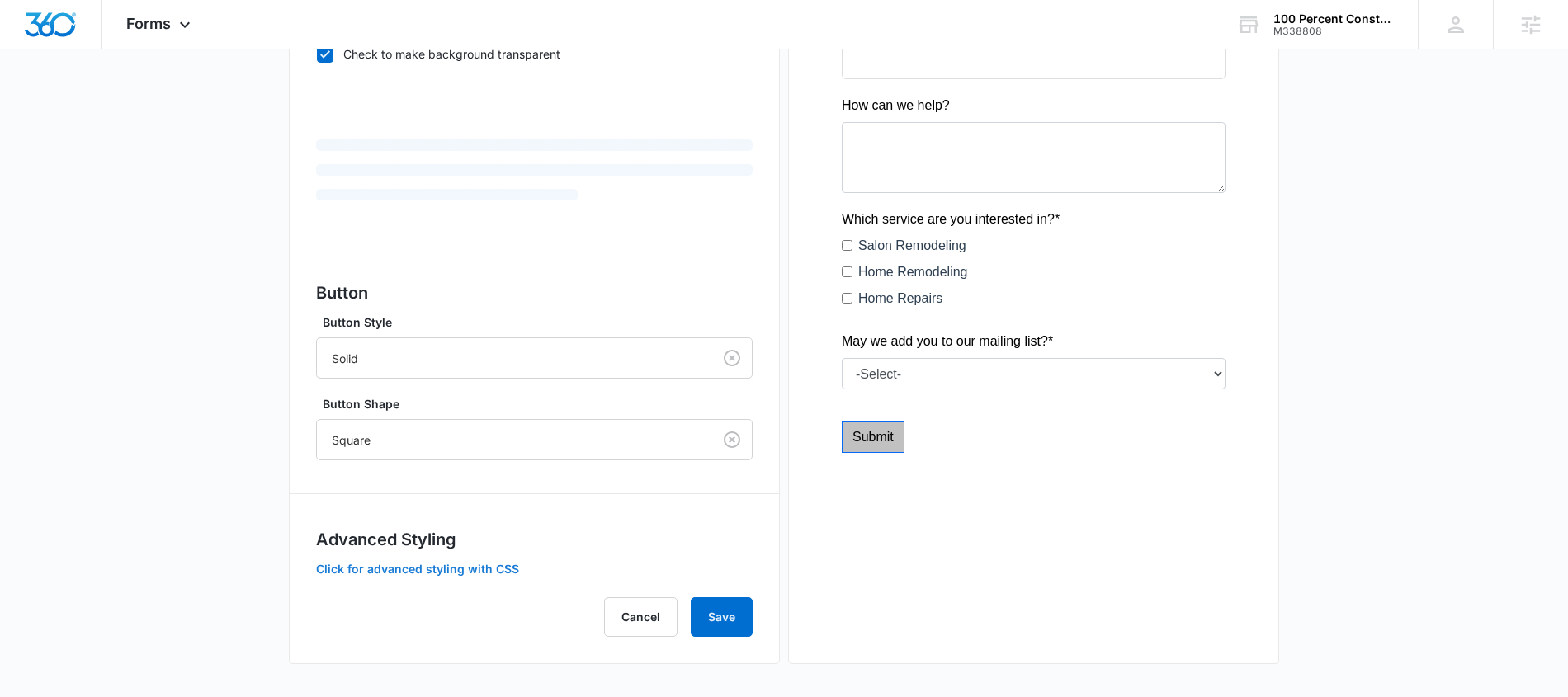
click at [490, 564] on button "Click for advanced styling with CSS" at bounding box center [417, 568] width 203 height 11
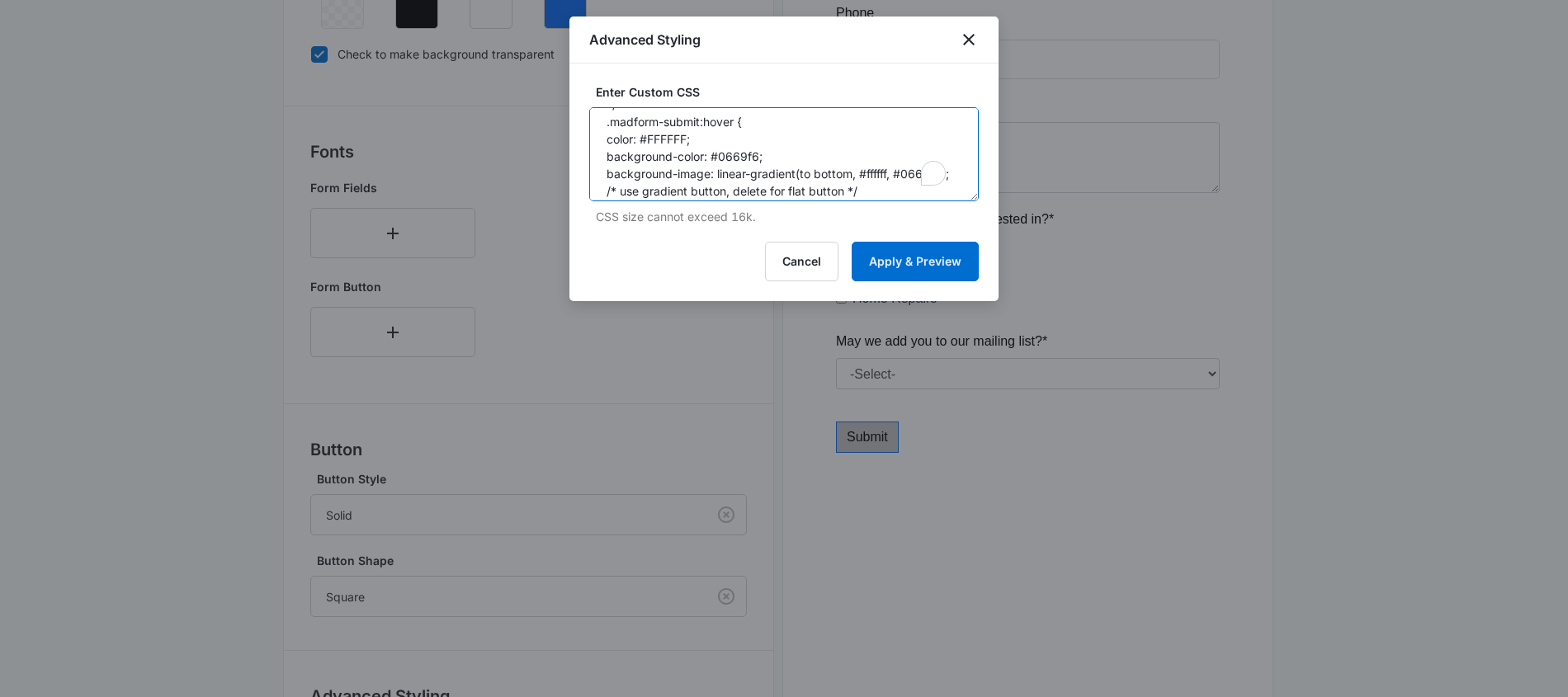
scroll to position [145, 0]
drag, startPoint x: 892, startPoint y: 173, endPoint x: 877, endPoint y: 173, distance: 15.0
click at [877, 173] on textarea "/* Button Styles - modifies the look of the submit button */ .madform-submit { …" at bounding box center [783, 155] width 389 height 94
drag, startPoint x: 891, startPoint y: 173, endPoint x: 869, endPoint y: 174, distance: 22.0
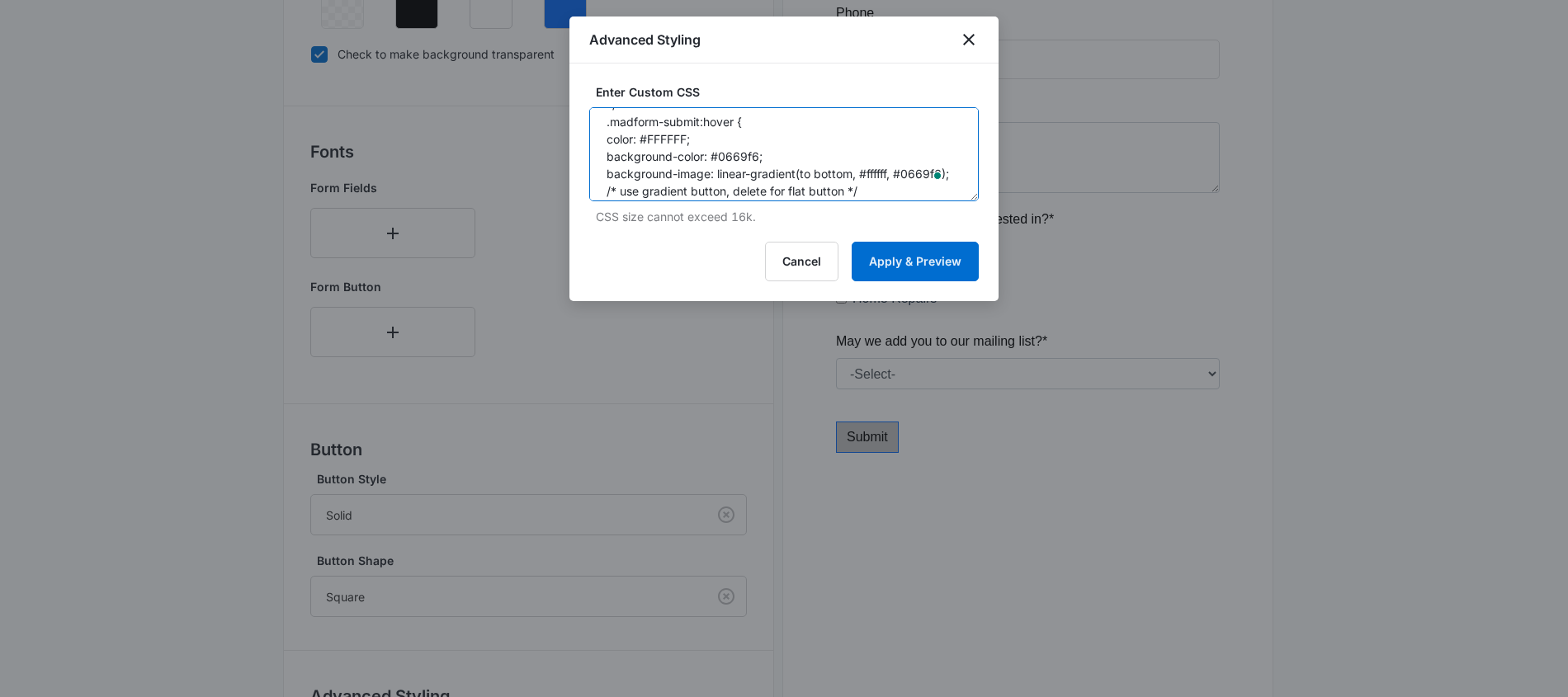
click at [869, 174] on textarea "/* Button Styles - modifies the look of the submit button */ .madform-submit { …" at bounding box center [783, 155] width 389 height 94
paste textarea "#1e75f1"
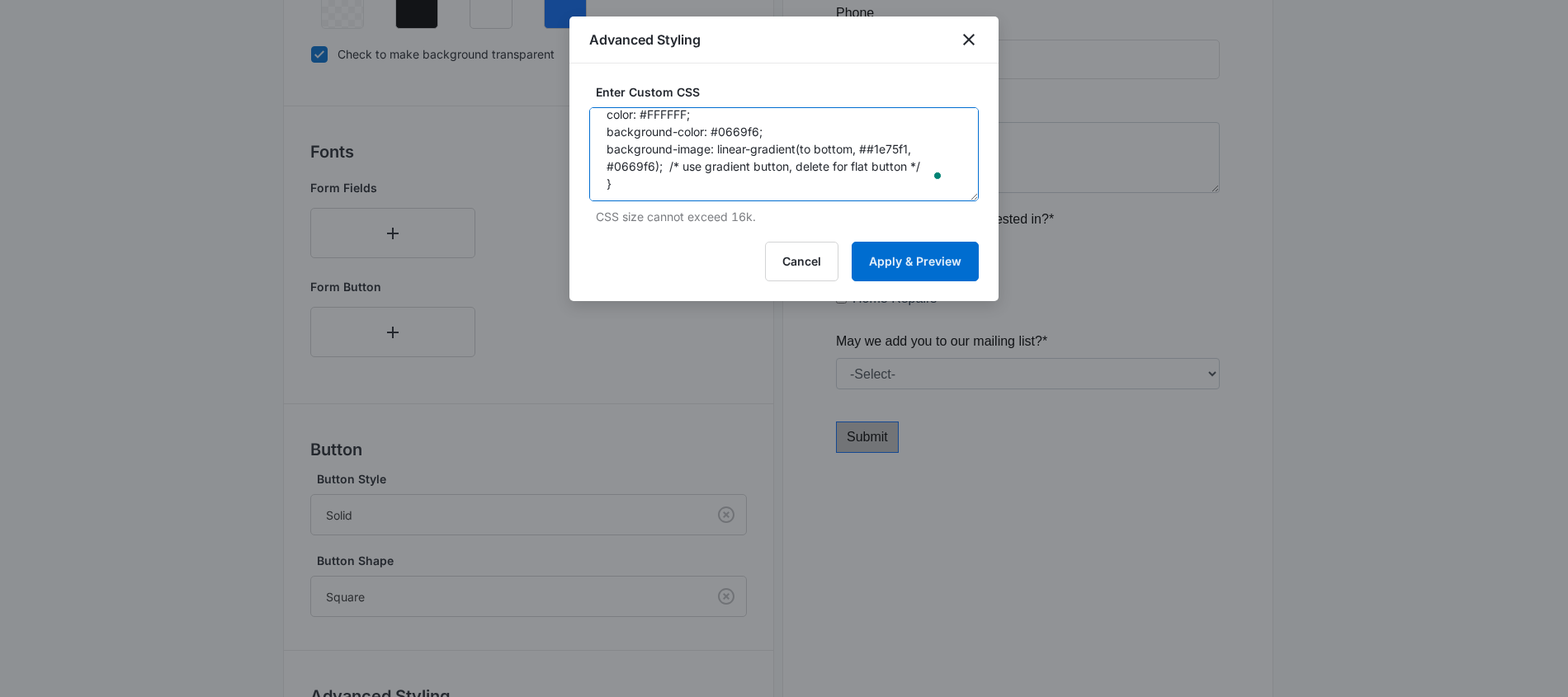
drag, startPoint x: 921, startPoint y: 167, endPoint x: 602, endPoint y: 152, distance: 319.4
click at [602, 152] on textarea "/* Button Styles - modifies the look of the submit button */ .madform-submit { …" at bounding box center [783, 155] width 389 height 94
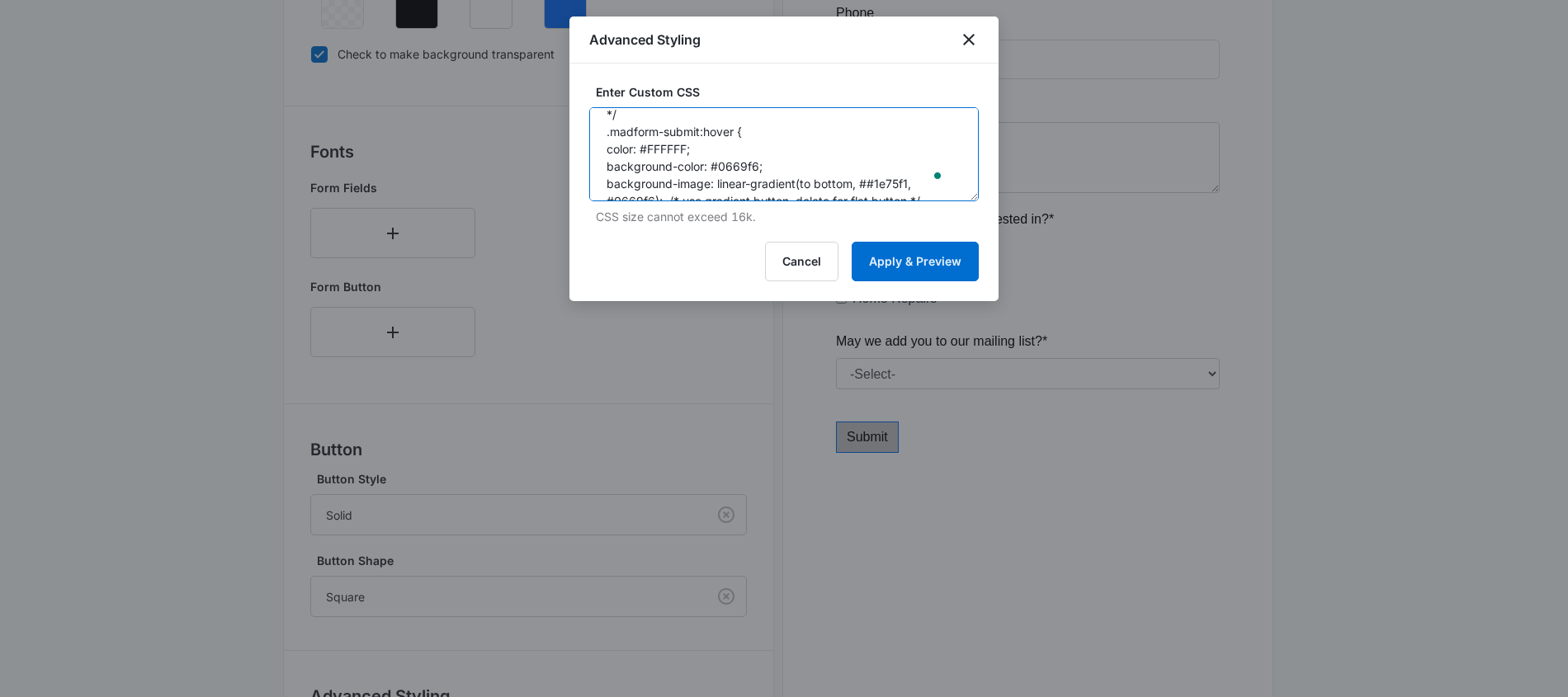
scroll to position [0, 0]
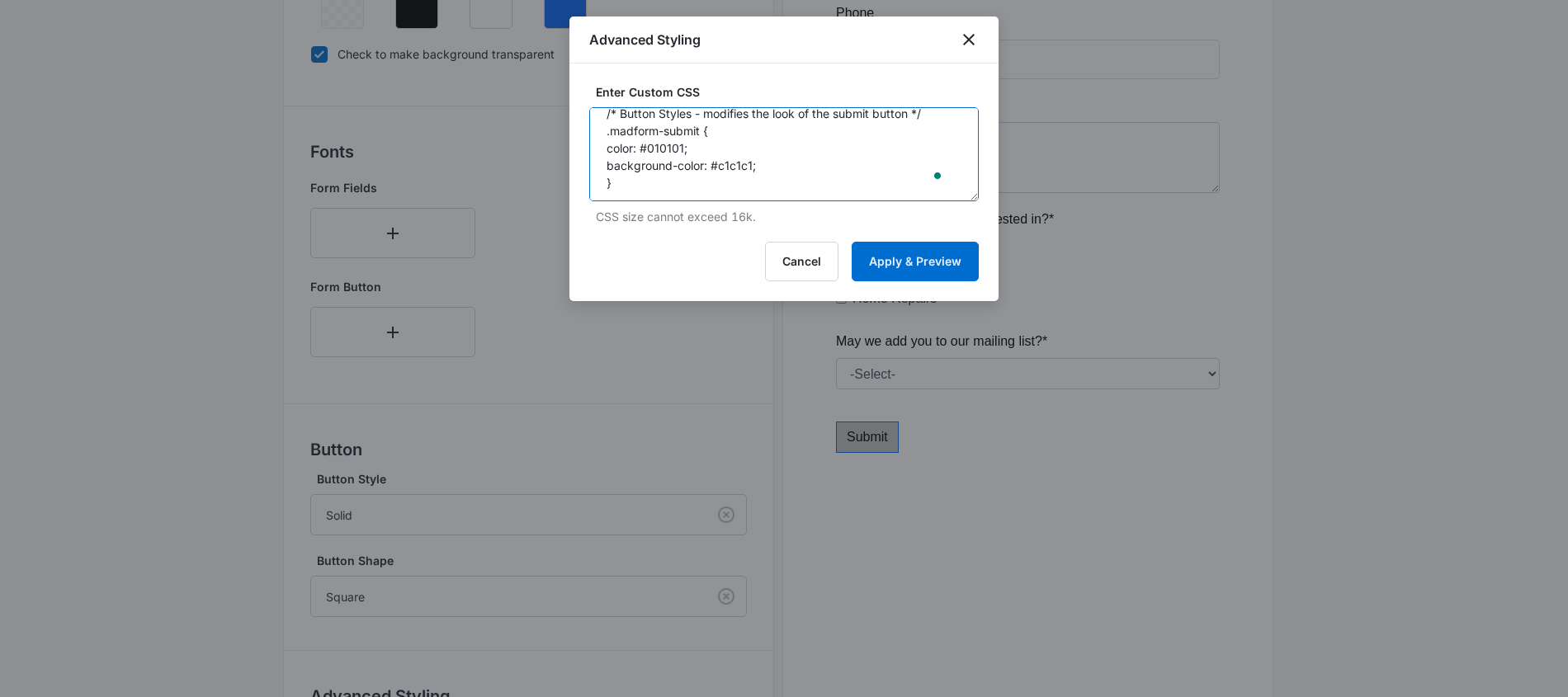
click at [786, 168] on textarea "/* Button Styles - modifies the look of the submit button */ .madform-submit { …" at bounding box center [783, 155] width 389 height 94
paste textarea "background-image: linear-gradient(to bottom, ##1e75f1, #0669f6); /* use gradien…"
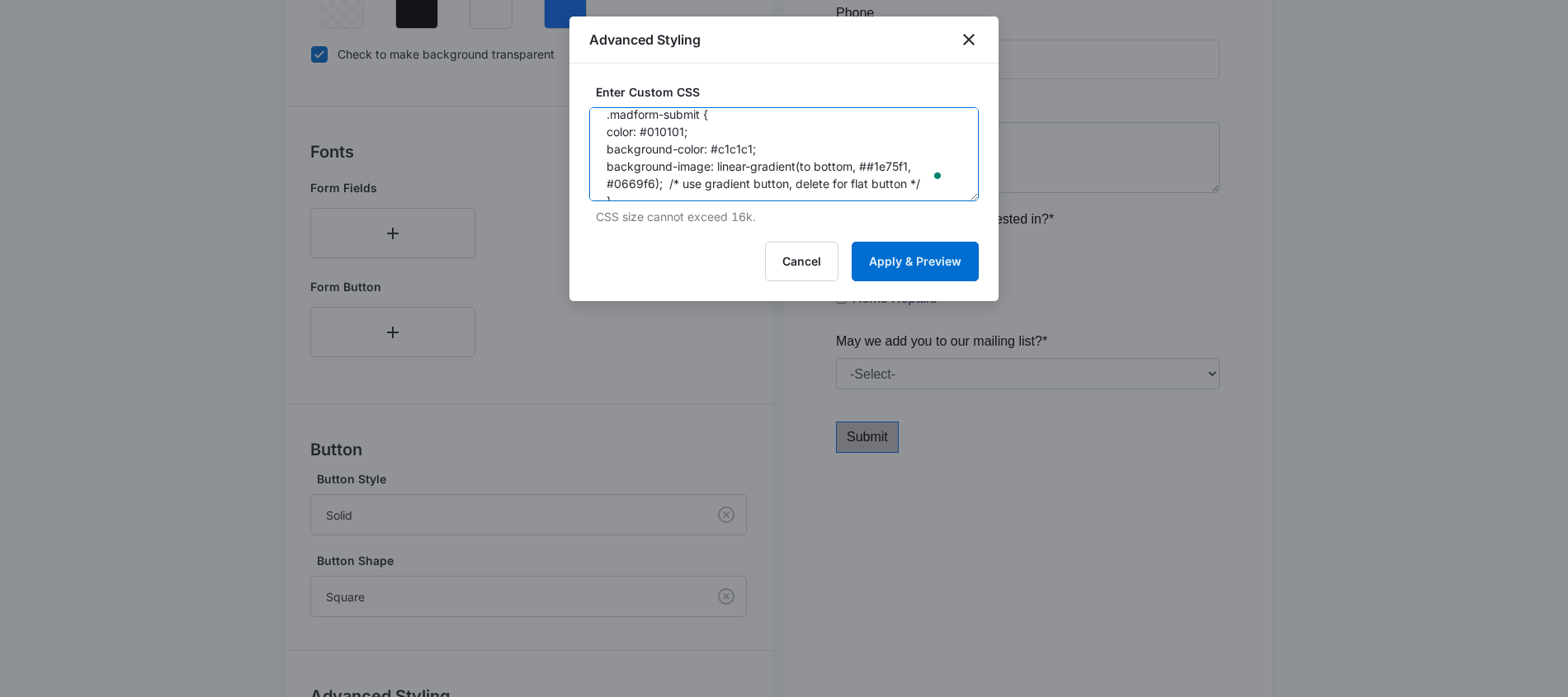
click at [867, 167] on textarea "/* Button Styles - modifies the look of the submit button */ .madform-submit { …" at bounding box center [783, 155] width 389 height 94
click at [868, 164] on textarea "/* Button Styles - modifies the look of the submit button */ .madform-submit { …" at bounding box center [783, 155] width 389 height 94
drag, startPoint x: 902, startPoint y: 166, endPoint x: 870, endPoint y: 168, distance: 32.1
click at [870, 168] on textarea "/* Button Styles - modifies the look of the submit button */ .madform-submit { …" at bounding box center [783, 155] width 389 height 94
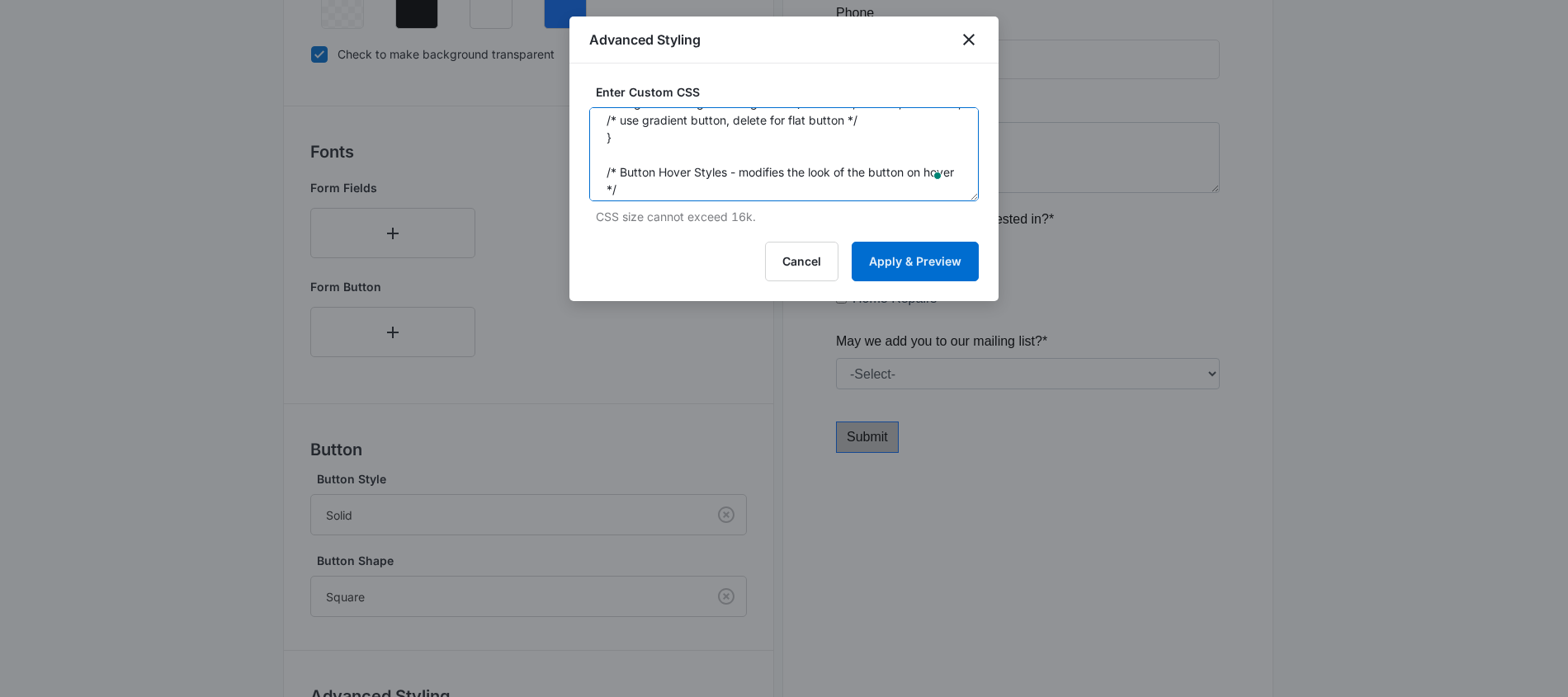
drag, startPoint x: 654, startPoint y: 183, endPoint x: 615, endPoint y: 123, distance: 71.6
click at [615, 123] on textarea "/* Button Styles - modifies the look of the submit button */ .madform-submit { …" at bounding box center [783, 155] width 389 height 94
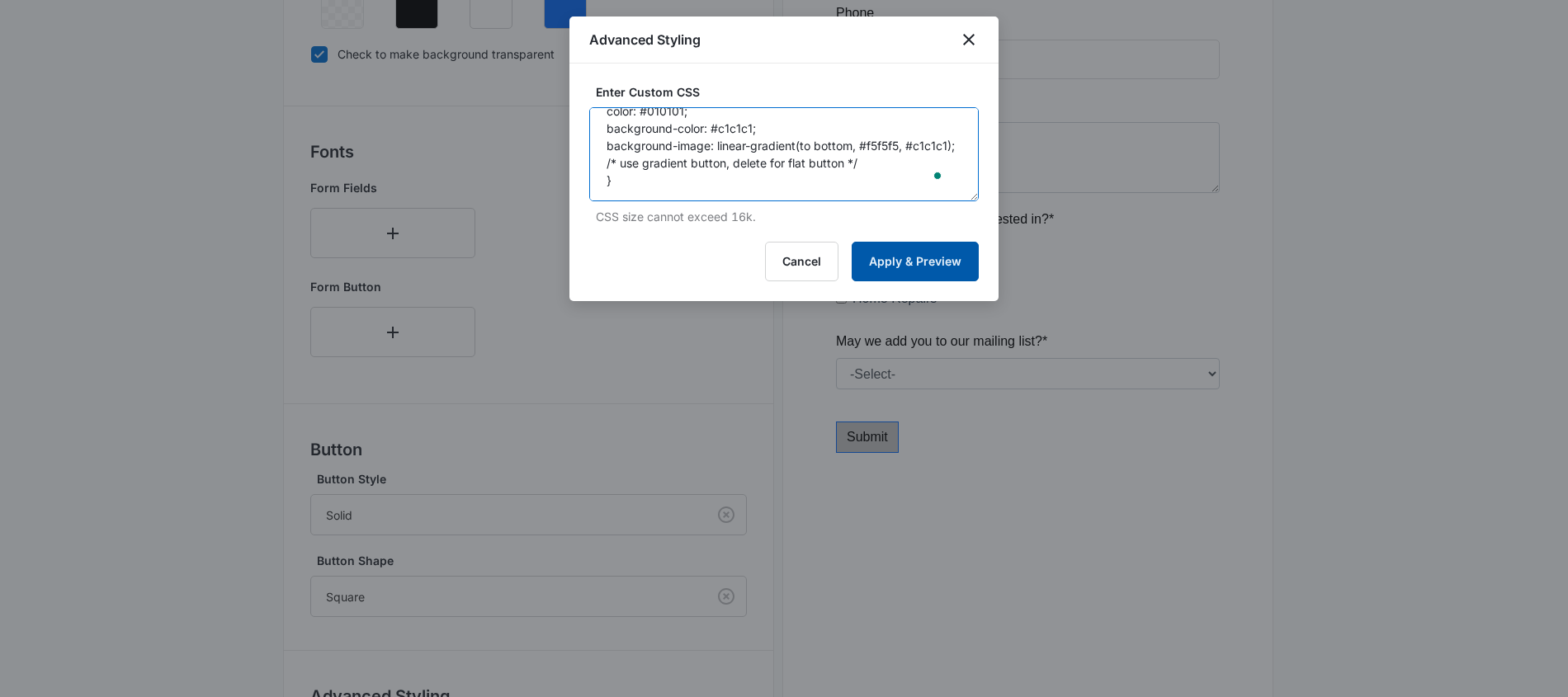
type textarea "/* Button Styles - modifies the look of the submit button */ .madform-submit { …"
click at [910, 267] on button "Apply & Preview" at bounding box center [914, 261] width 127 height 39
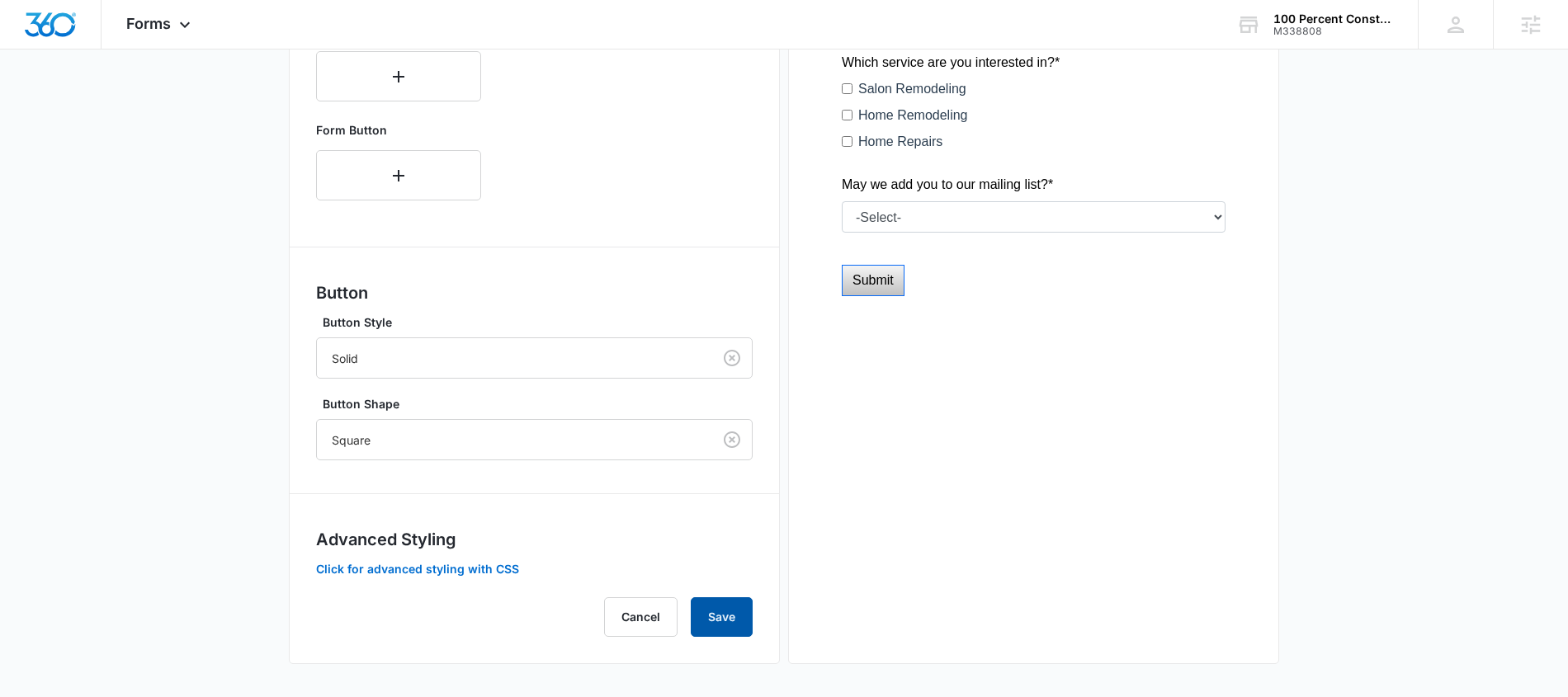
click at [715, 610] on button "Save" at bounding box center [721, 617] width 62 height 39
click at [172, 31] on div "Forms Apps Reputation Websites Forms CRM Email Social Content Ads Intelligence …" at bounding box center [160, 24] width 118 height 49
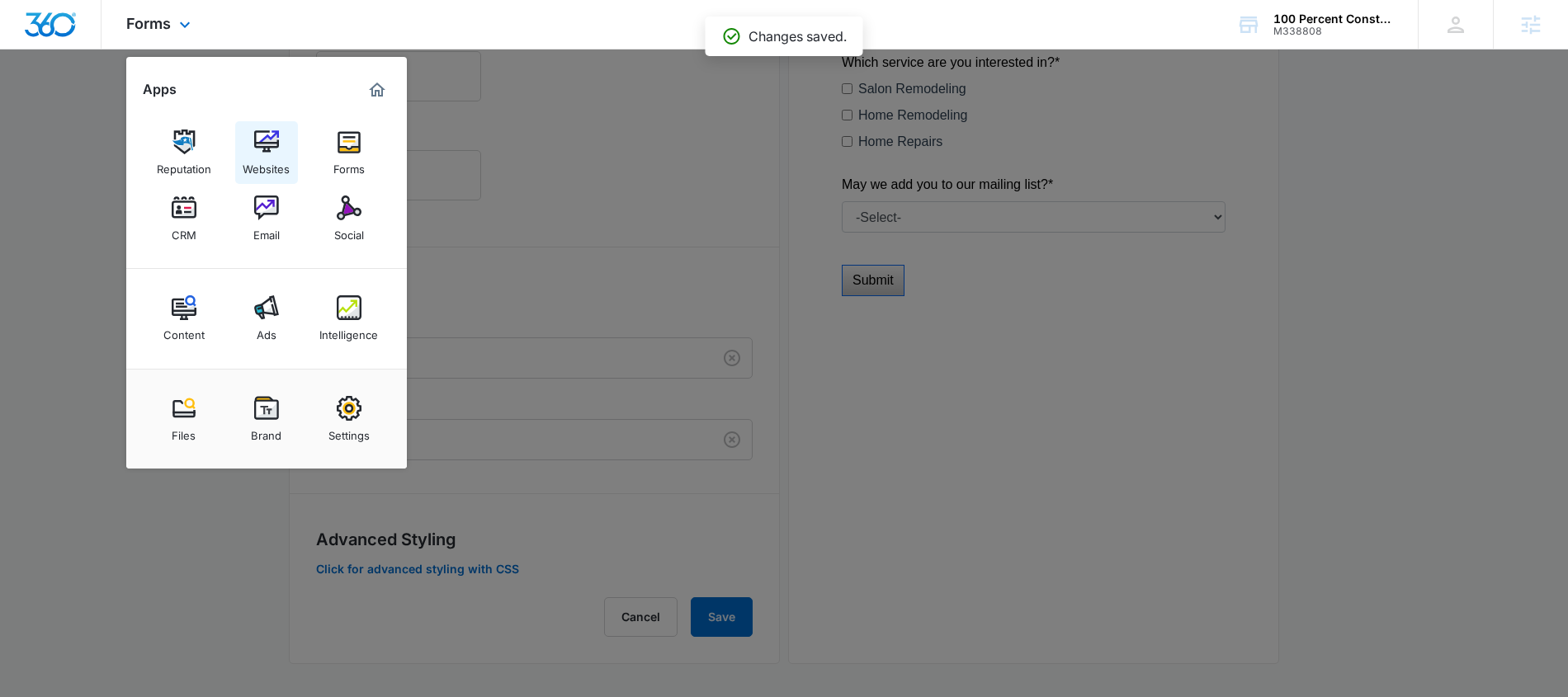
click at [279, 151] on link "Websites" at bounding box center [267, 153] width 63 height 63
